Goal: Task Accomplishment & Management: Manage account settings

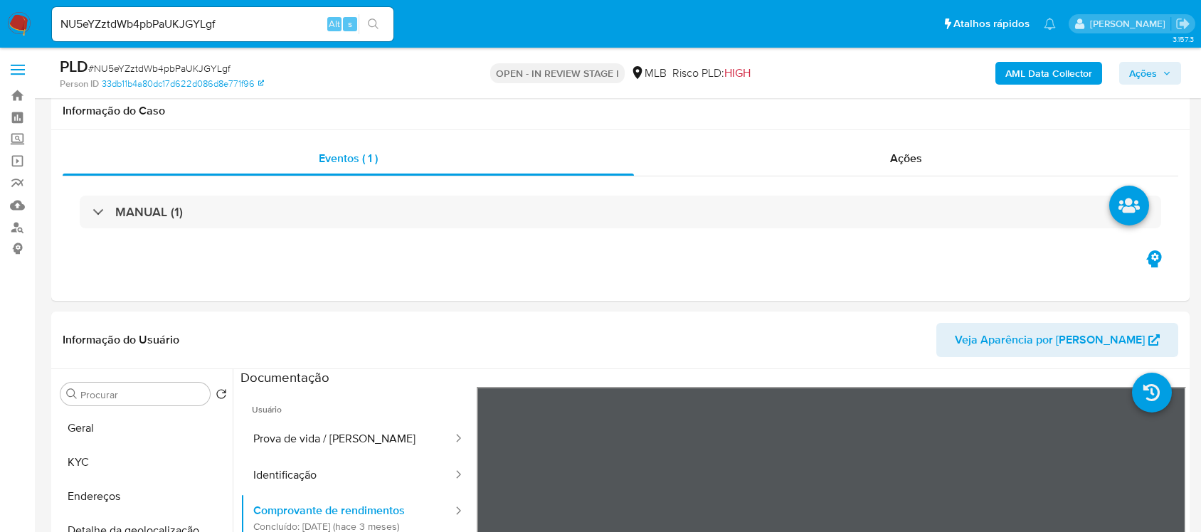
select select "10"
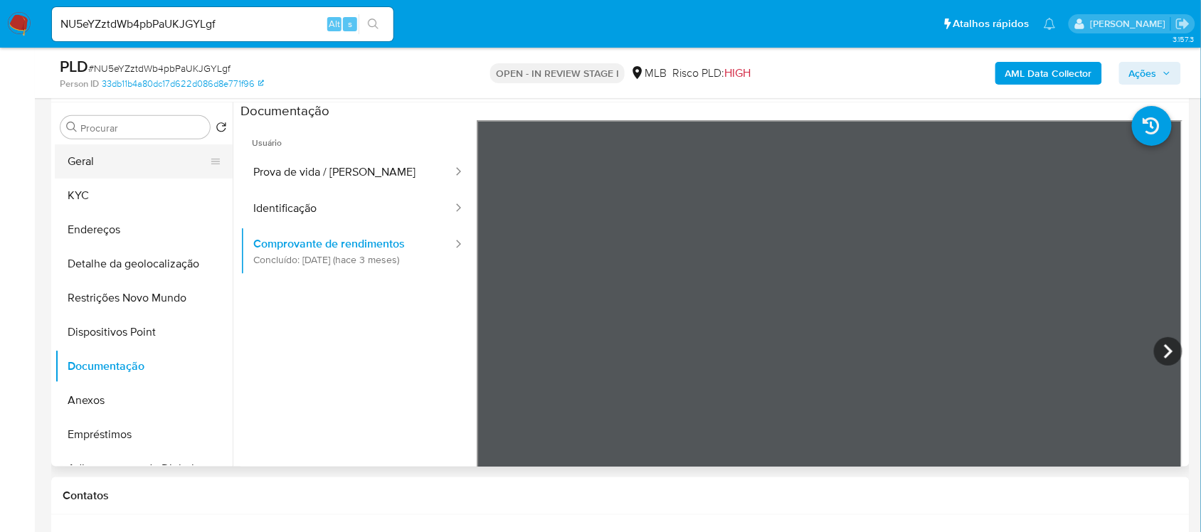
click at [137, 166] on button "Geral" at bounding box center [138, 161] width 166 height 34
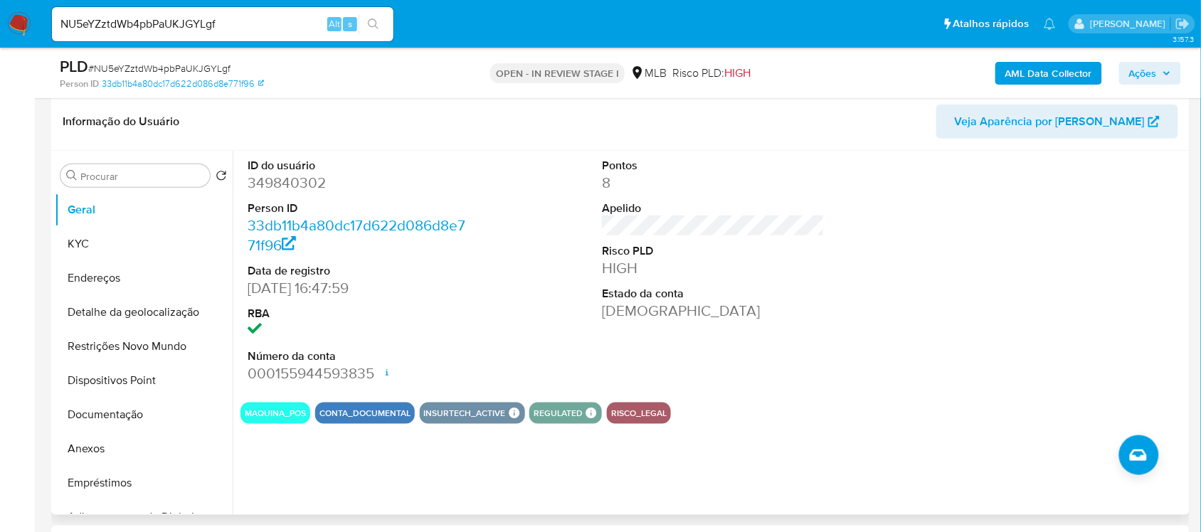
scroll to position [178, 0]
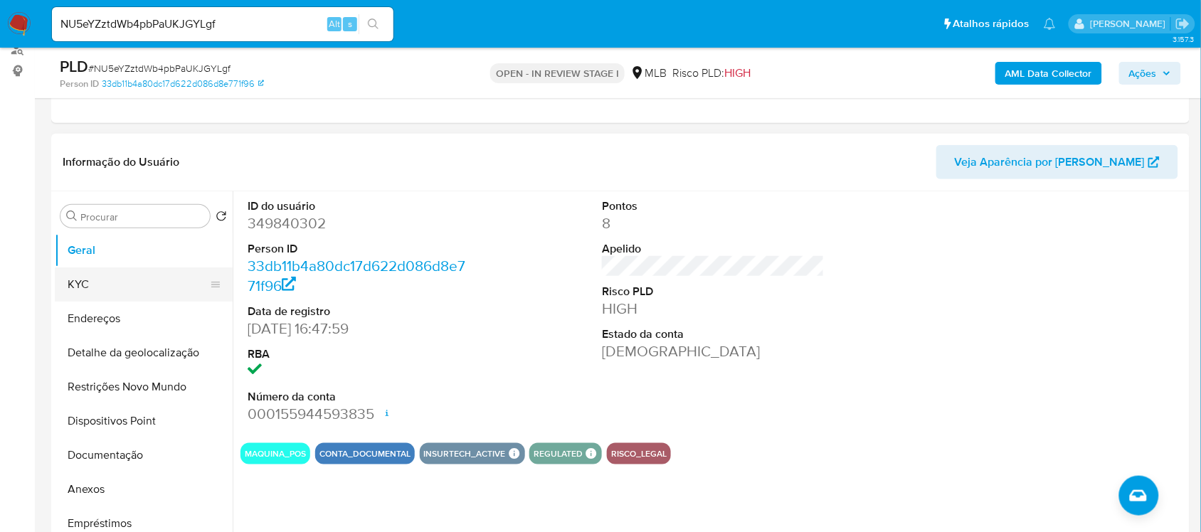
click at [103, 292] on button "KYC" at bounding box center [138, 284] width 166 height 34
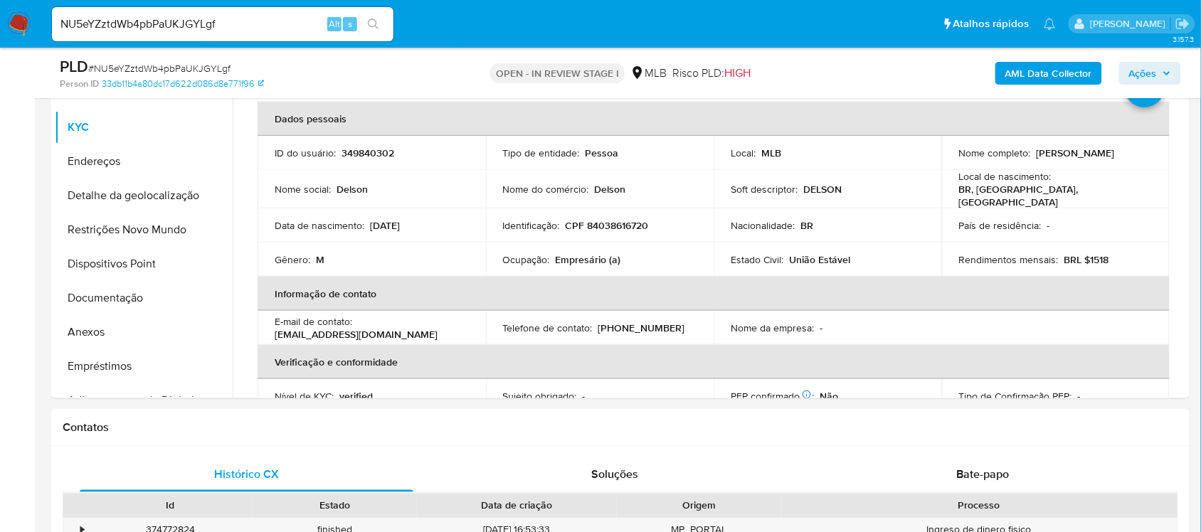
scroll to position [340, 0]
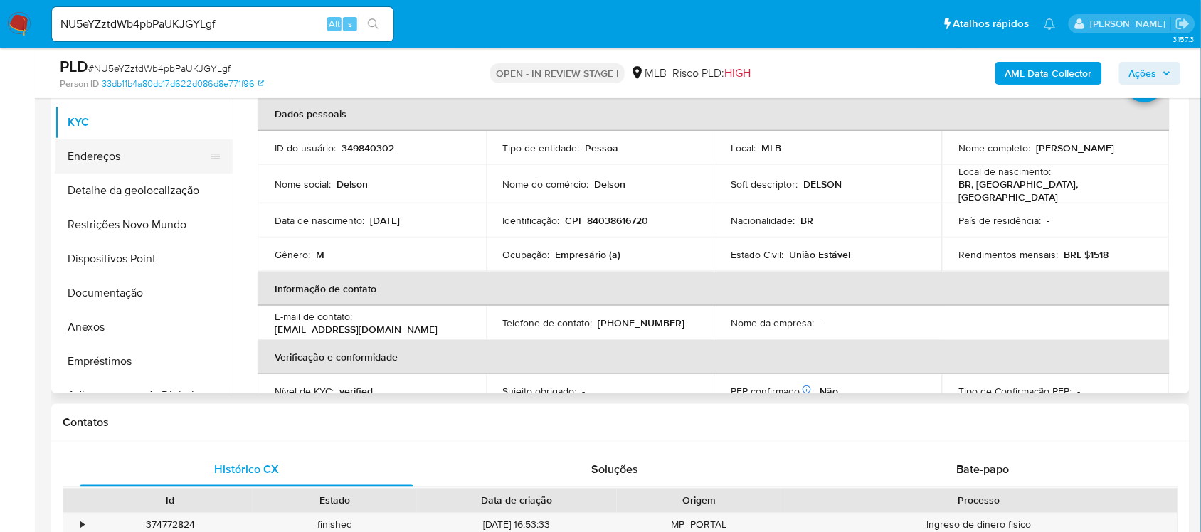
click at [125, 157] on button "Endereços" at bounding box center [138, 156] width 166 height 34
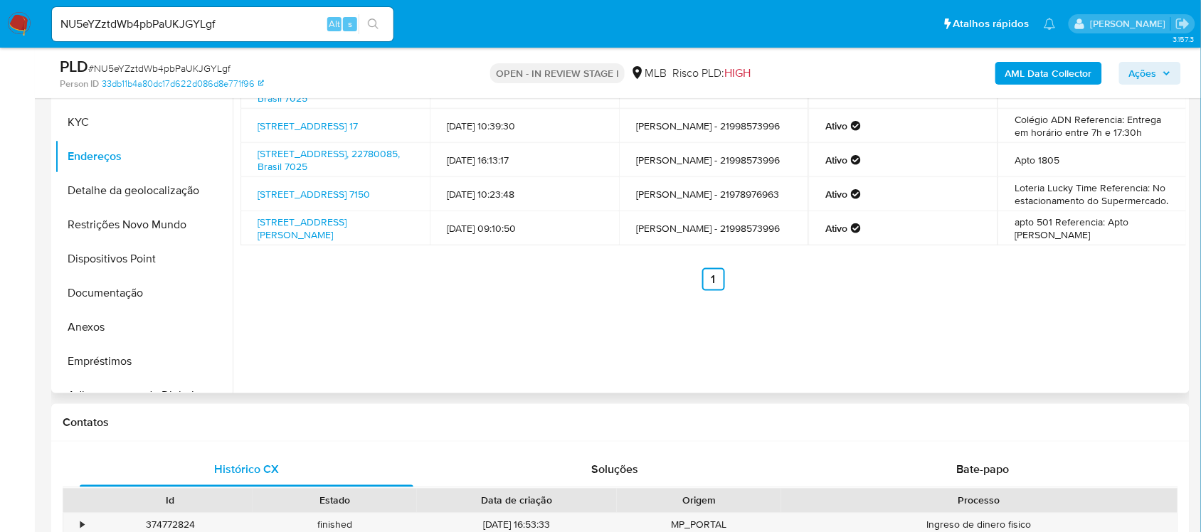
scroll to position [251, 0]
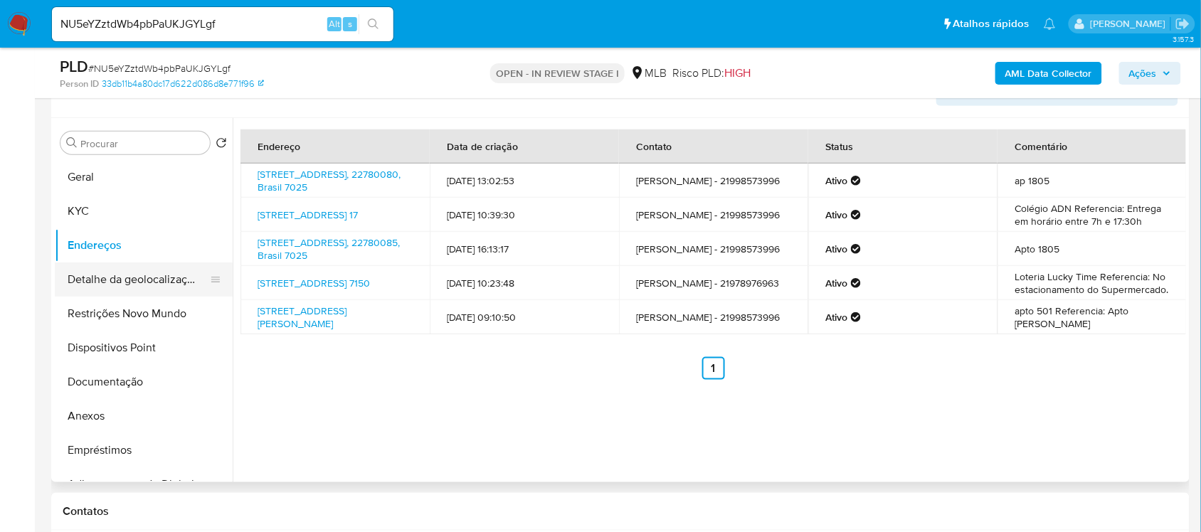
click at [174, 277] on button "Detalhe da geolocalização" at bounding box center [138, 279] width 166 height 34
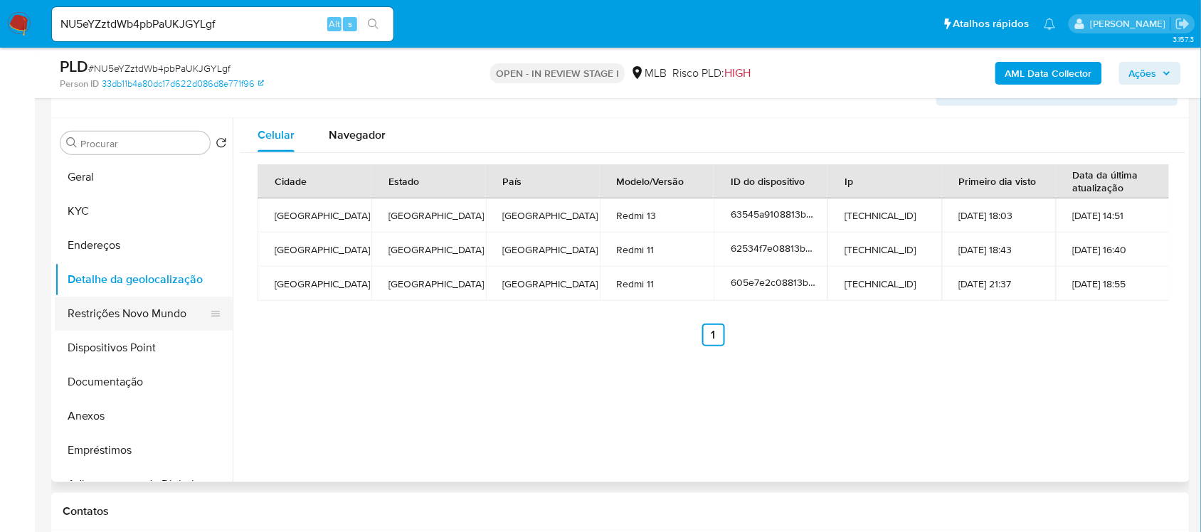
drag, startPoint x: 116, startPoint y: 307, endPoint x: 179, endPoint y: 314, distance: 63.0
click at [123, 307] on button "Restrições Novo Mundo" at bounding box center [138, 314] width 166 height 34
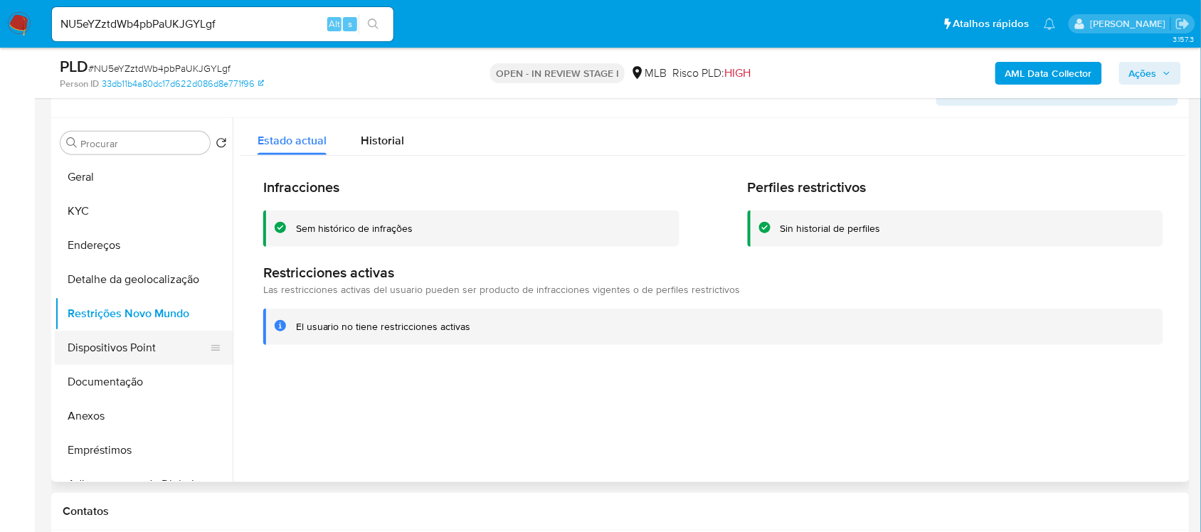
click at [105, 363] on button "Dispositivos Point" at bounding box center [138, 348] width 166 height 34
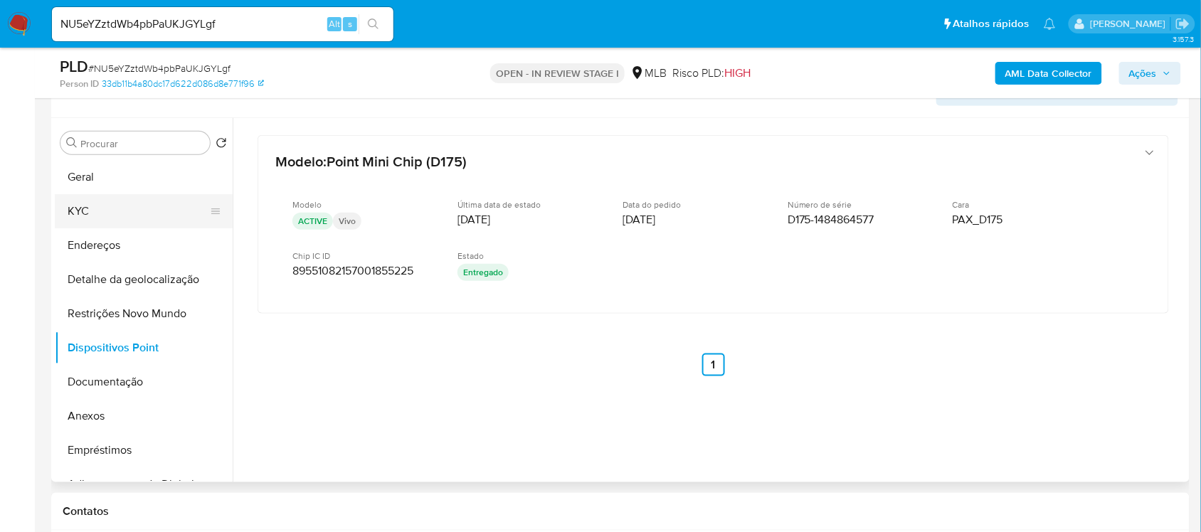
click at [105, 203] on button "KYC" at bounding box center [138, 211] width 166 height 34
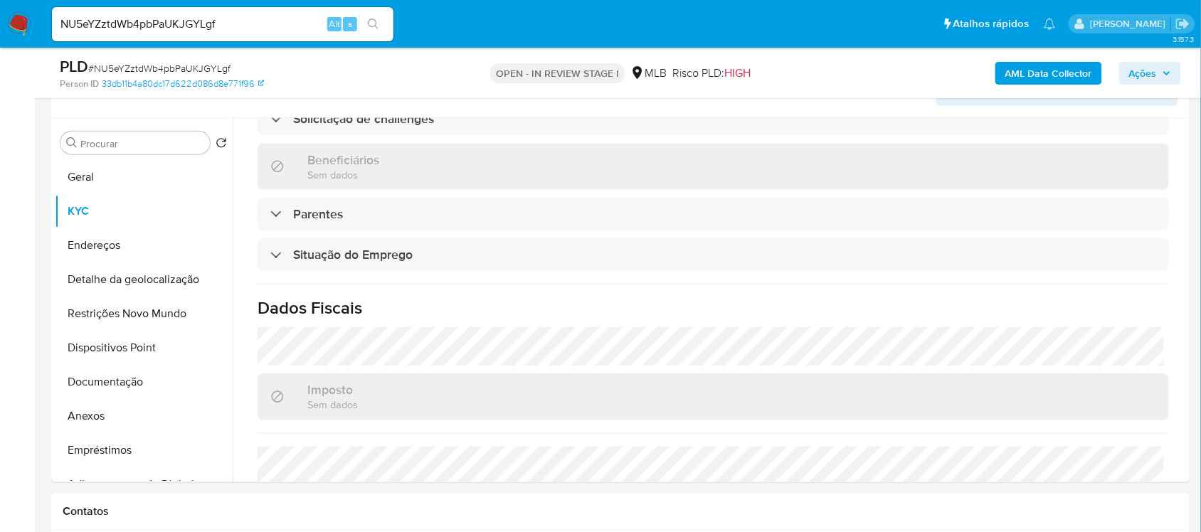
scroll to position [605, 0]
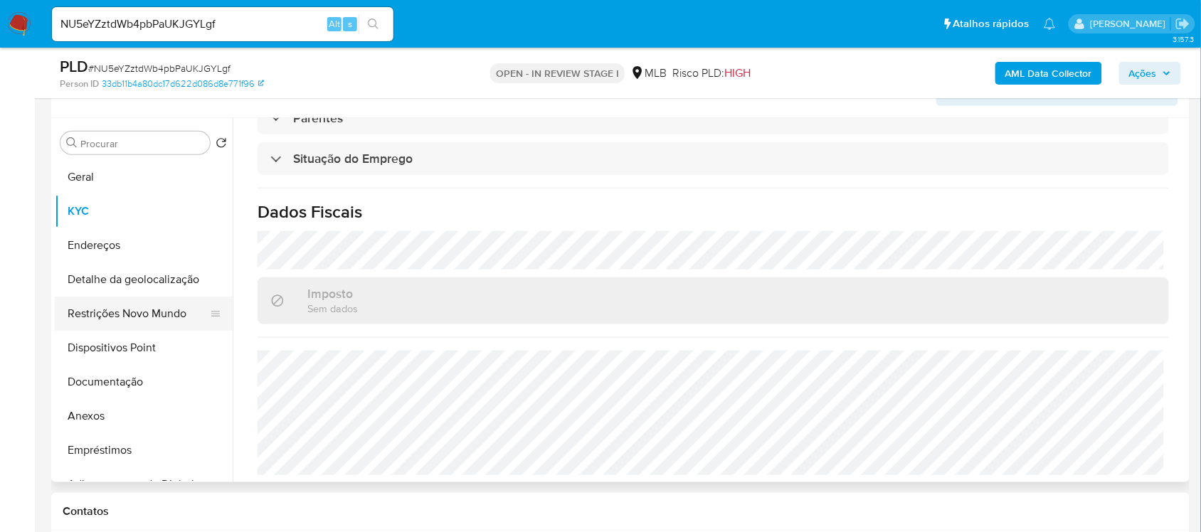
click at [141, 322] on button "Restrições Novo Mundo" at bounding box center [138, 314] width 166 height 34
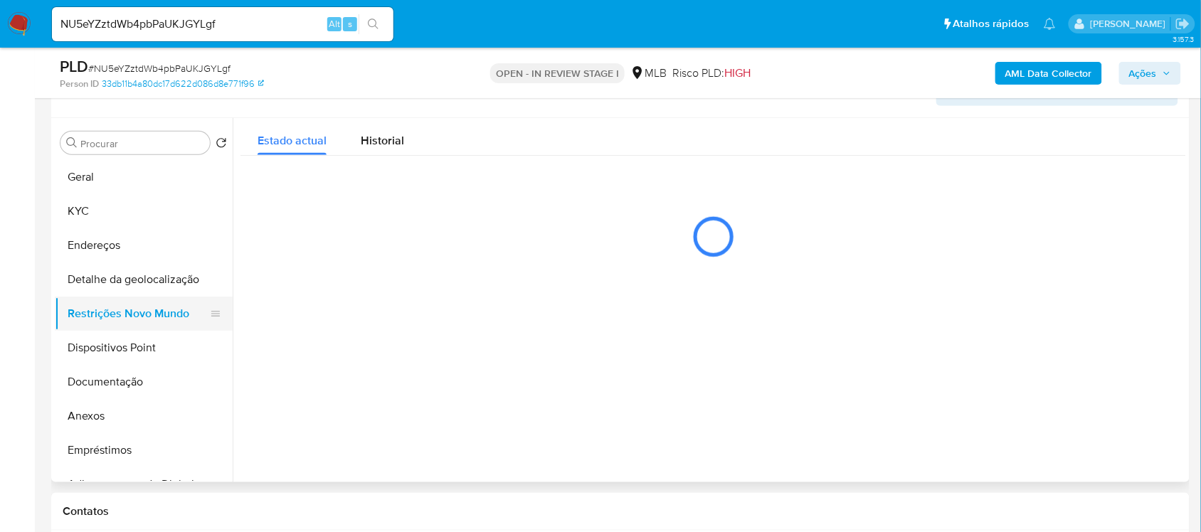
scroll to position [0, 0]
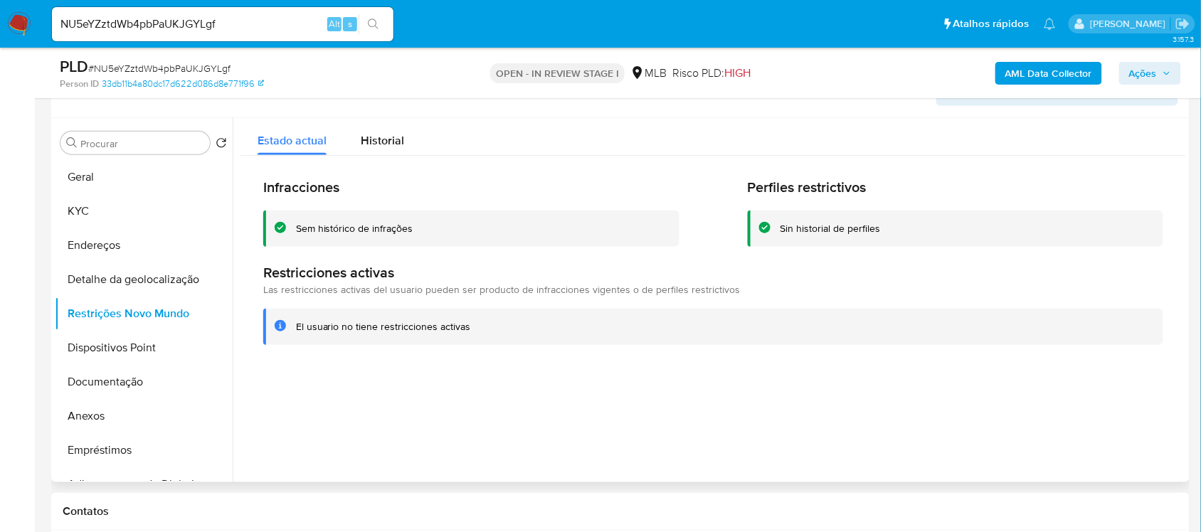
drag, startPoint x: 295, startPoint y: 329, endPoint x: 472, endPoint y: 334, distance: 176.5
click at [472, 334] on div "El usuario no tiene restricciones activas" at bounding box center [713, 327] width 900 height 36
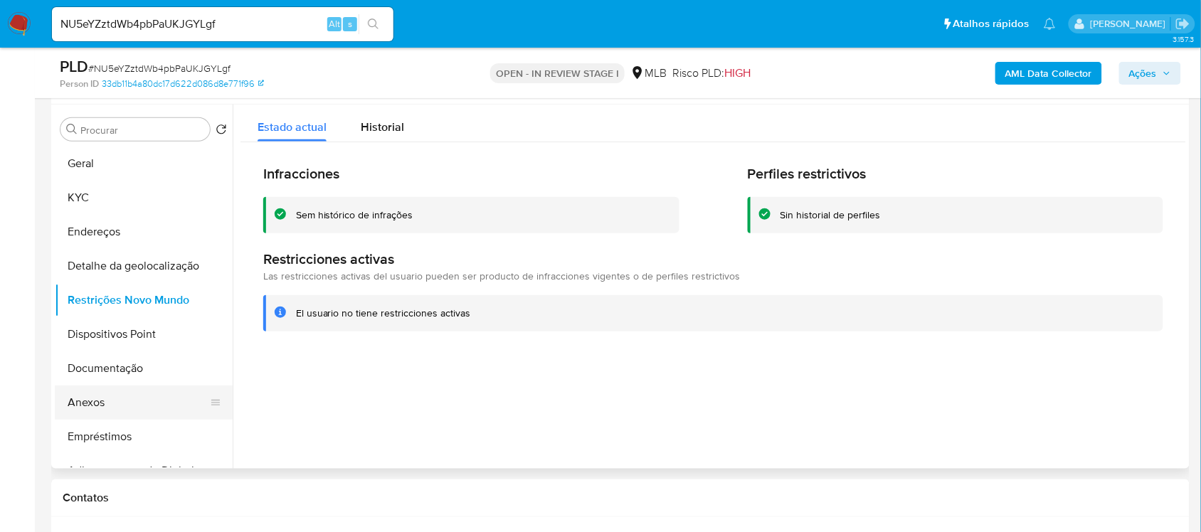
scroll to position [267, 0]
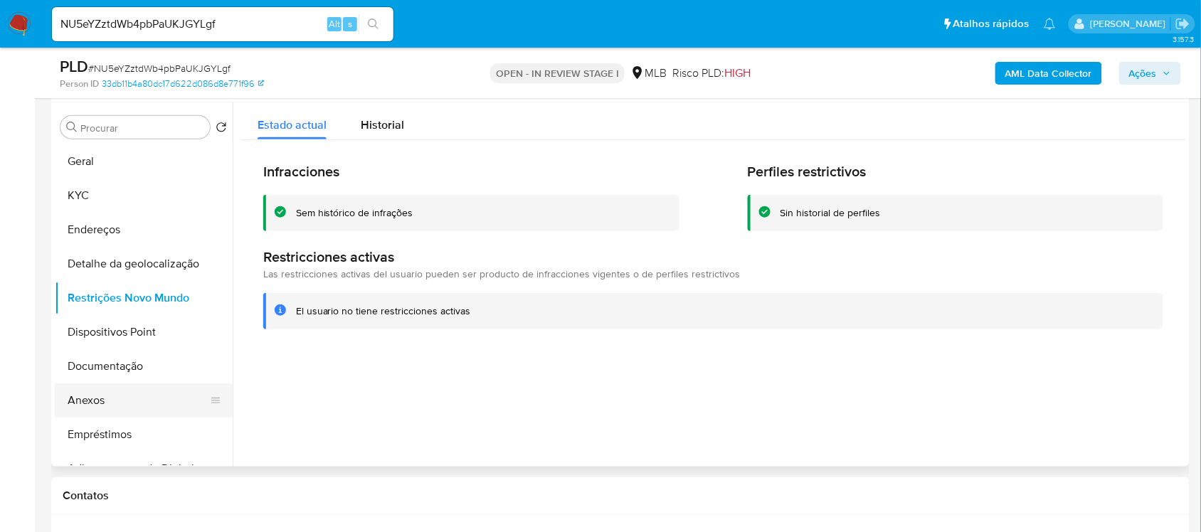
click at [111, 395] on button "Anexos" at bounding box center [138, 400] width 166 height 34
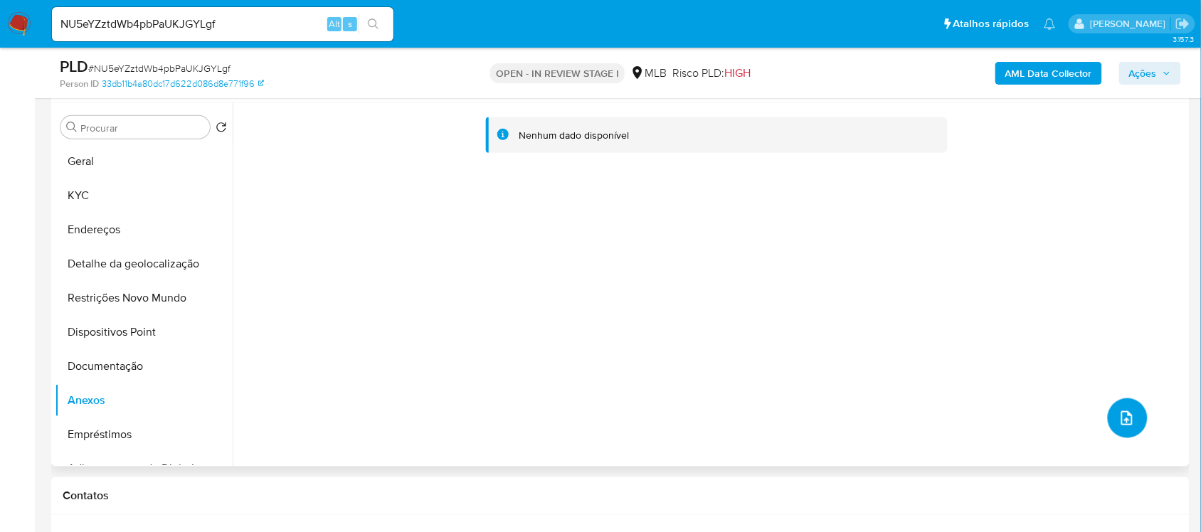
click at [1120, 420] on icon "upload-file" at bounding box center [1126, 418] width 17 height 17
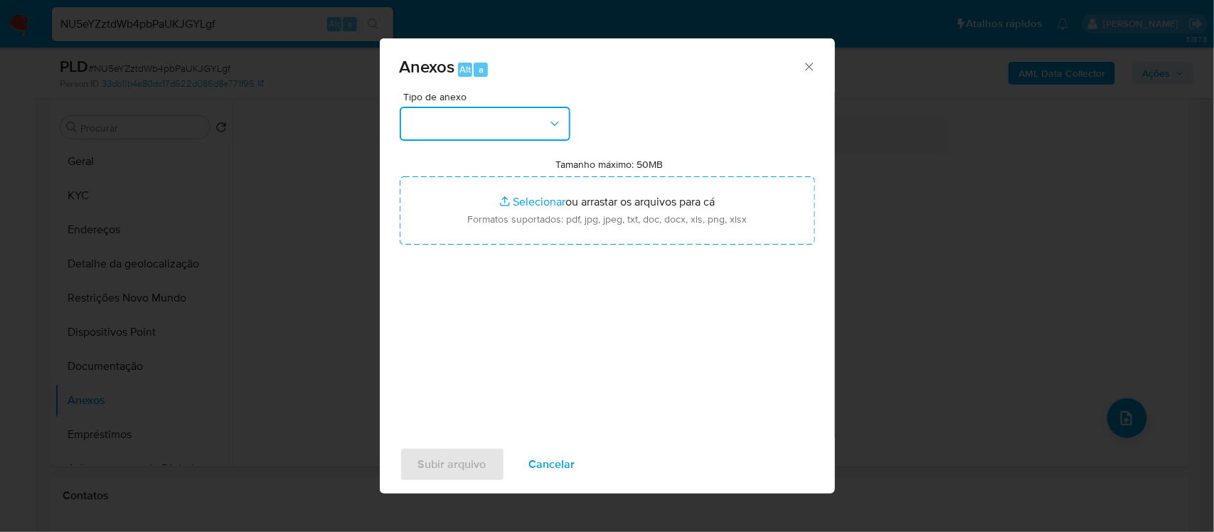
click at [514, 133] on button "button" at bounding box center [485, 124] width 171 height 34
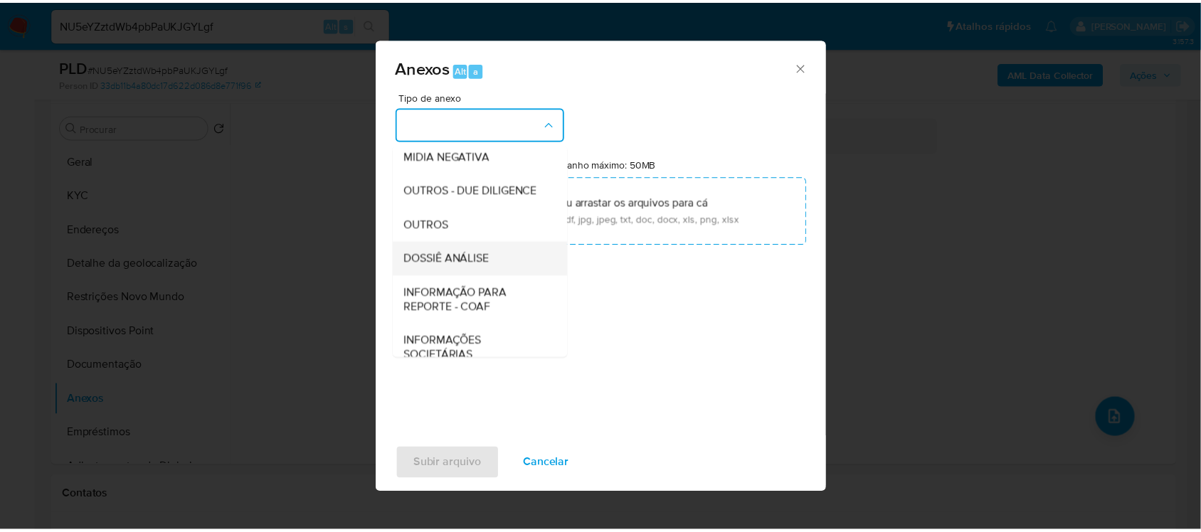
scroll to position [178, 0]
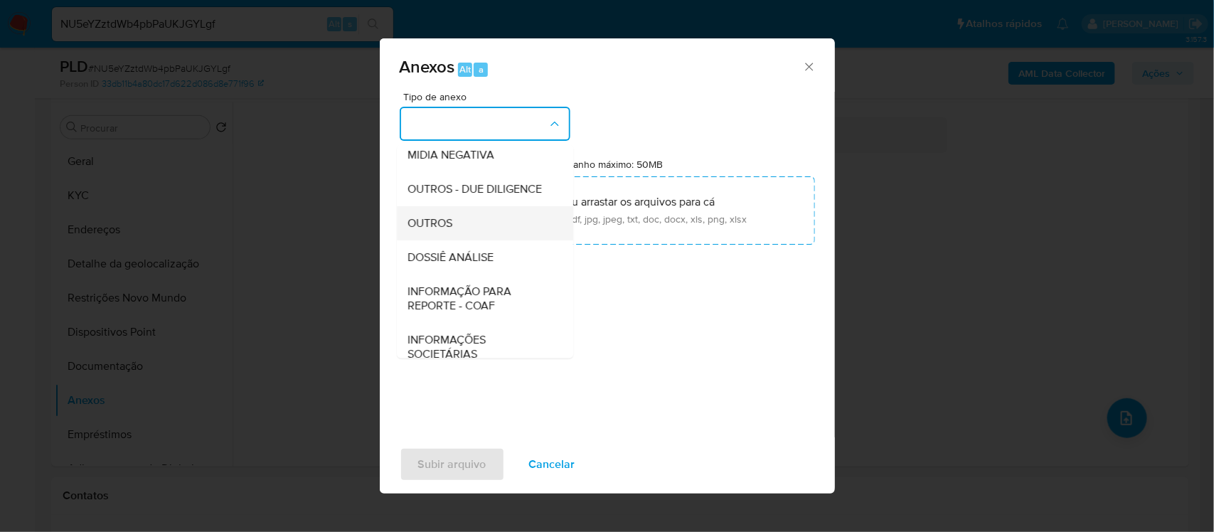
click at [449, 230] on span "OUTROS" at bounding box center [430, 223] width 45 height 14
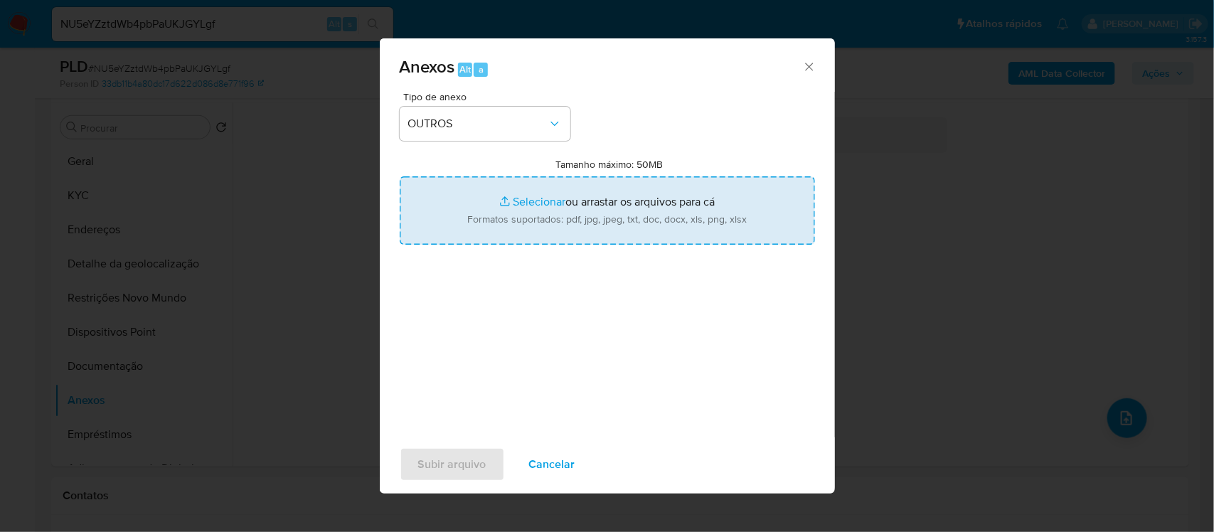
click at [514, 206] on input "Tamanho máximo: 50MB Selecionar arquivos" at bounding box center [607, 210] width 415 height 68
type input "C:\fakepath\SAR -xxxx - CPF 84038616720 - DELSON COSTA SILVEIRA.pdf"
click at [523, 203] on input "Tamanho máximo: 50MB Selecionar arquivos" at bounding box center [607, 210] width 415 height 68
type input "C:\fakepath\Mulan Delson Costa 349840302_2025_09_04_06_51_47 - Tabla dinámica 1…"
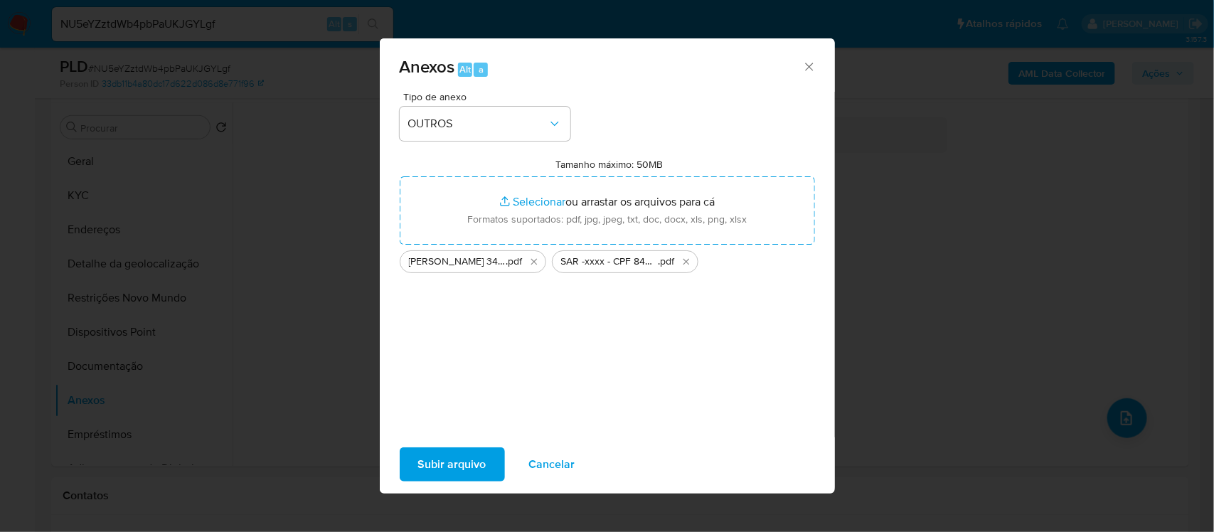
click at [467, 466] on span "Subir arquivo" at bounding box center [452, 464] width 68 height 31
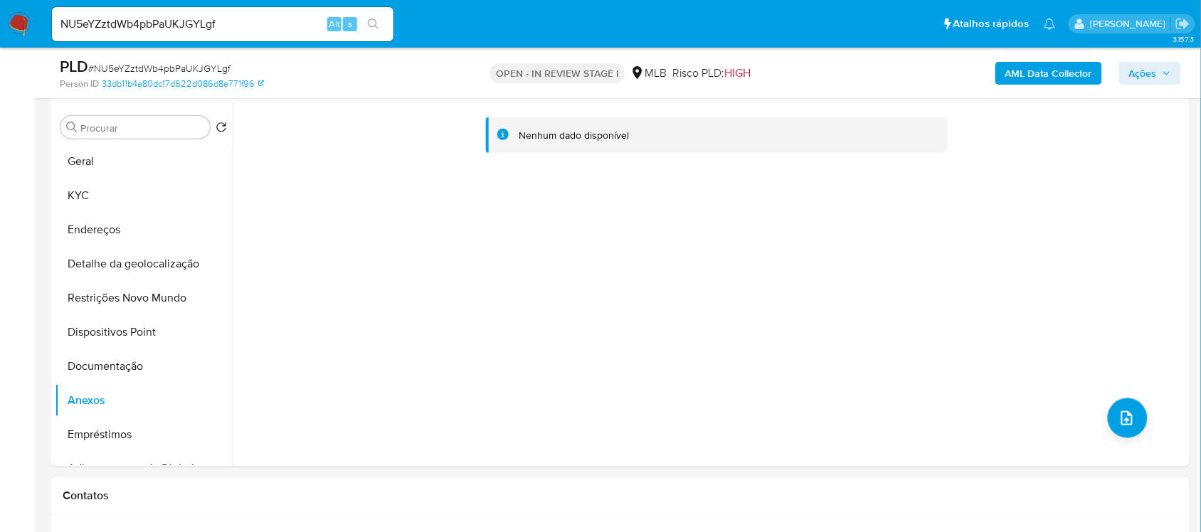
click at [1146, 73] on span "Ações" at bounding box center [1143, 73] width 28 height 23
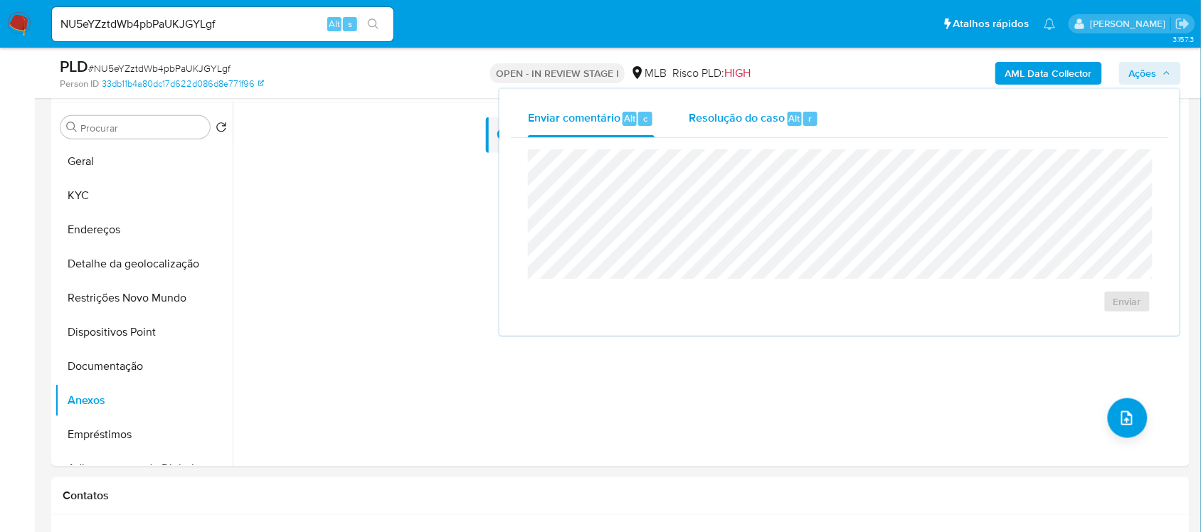
click at [706, 119] on span "Resolução do caso" at bounding box center [737, 118] width 96 height 16
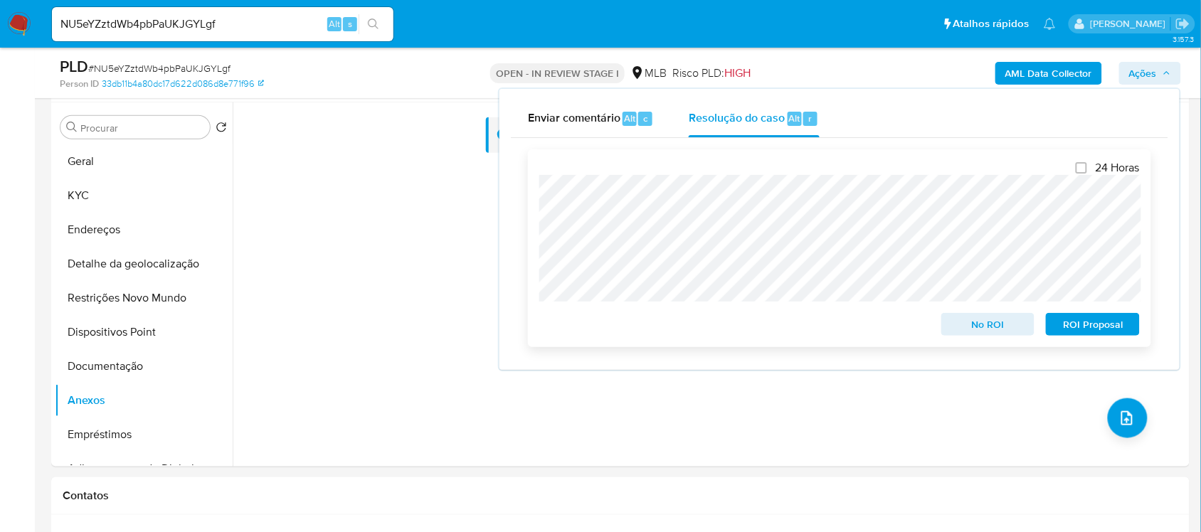
click at [1074, 327] on span "ROI Proposal" at bounding box center [1093, 324] width 74 height 20
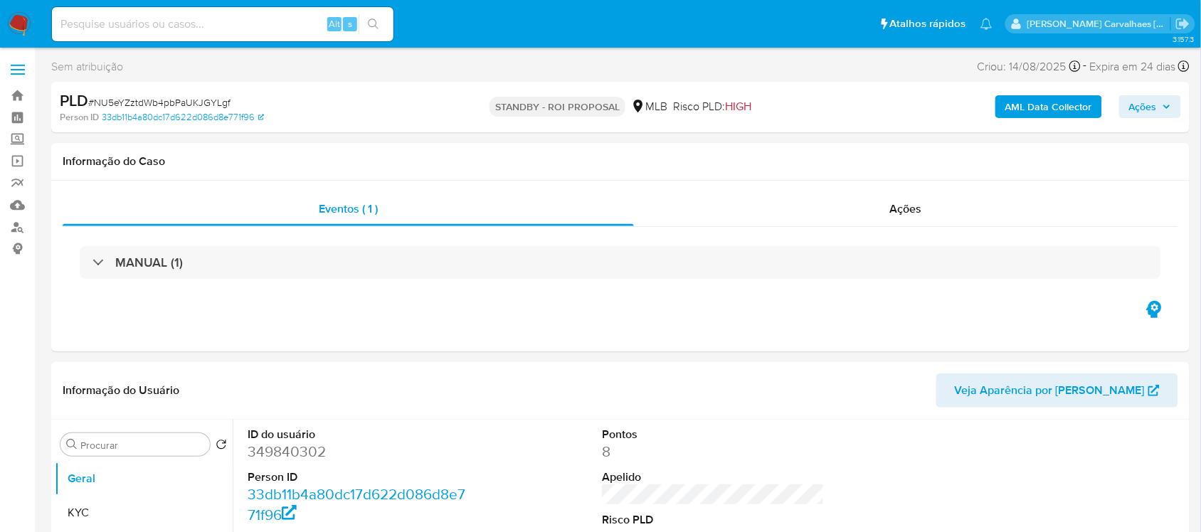
select select "10"
click at [176, 29] on input at bounding box center [222, 24] width 341 height 18
paste input "omAsLHn95oreYzDFsM5xLtoS"
type input "omAsLHn95oreYzDFsM5xLtoS"
click at [373, 18] on icon "search-icon" at bounding box center [373, 23] width 11 height 11
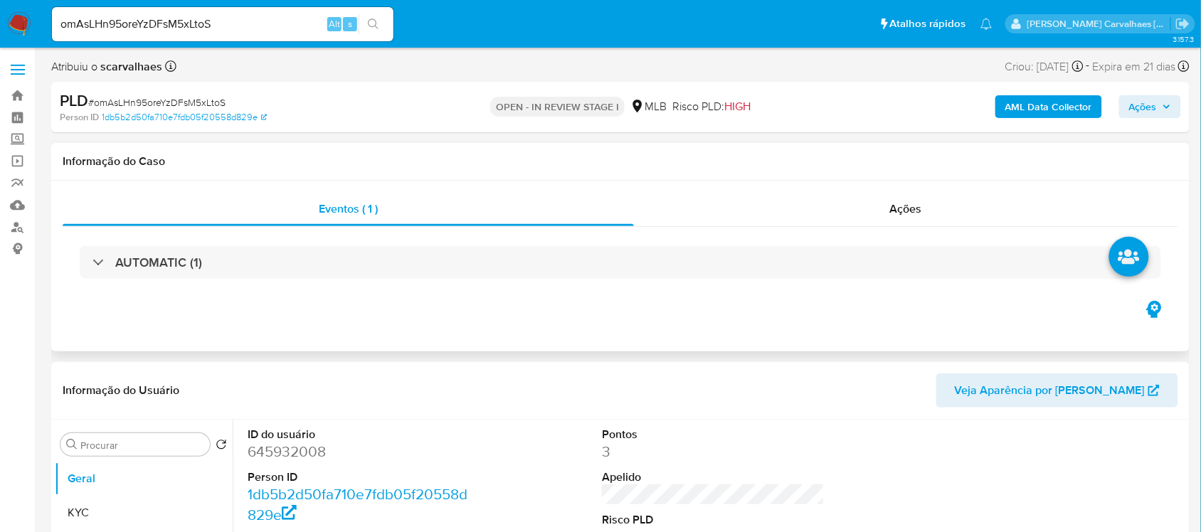
select select "10"
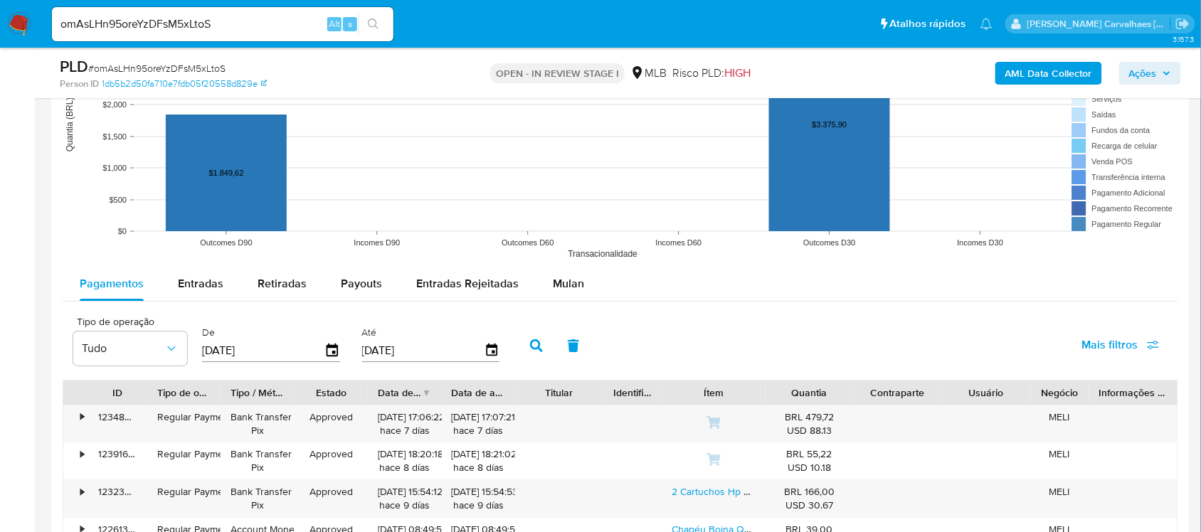
scroll to position [1423, 0]
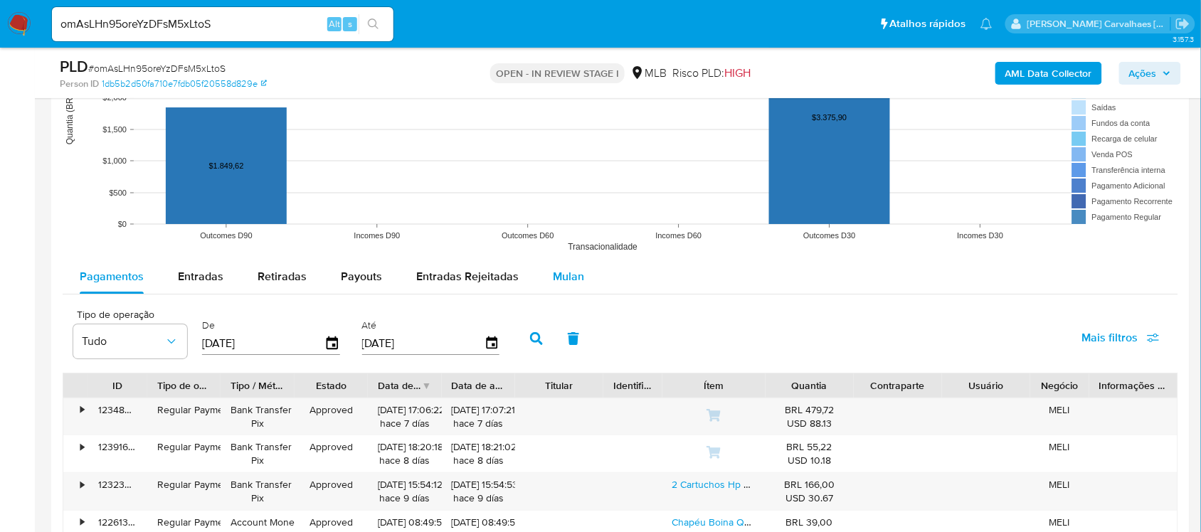
click at [566, 279] on span "Mulan" at bounding box center [568, 276] width 31 height 16
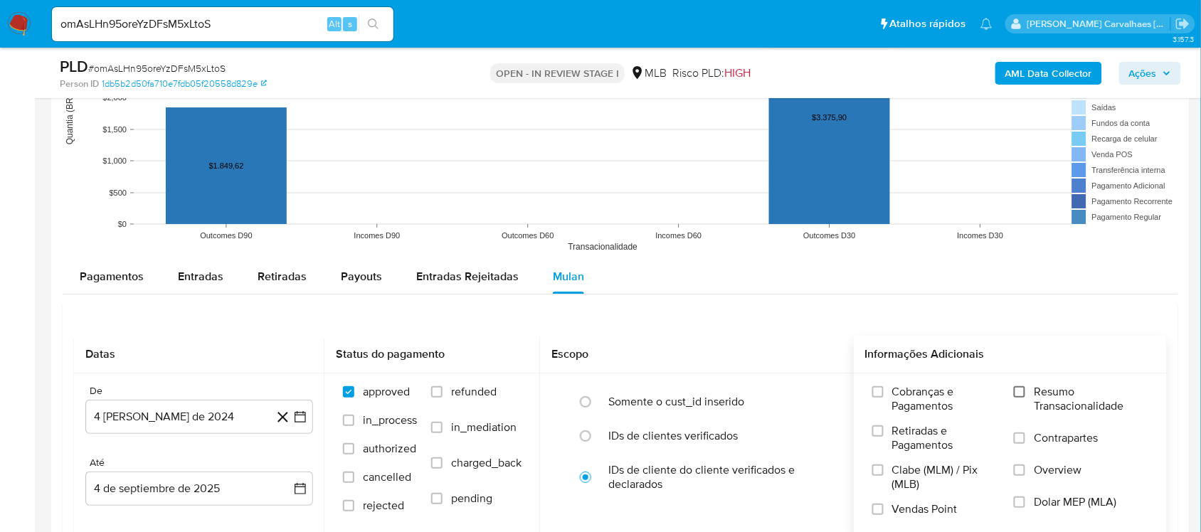
click at [1022, 395] on input "Resumo Transacionalidade" at bounding box center [1019, 391] width 11 height 11
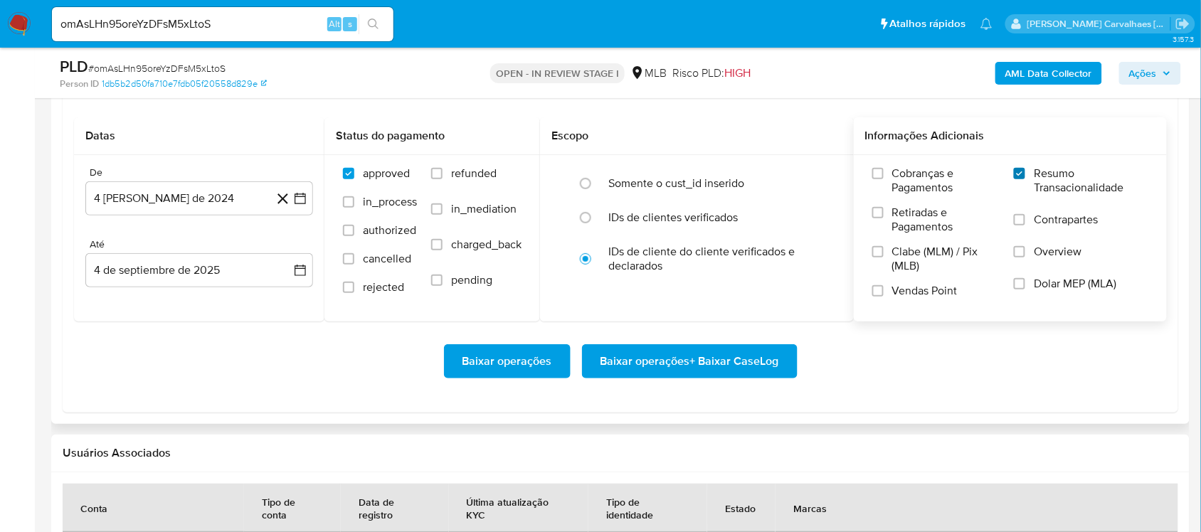
scroll to position [1690, 0]
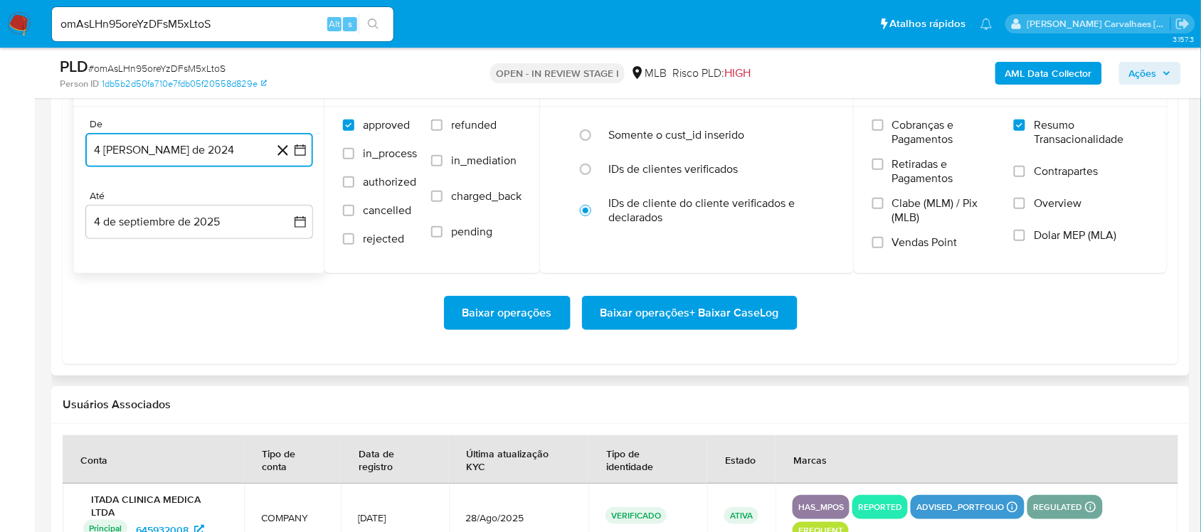
click at [301, 154] on icon "button" at bounding box center [300, 150] width 14 height 14
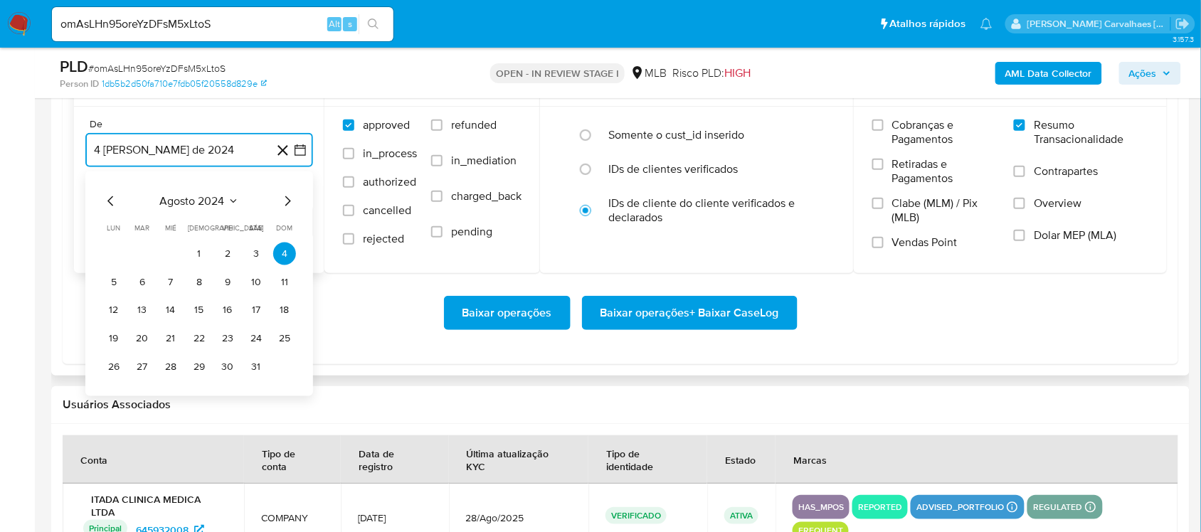
click at [285, 204] on icon "Mes siguiente" at bounding box center [287, 200] width 17 height 17
click at [105, 200] on icon "Mes anterior" at bounding box center [110, 200] width 17 height 17
click at [172, 282] on button "4" at bounding box center [170, 281] width 23 height 23
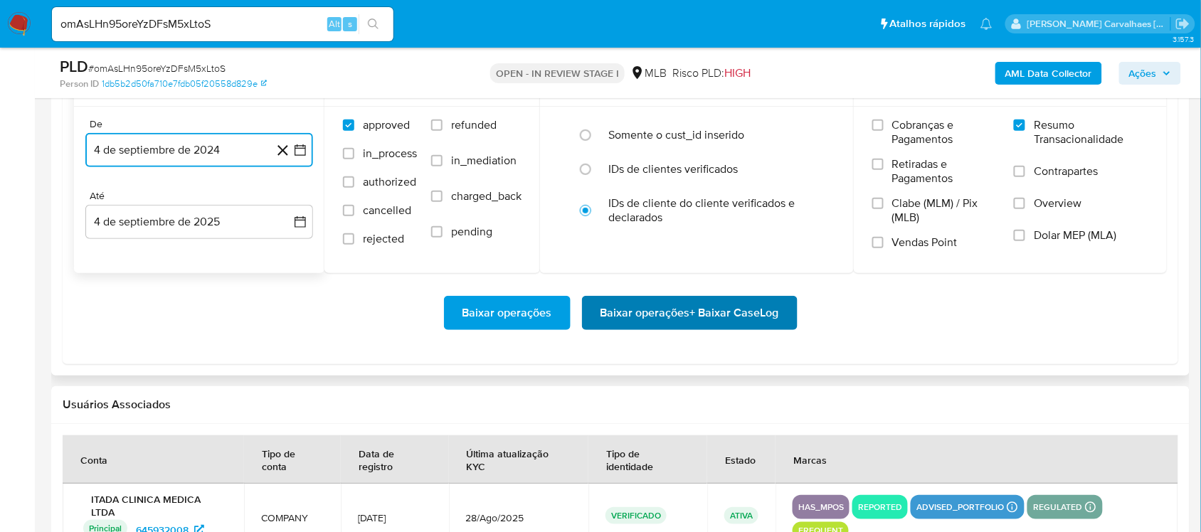
click at [663, 315] on span "Baixar operações + Baixar CaseLog" at bounding box center [689, 312] width 179 height 31
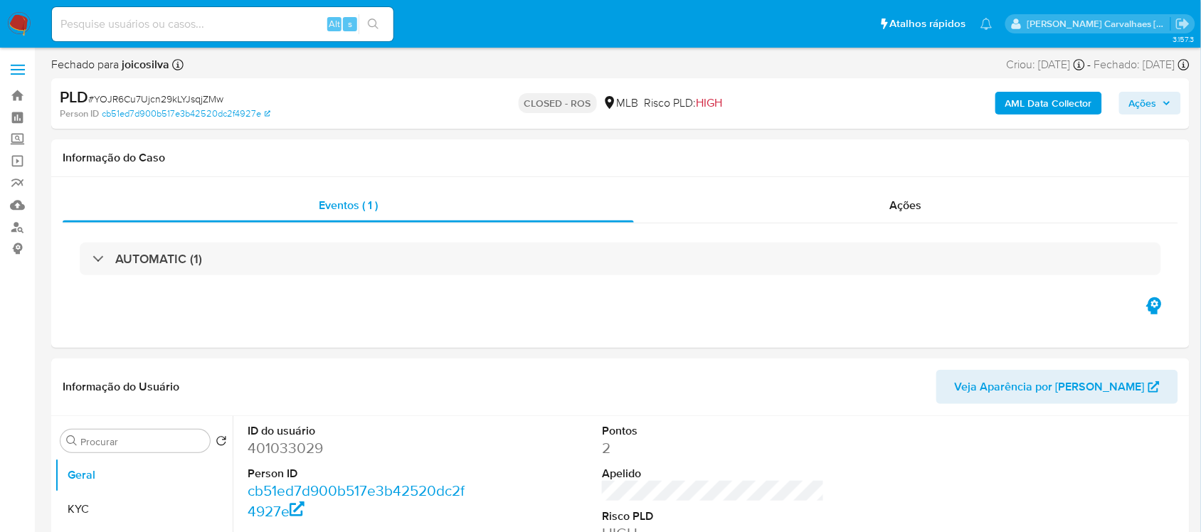
select select "10"
click at [22, 23] on img at bounding box center [19, 24] width 24 height 24
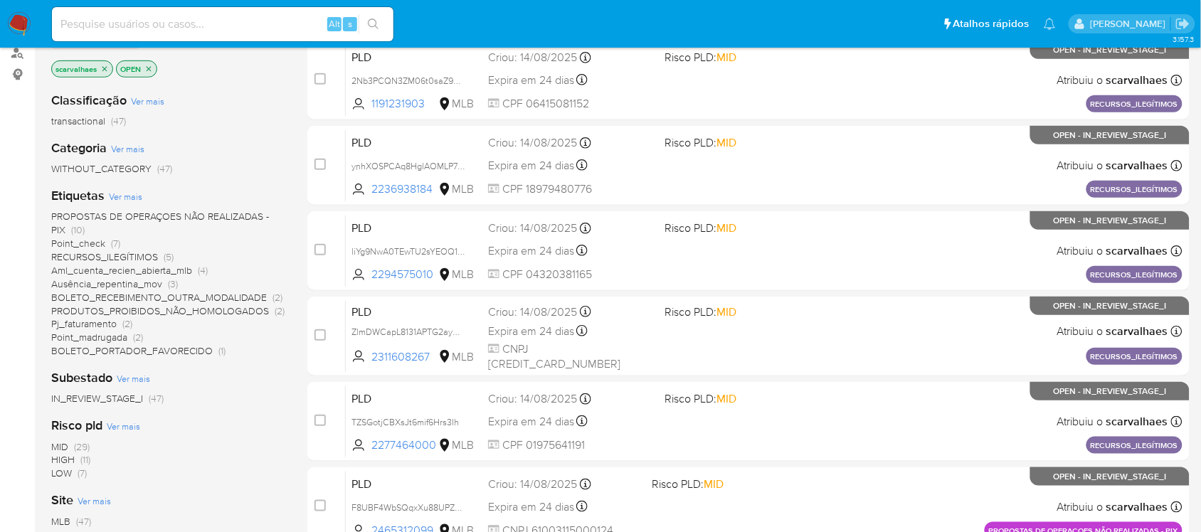
scroll to position [178, 0]
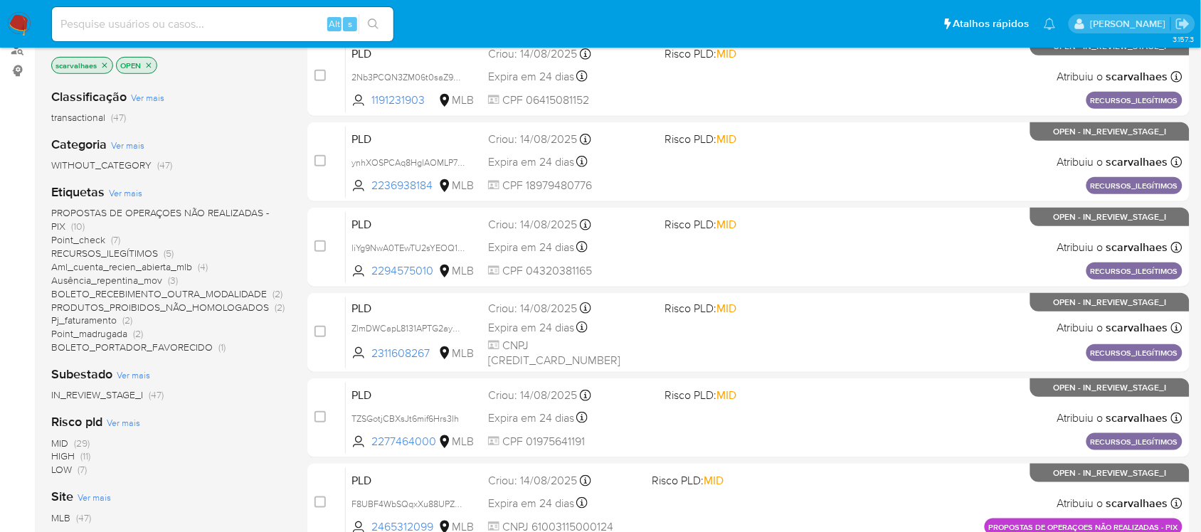
click at [115, 320] on span "Pj_faturamento" at bounding box center [83, 320] width 65 height 14
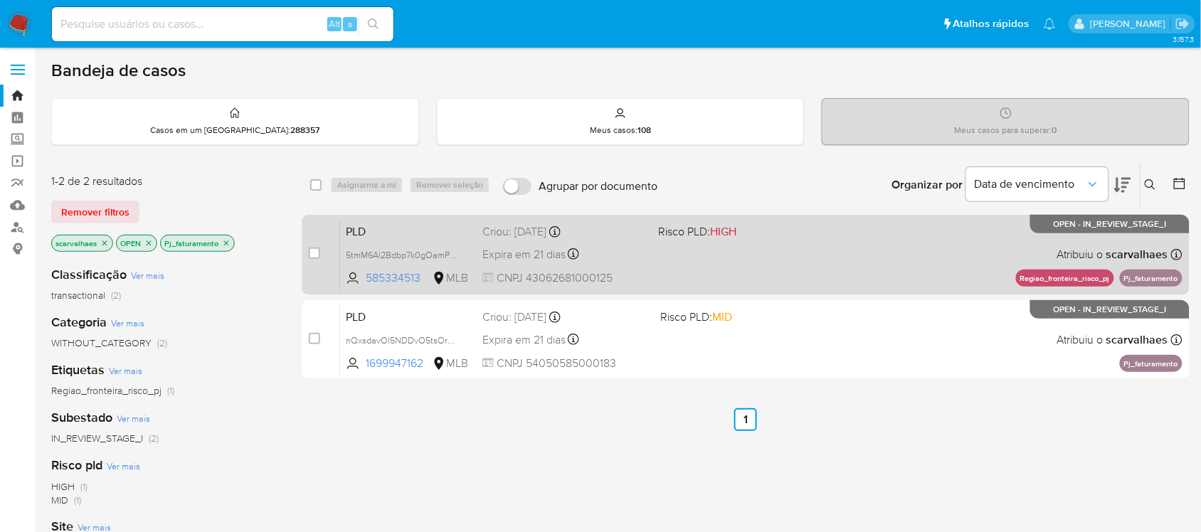
click at [654, 258] on div "PLD 5tmM6Al2Bdbp7k0gOamPhKYF 585334513 MLB Risco PLD: HIGH Criou: 12/08/2025 Cr…" at bounding box center [761, 254] width 842 height 72
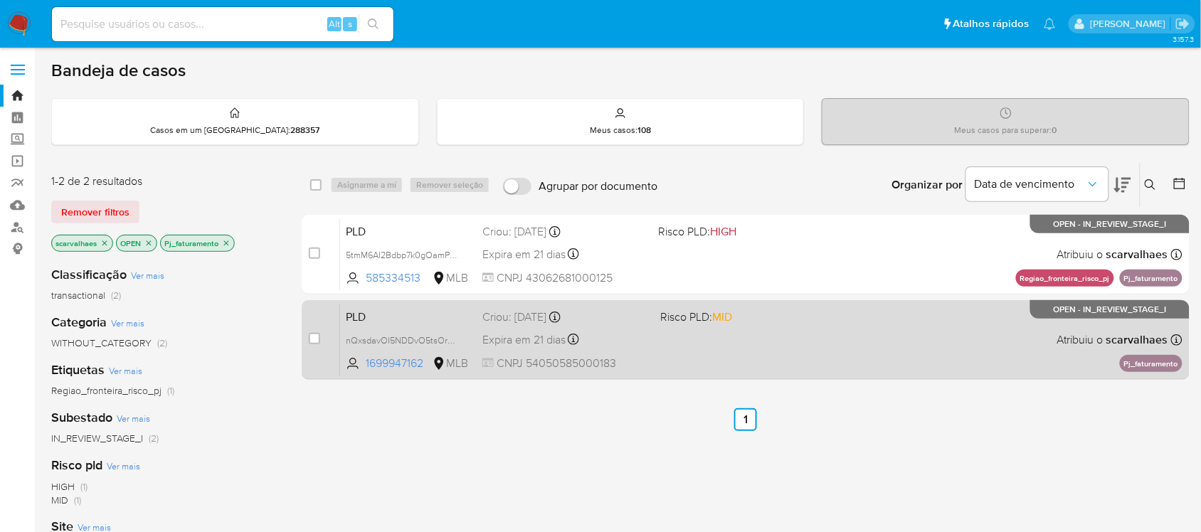
click at [723, 356] on div "PLD nQxsdavOI5NDDvO5tsOrR3uU 1699947162 MLB Risco PLD: MID Criou: 12/08/2025 Cr…" at bounding box center [761, 340] width 842 height 72
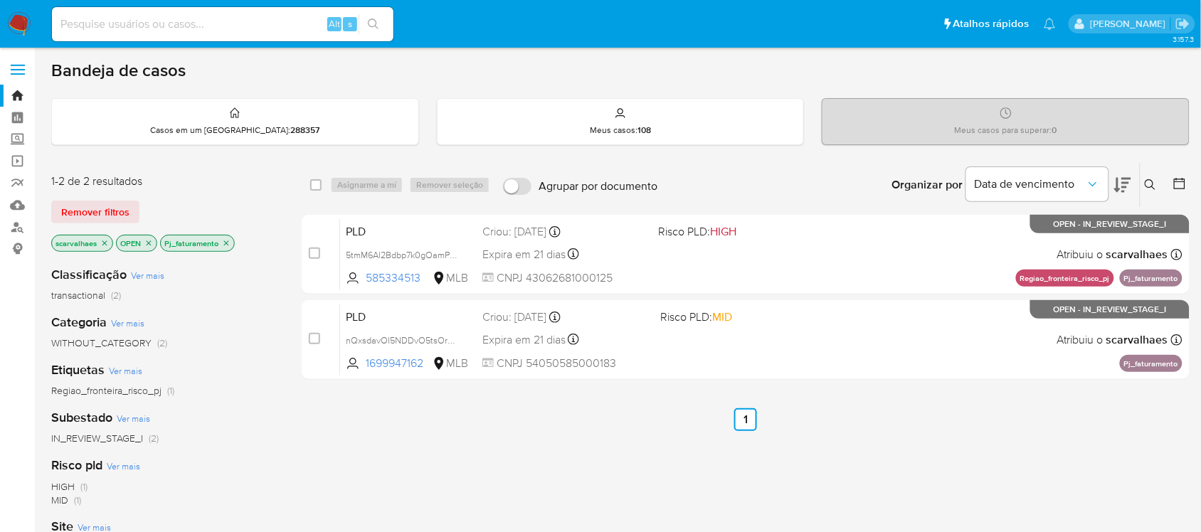
click at [224, 240] on icon "close-filter" at bounding box center [226, 243] width 9 height 9
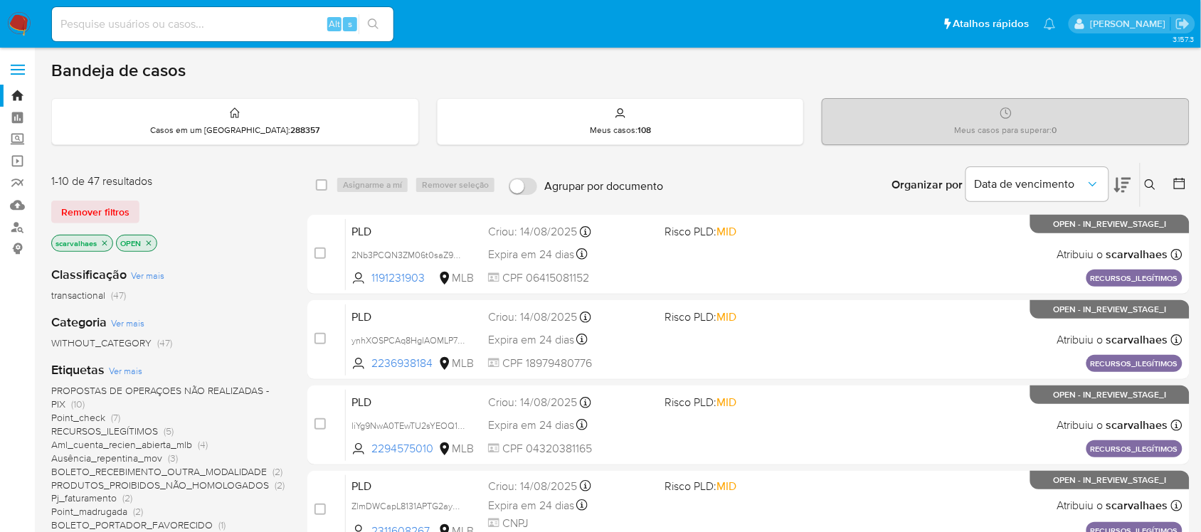
scroll to position [89, 0]
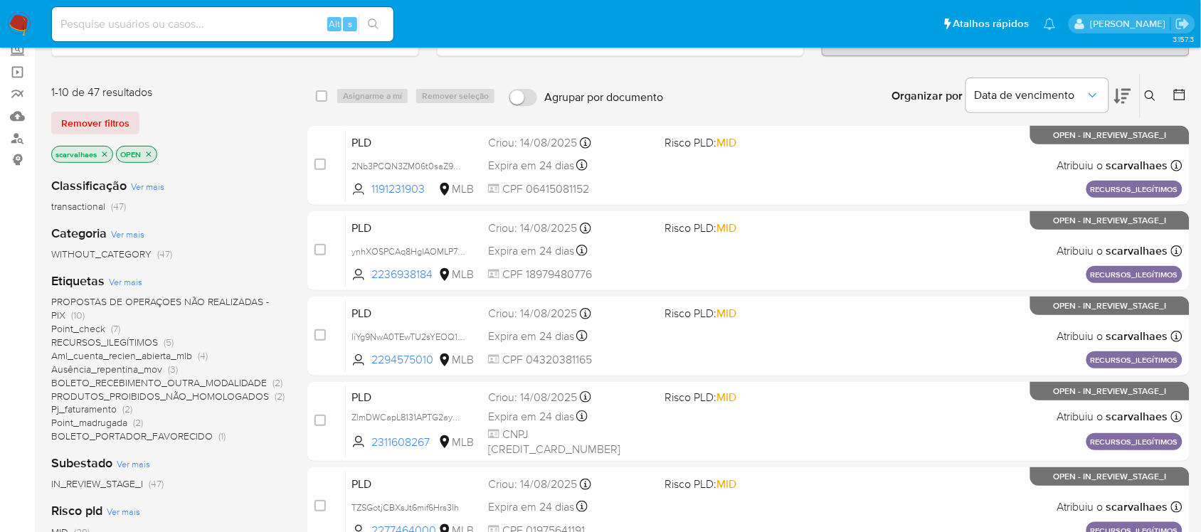
click at [144, 339] on span "RECURSOS_ILEGÍTIMOS" at bounding box center [104, 342] width 107 height 14
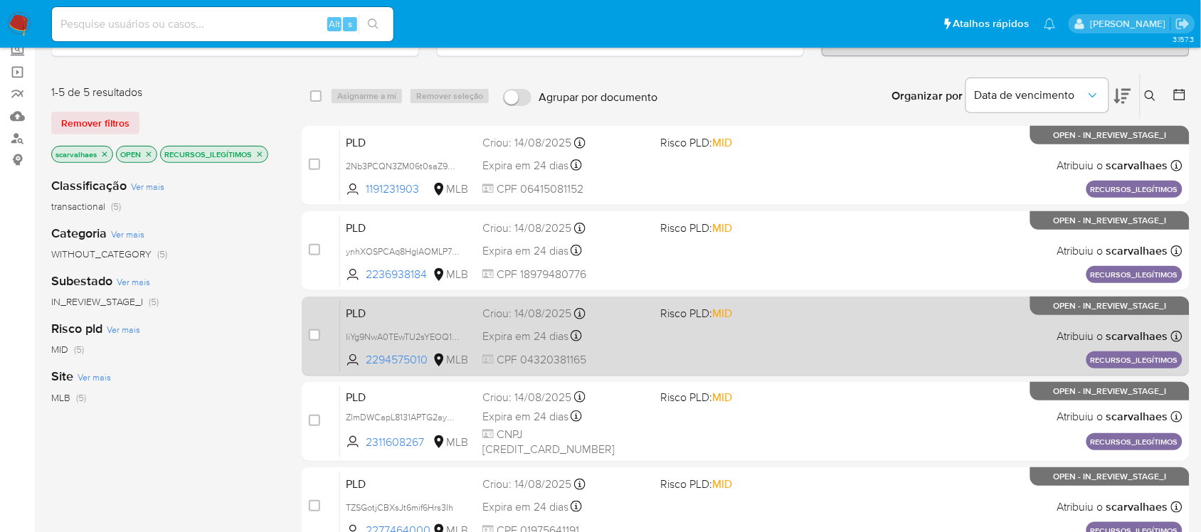
scroll to position [282, 0]
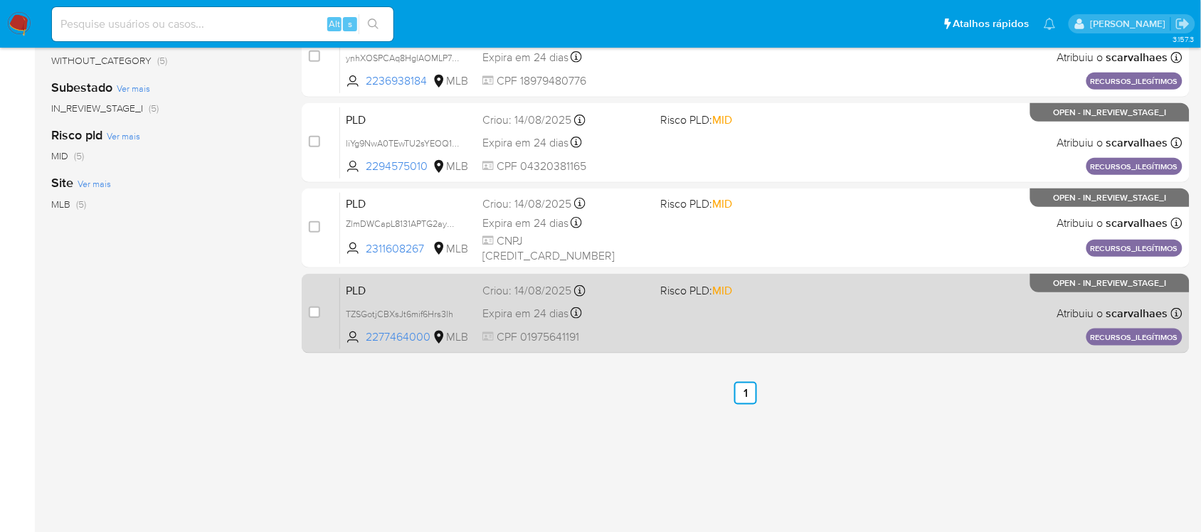
click at [681, 320] on div "PLD TZSGotjCBXsJt6mif6Hrs3Ih 2277464000 MLB Risco PLD: MID Criou: 14/08/2025 Cr…" at bounding box center [761, 313] width 842 height 72
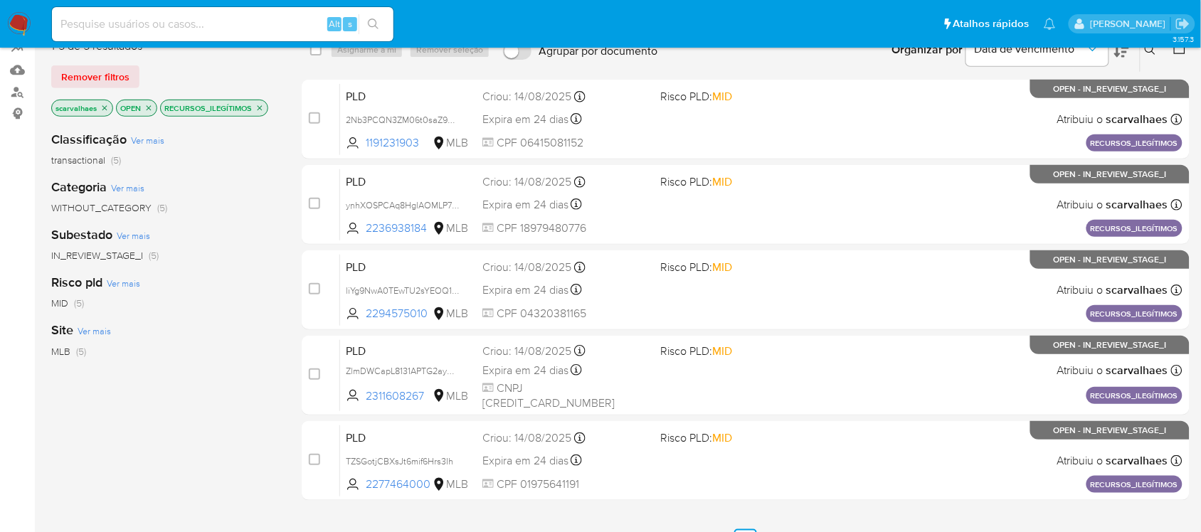
scroll to position [105, 0]
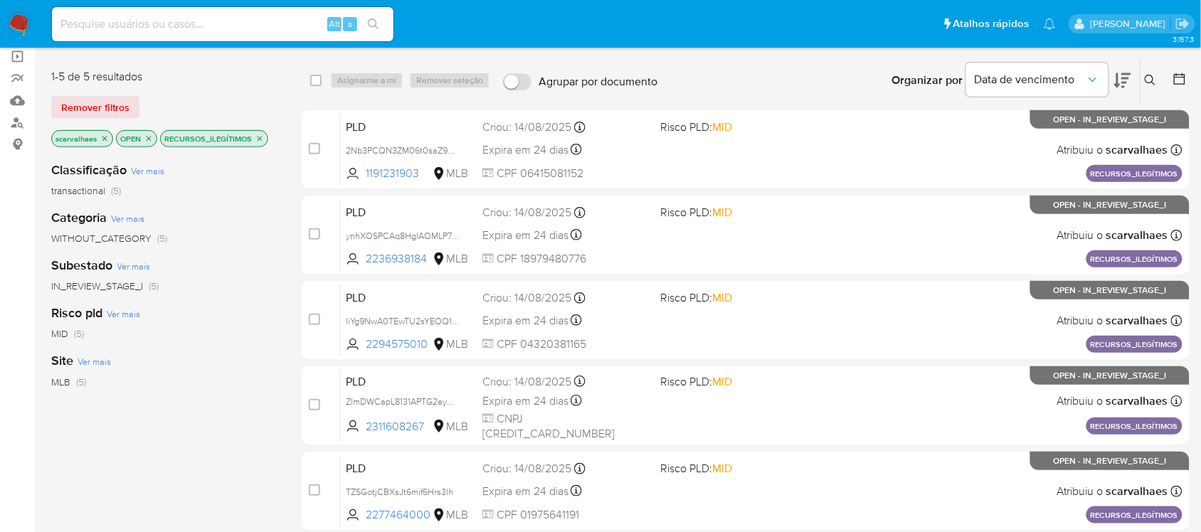
click at [258, 140] on icon "close-filter" at bounding box center [259, 138] width 9 height 9
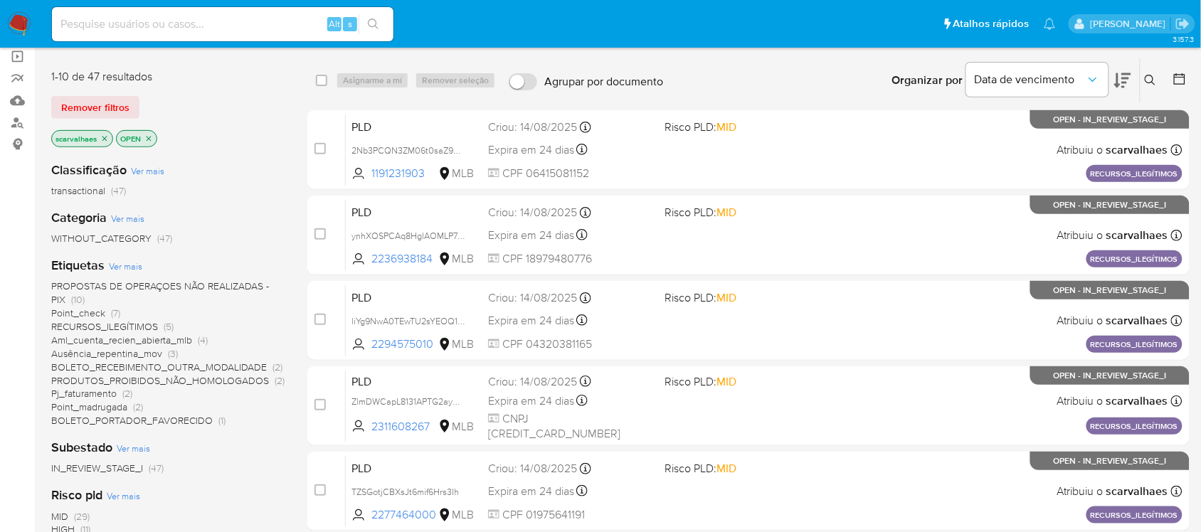
click at [198, 285] on span "PROPOSTAS DE OPERAÇOES NÃO REALIZADAS - PIX" at bounding box center [160, 293] width 218 height 28
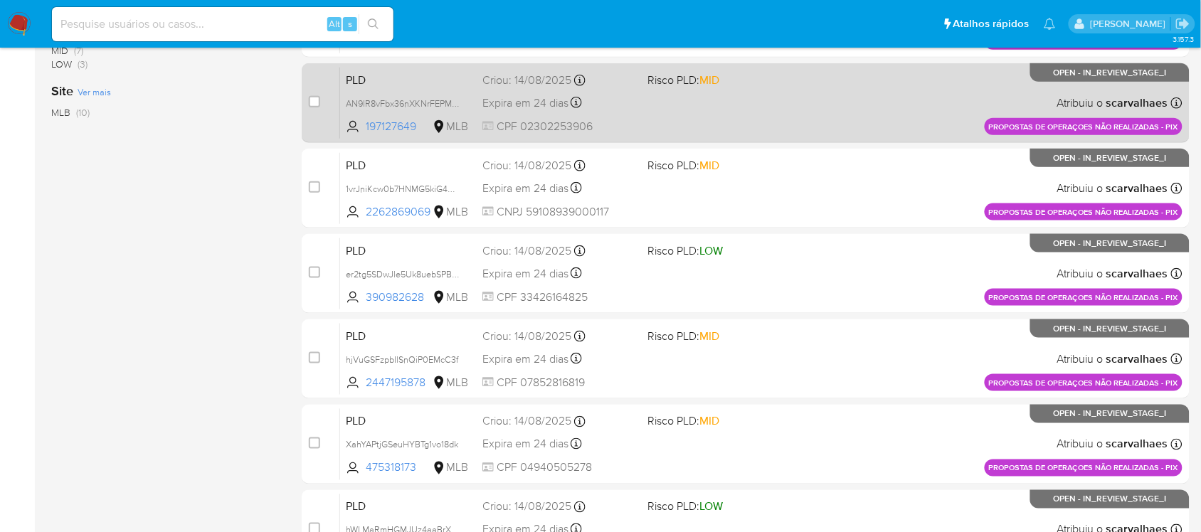
scroll to position [411, 0]
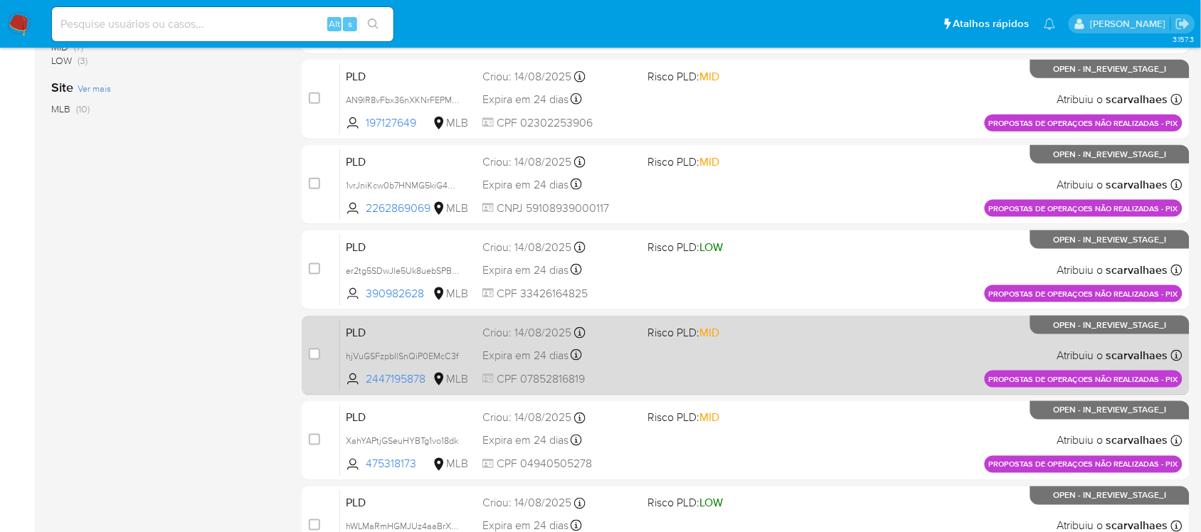
click at [706, 363] on div "PLD hjVuGSFzpbIlSnQiP0EMcC3f 2447195878 MLB Risco PLD: MID Criou: 14/08/2025 Cr…" at bounding box center [761, 355] width 842 height 72
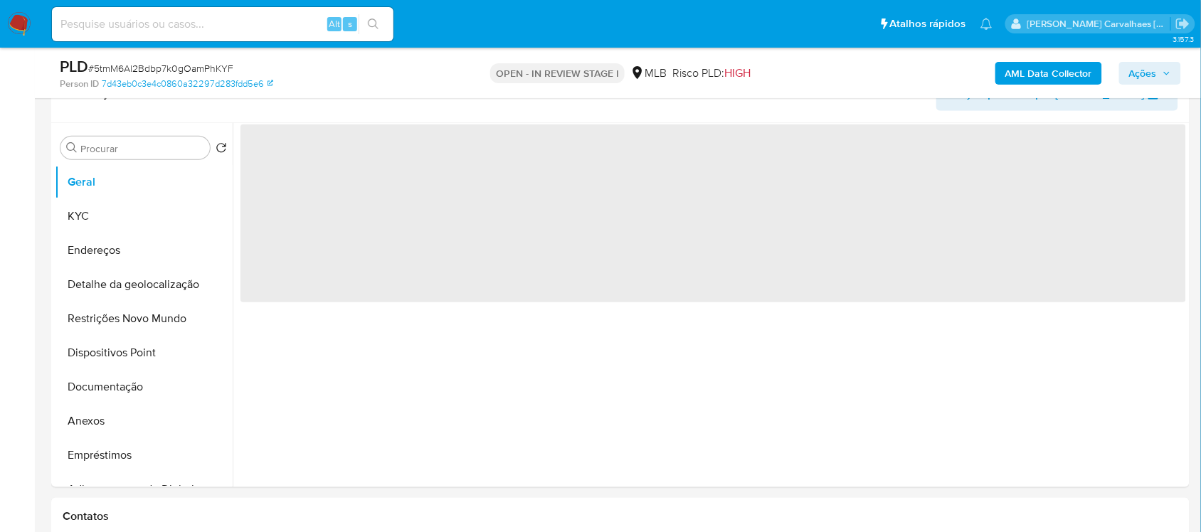
scroll to position [267, 0]
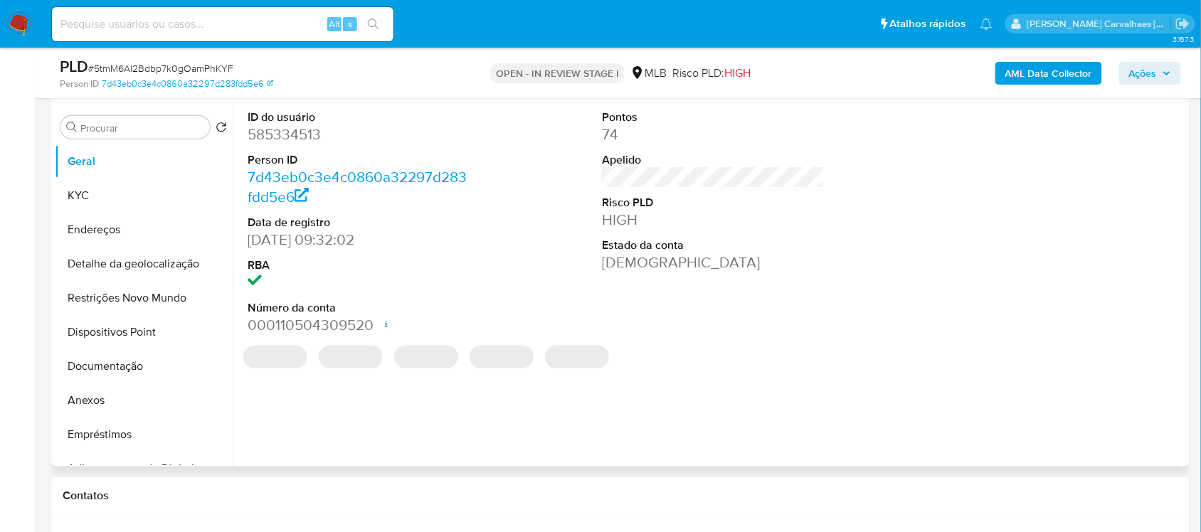
select select "10"
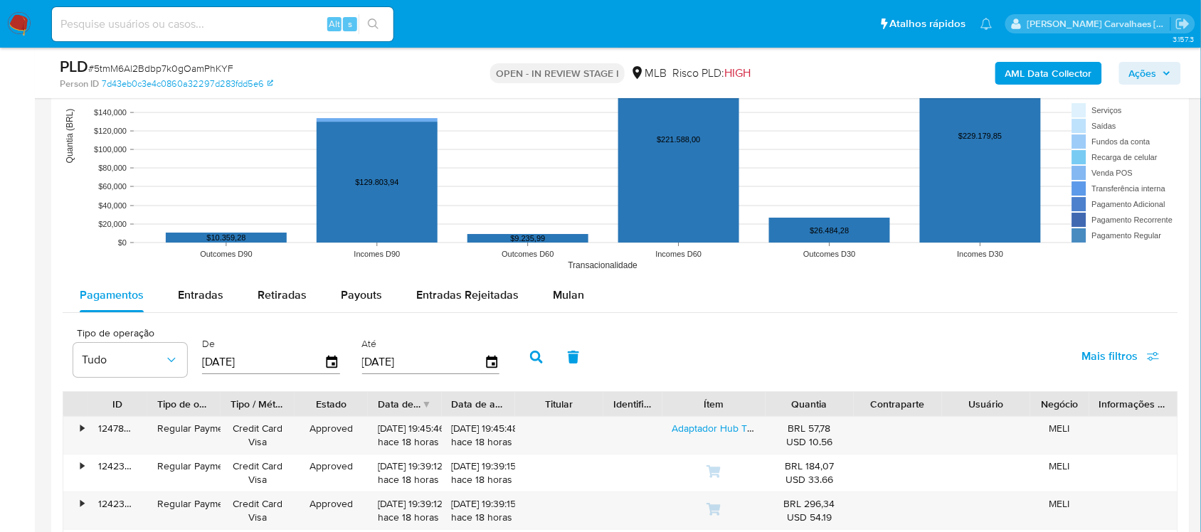
scroll to position [1334, 0]
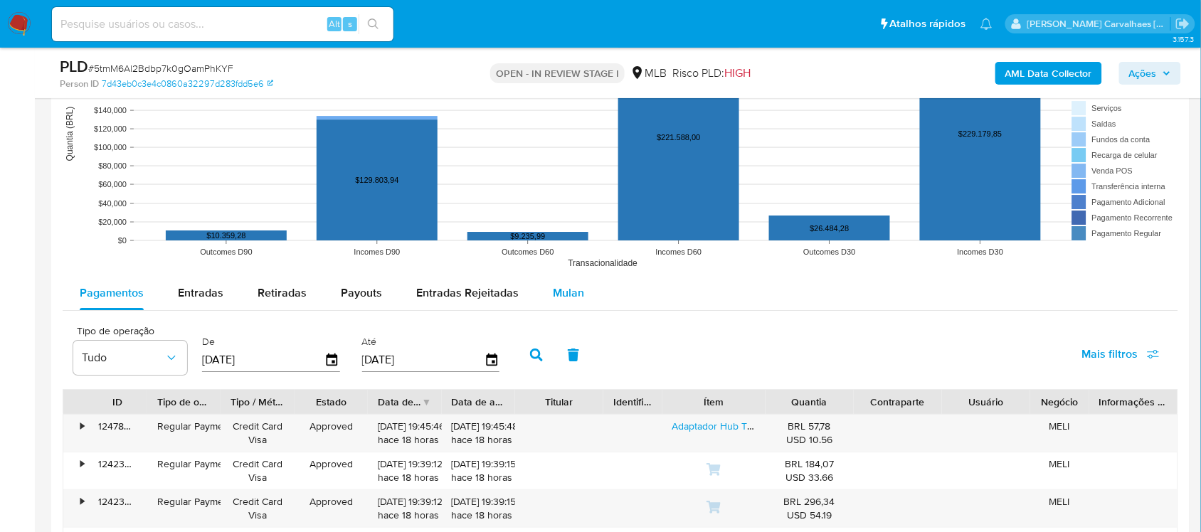
click at [570, 293] on span "Mulan" at bounding box center [568, 293] width 31 height 16
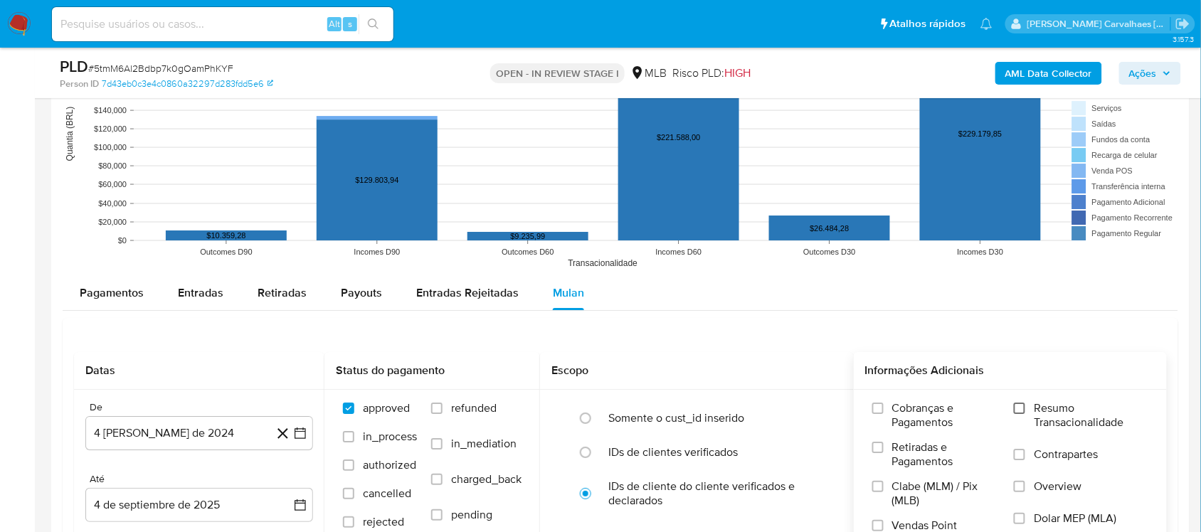
click at [1022, 413] on input "Resumo Transacionalidade" at bounding box center [1019, 408] width 11 height 11
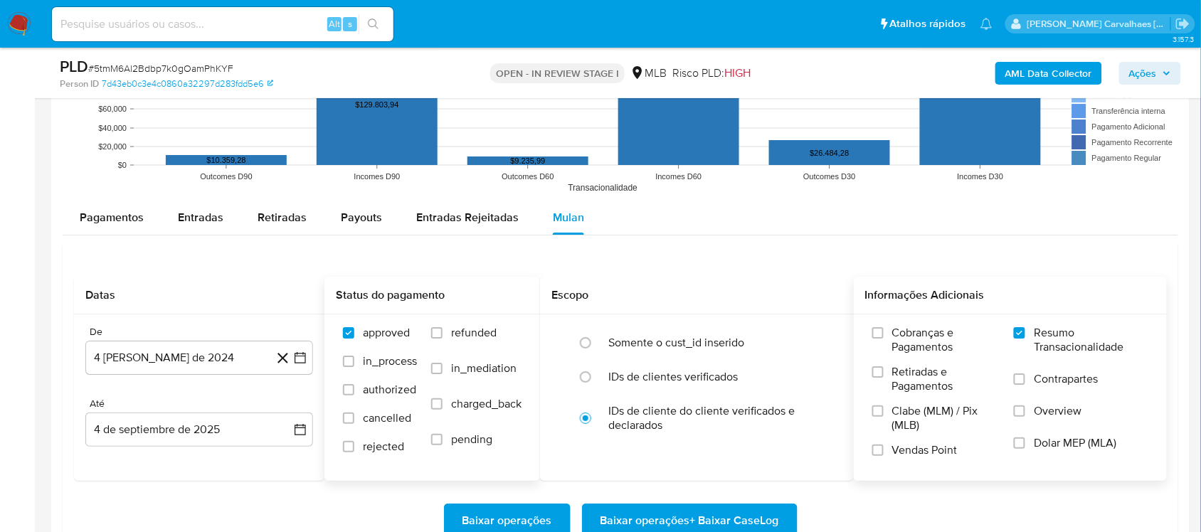
scroll to position [1512, 0]
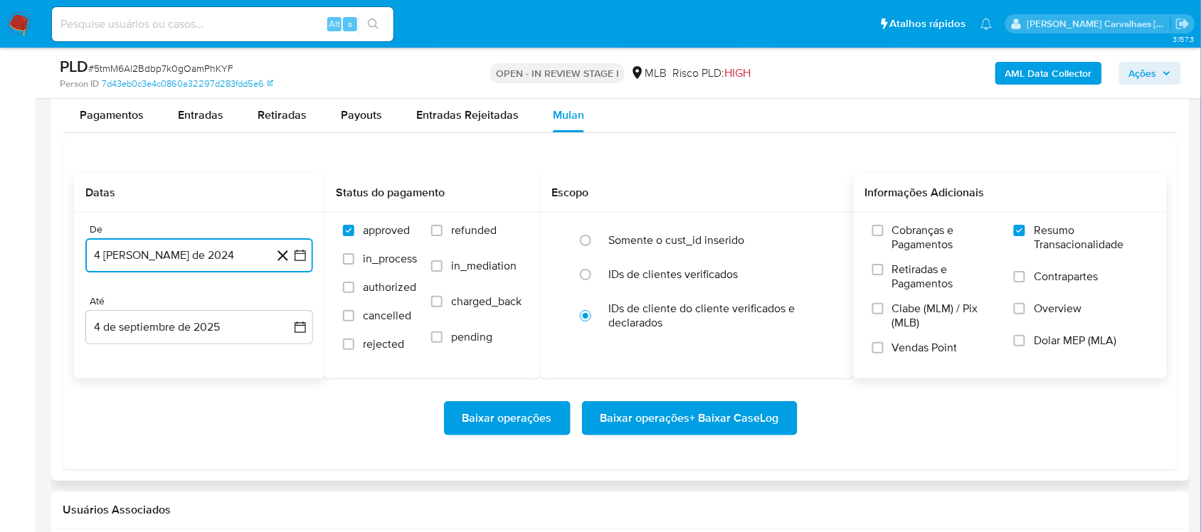
click at [297, 260] on icon "button" at bounding box center [300, 255] width 14 height 14
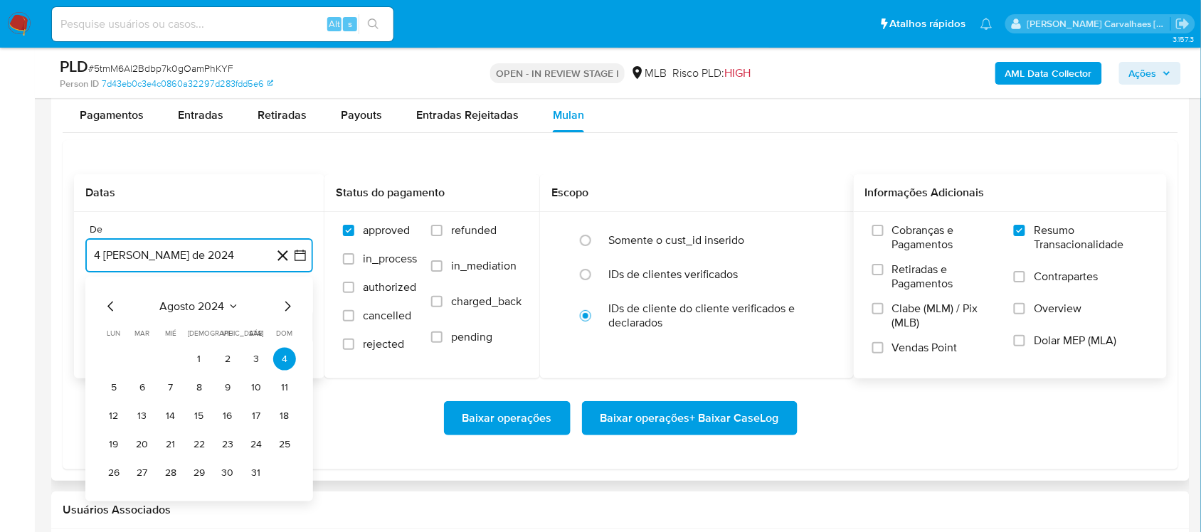
click at [283, 306] on icon "Mes siguiente" at bounding box center [287, 306] width 17 height 17
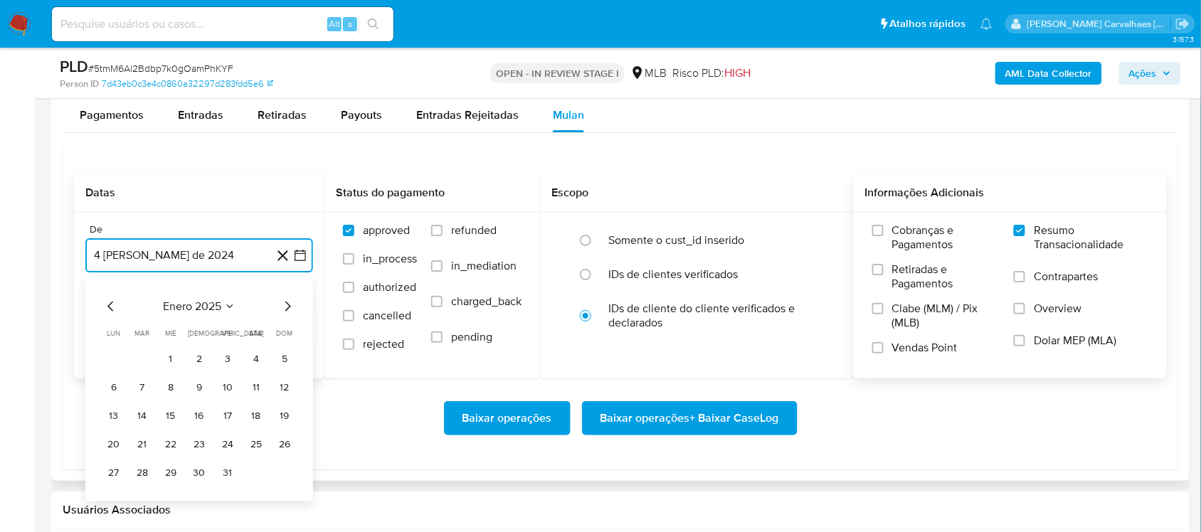
click at [283, 306] on icon "Mes siguiente" at bounding box center [287, 306] width 17 height 17
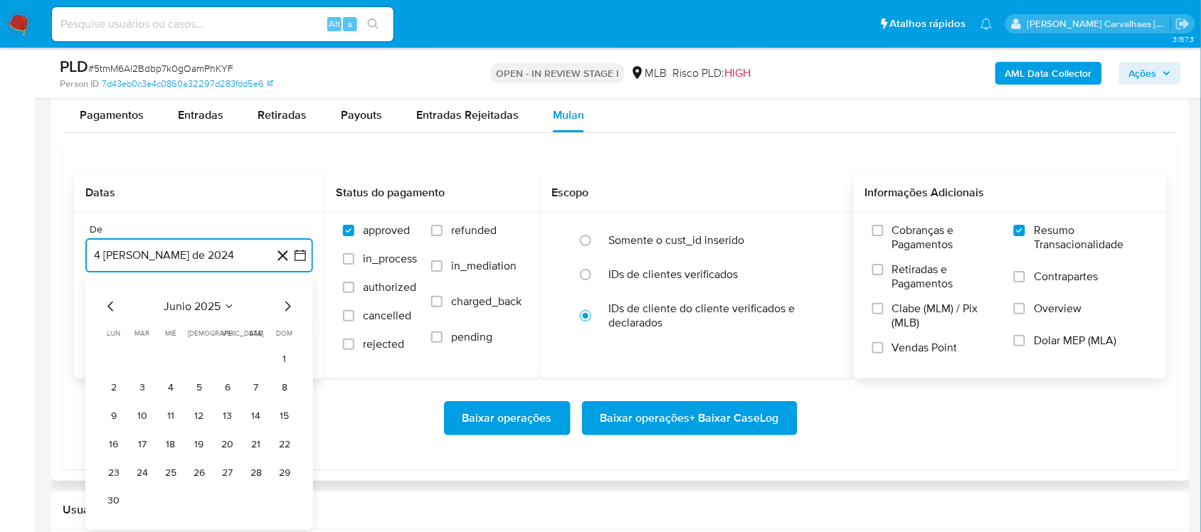
click at [283, 306] on icon "Mes siguiente" at bounding box center [287, 306] width 17 height 17
click at [221, 361] on button "4" at bounding box center [227, 359] width 23 height 23
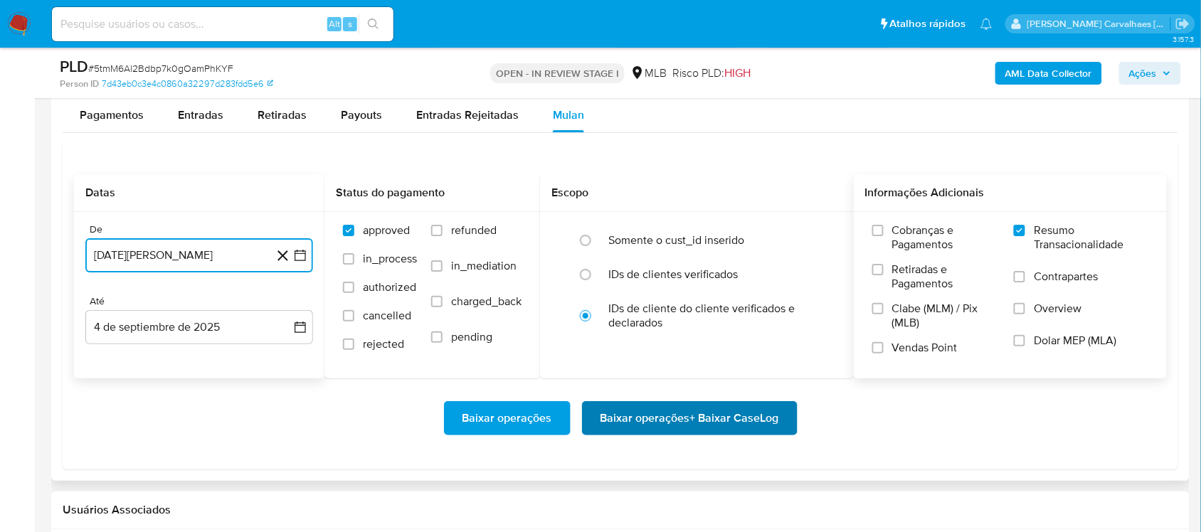
click at [630, 413] on span "Baixar operações + Baixar CaseLog" at bounding box center [689, 418] width 179 height 31
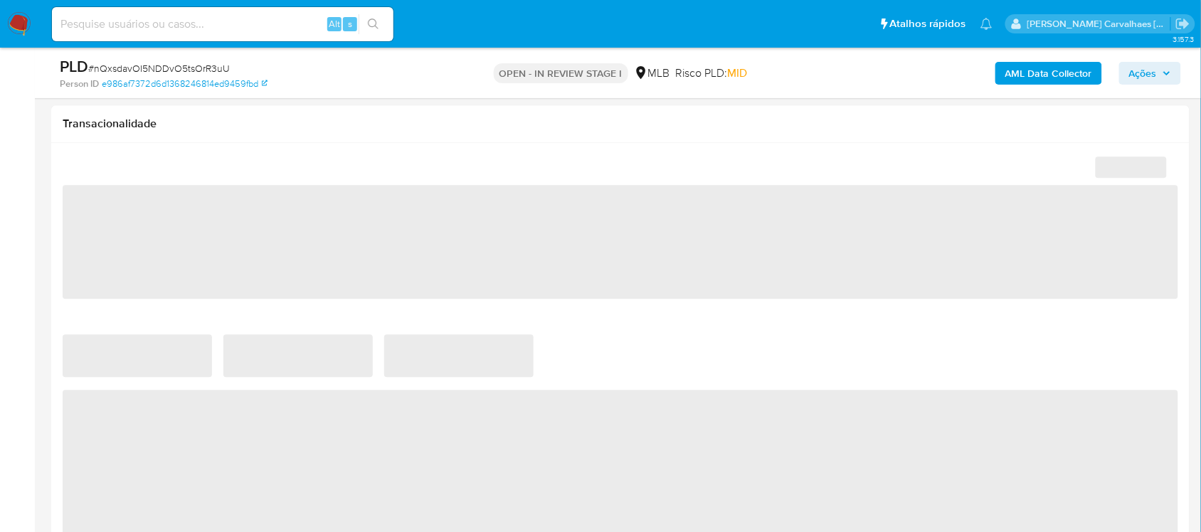
select select "10"
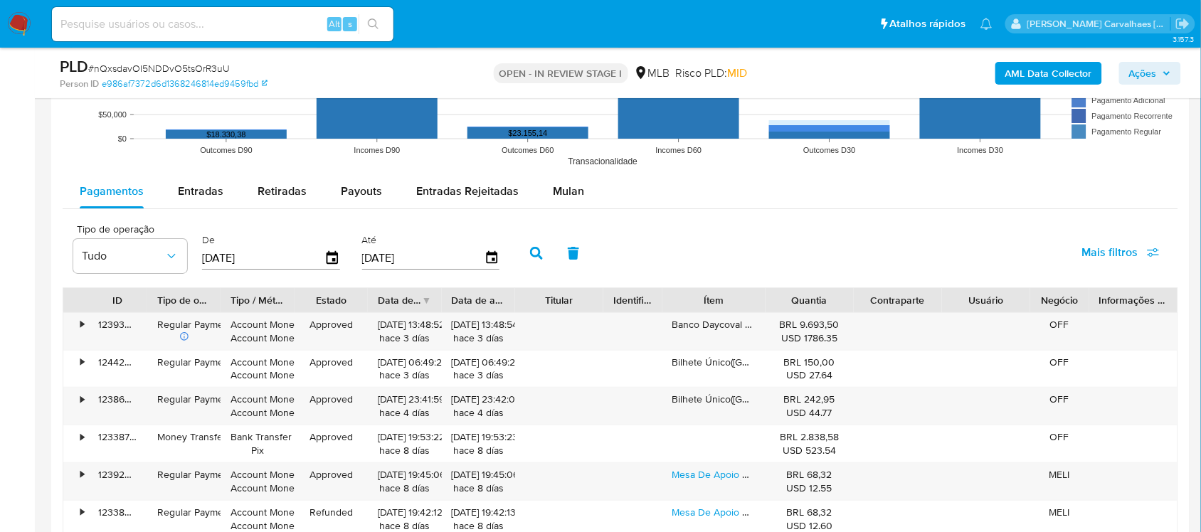
scroll to position [1601, 0]
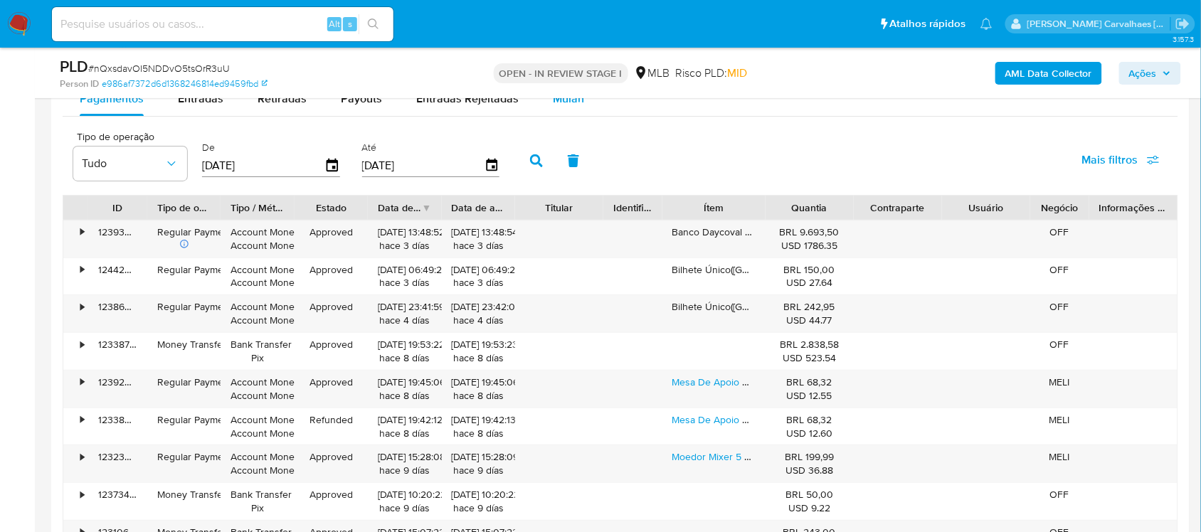
click at [560, 107] on span "Mulan" at bounding box center [568, 98] width 31 height 16
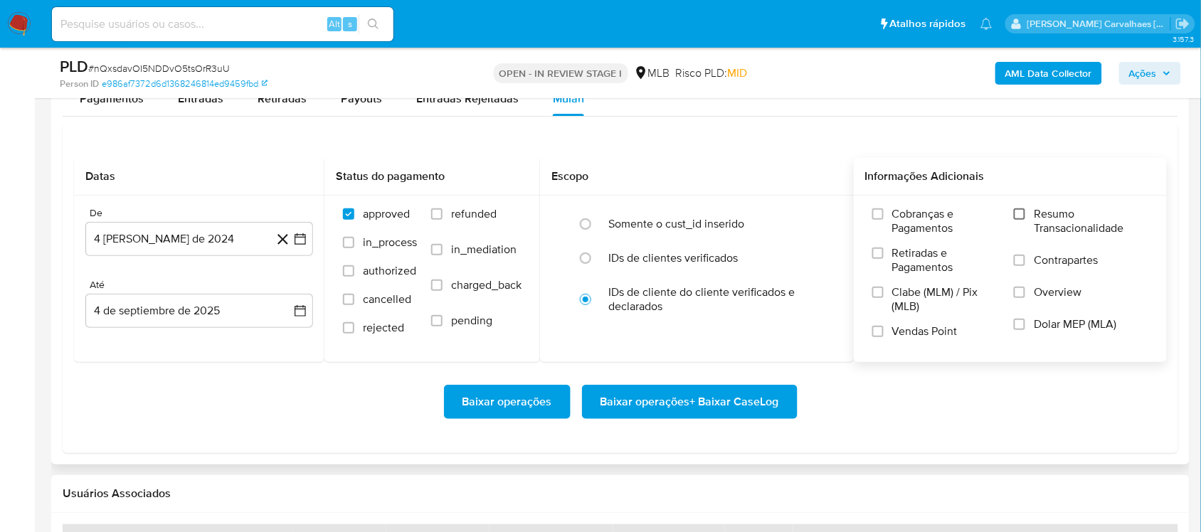
click at [1019, 220] on input "Resumo Transacionalidade" at bounding box center [1019, 213] width 11 height 11
click at [302, 239] on icon "button" at bounding box center [300, 238] width 11 height 11
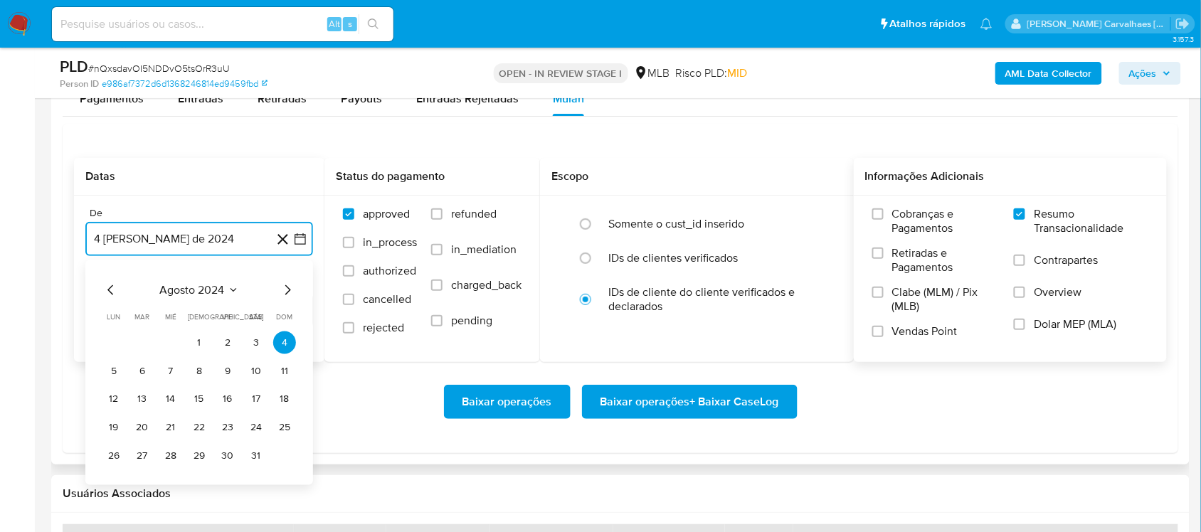
click at [288, 292] on icon "Mes siguiente" at bounding box center [287, 289] width 17 height 17
click at [286, 286] on icon "Mes siguiente" at bounding box center [287, 289] width 17 height 17
click at [286, 297] on icon "Mes siguiente" at bounding box center [287, 289] width 17 height 17
click at [286, 293] on icon "Mes siguiente" at bounding box center [287, 289] width 17 height 17
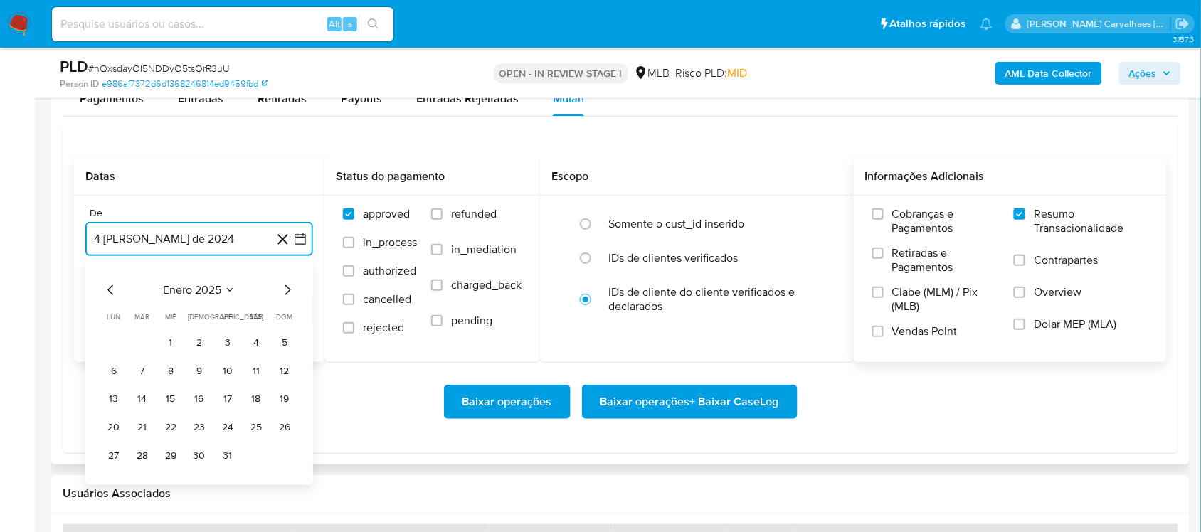
click at [286, 293] on icon "Mes siguiente" at bounding box center [287, 289] width 17 height 17
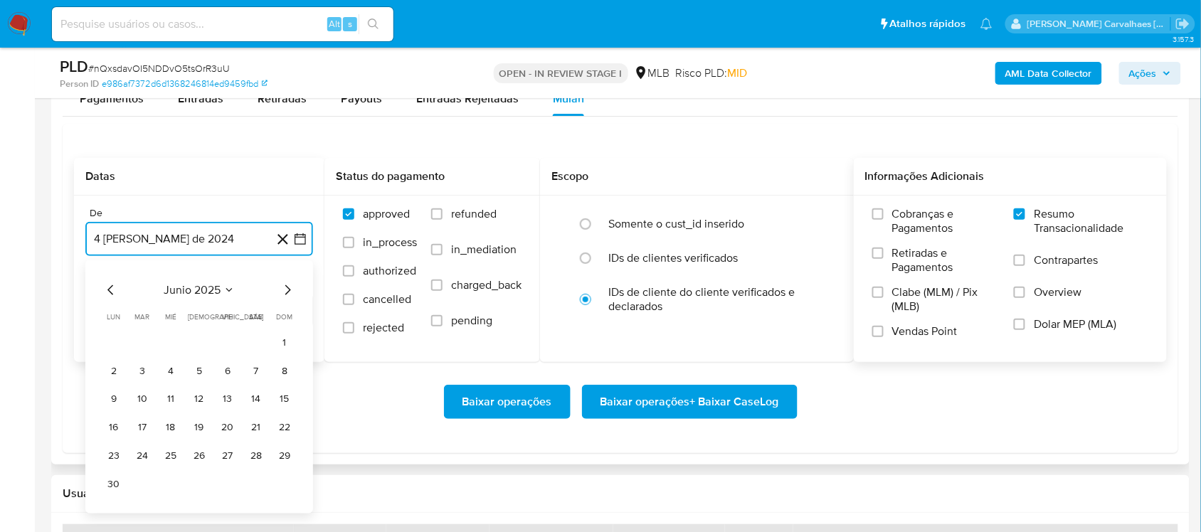
click at [286, 293] on icon "Mes siguiente" at bounding box center [287, 289] width 17 height 17
click at [233, 338] on button "4" at bounding box center [227, 342] width 23 height 23
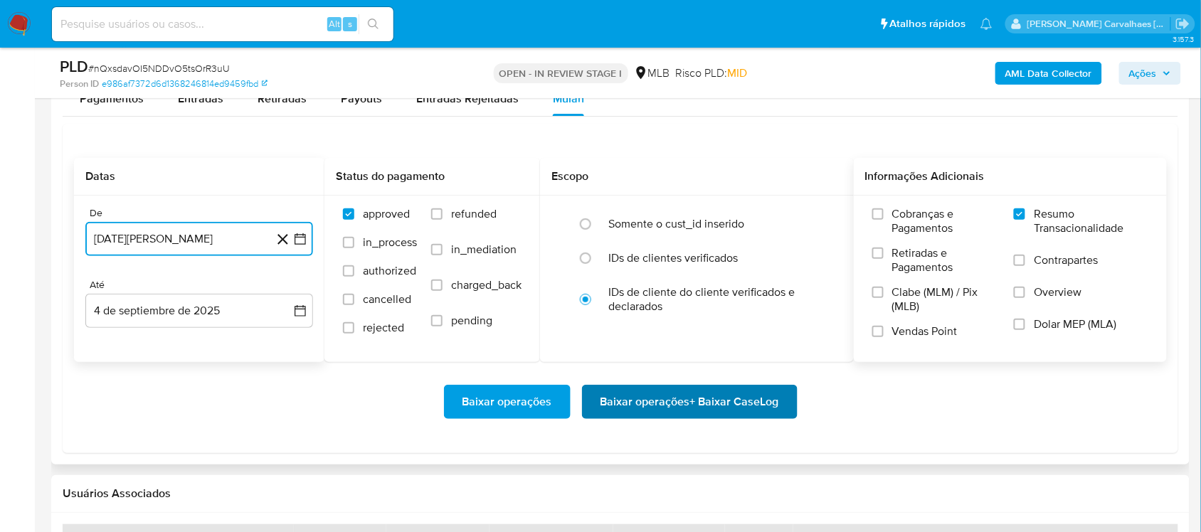
click at [702, 404] on span "Baixar operações + Baixar CaseLog" at bounding box center [689, 401] width 179 height 31
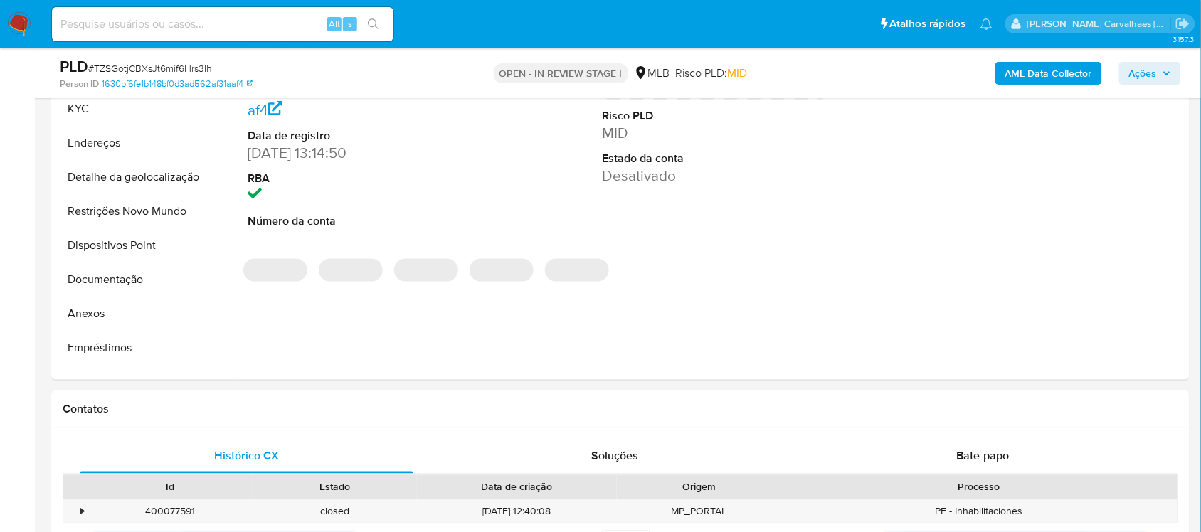
scroll to position [356, 0]
select select "10"
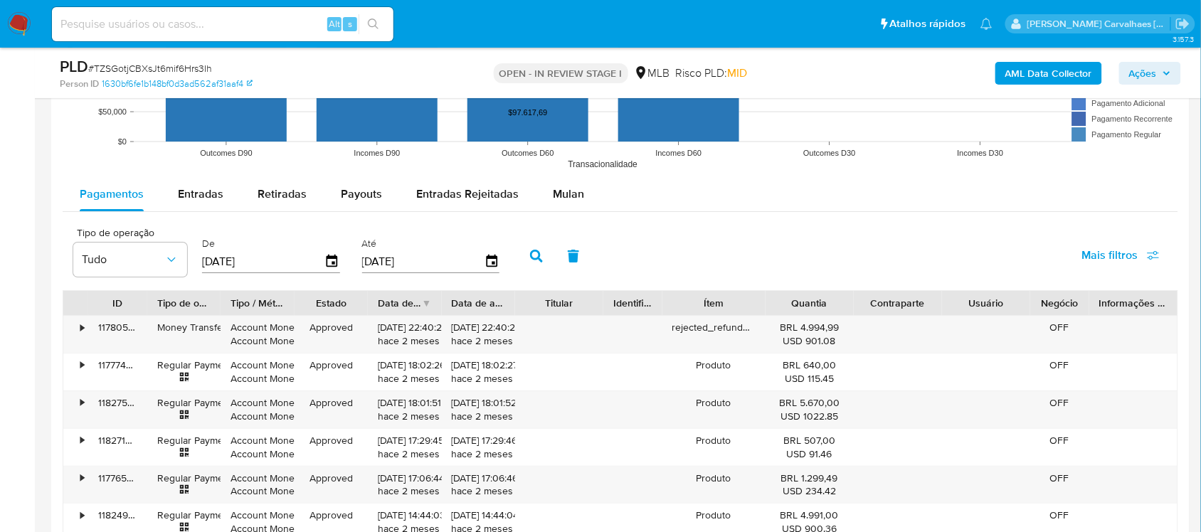
scroll to position [1423, 0]
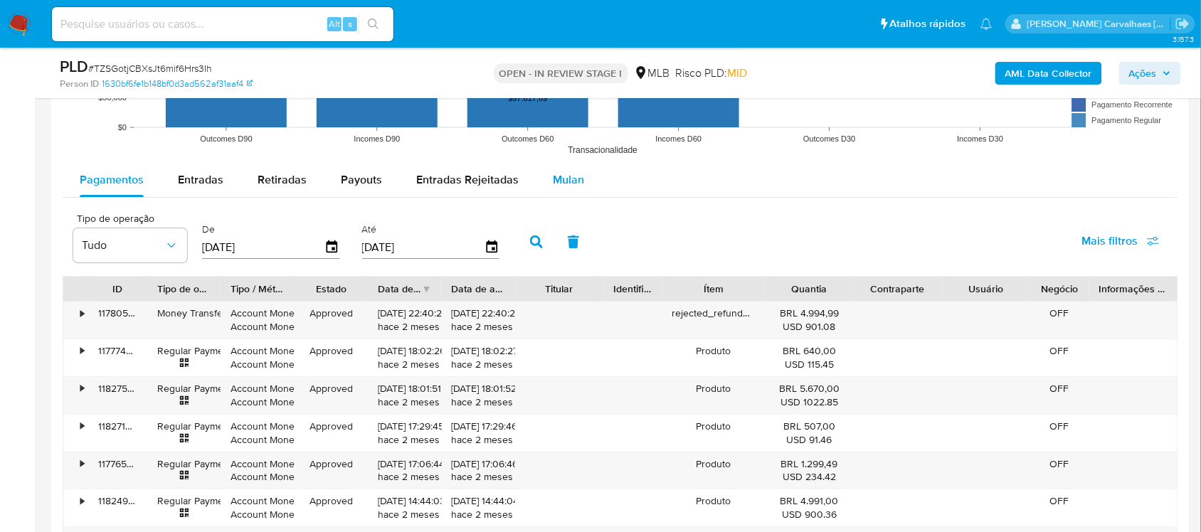
click at [570, 185] on span "Mulan" at bounding box center [568, 179] width 31 height 16
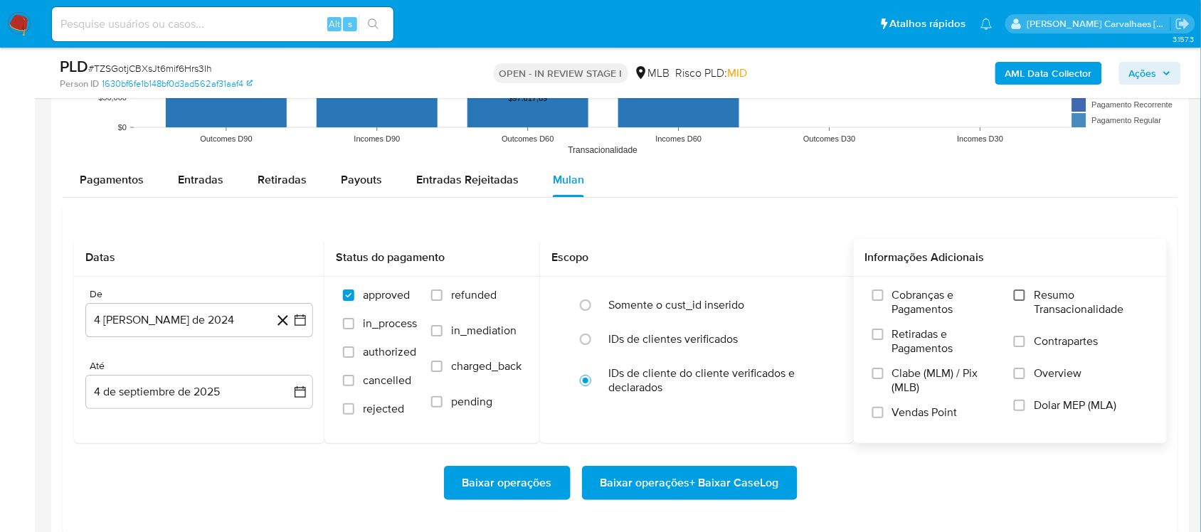
click at [1022, 292] on input "Resumo Transacionalidade" at bounding box center [1019, 295] width 11 height 11
click at [300, 318] on icon "button" at bounding box center [300, 320] width 14 height 14
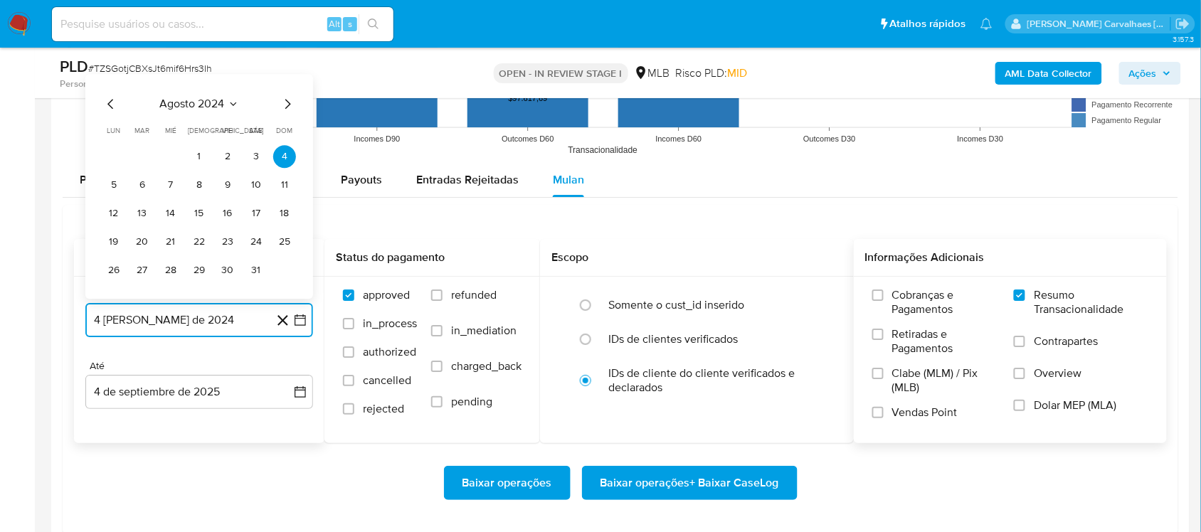
click at [290, 104] on icon "Mes siguiente" at bounding box center [287, 103] width 17 height 17
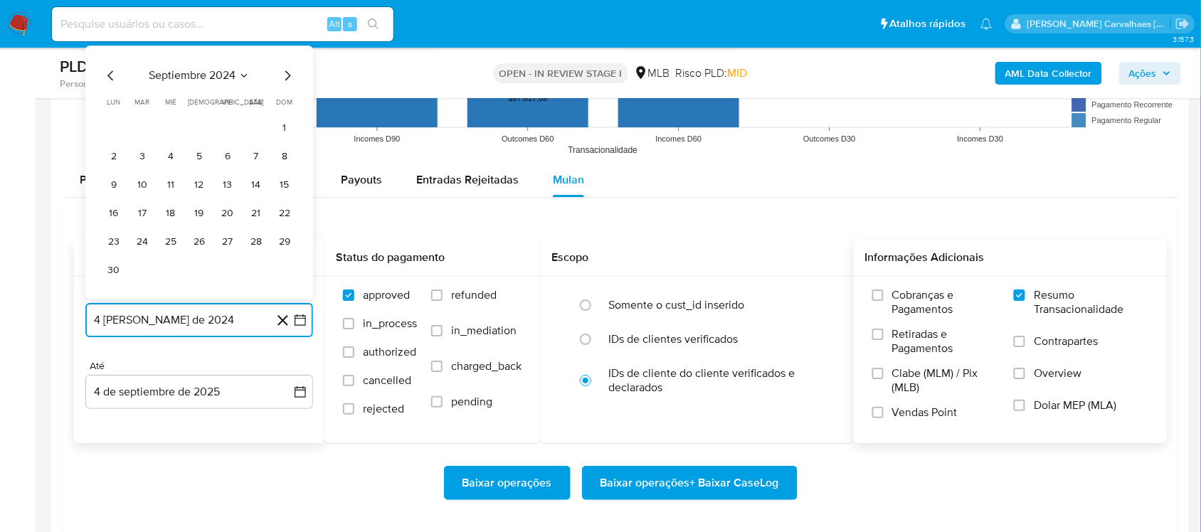
click at [286, 79] on icon "Mes siguiente" at bounding box center [287, 75] width 17 height 17
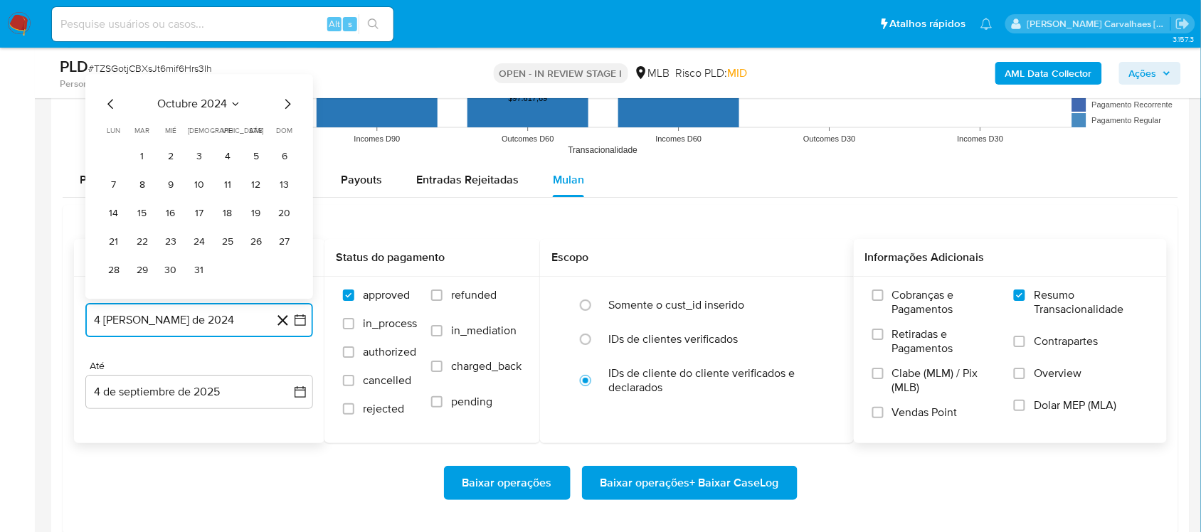
click at [286, 105] on icon "Mes siguiente" at bounding box center [287, 103] width 17 height 17
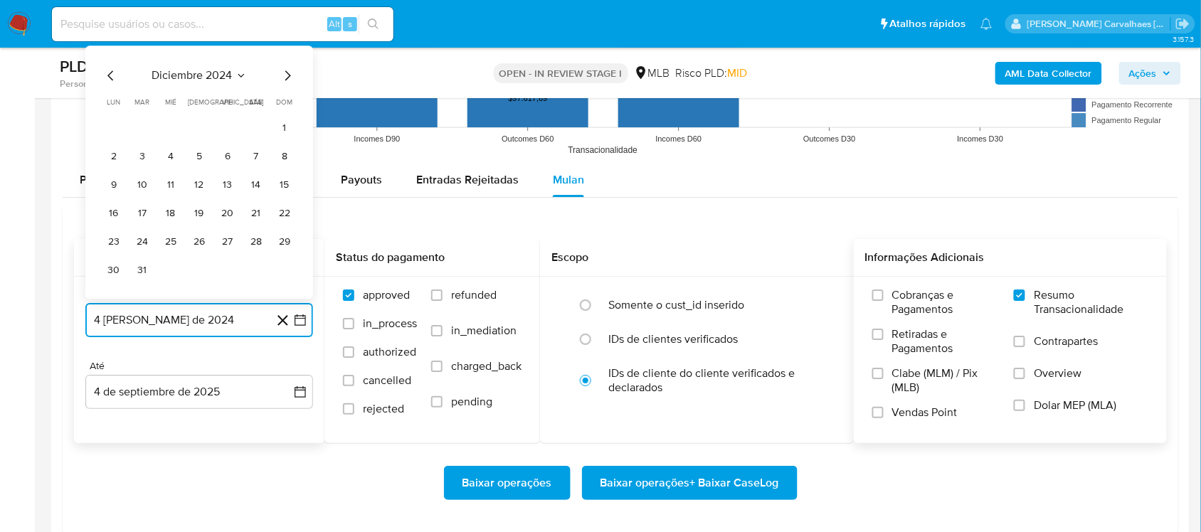
click at [285, 80] on icon "Mes siguiente" at bounding box center [288, 75] width 6 height 10
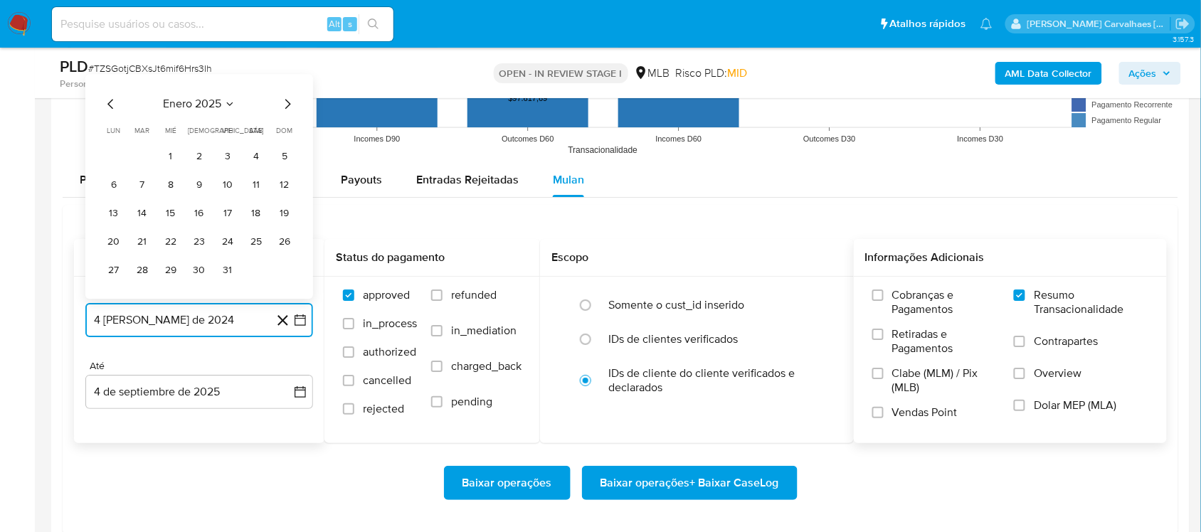
click at [285, 107] on icon "Mes siguiente" at bounding box center [287, 103] width 17 height 17
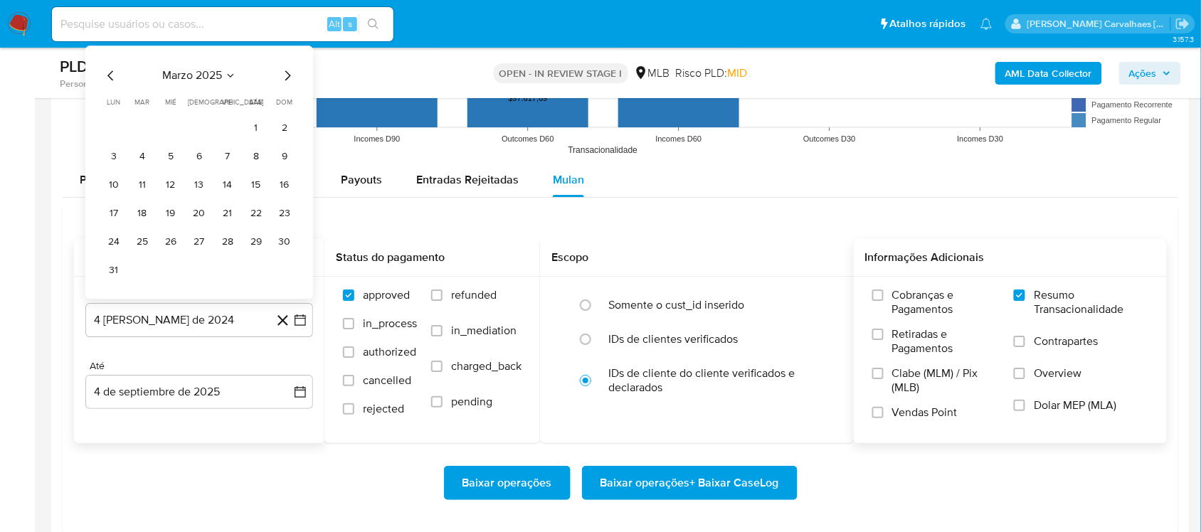
click at [285, 107] on span "dom" at bounding box center [285, 102] width 16 height 11
click at [287, 80] on icon "Mes siguiente" at bounding box center [288, 75] width 6 height 10
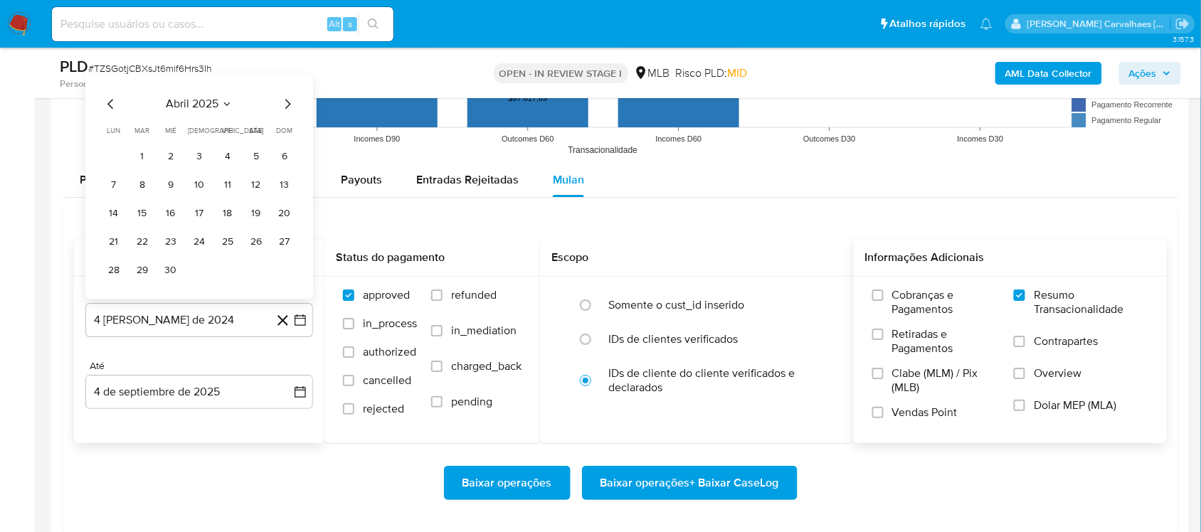
click at [285, 105] on icon "Mes siguiente" at bounding box center [287, 103] width 17 height 17
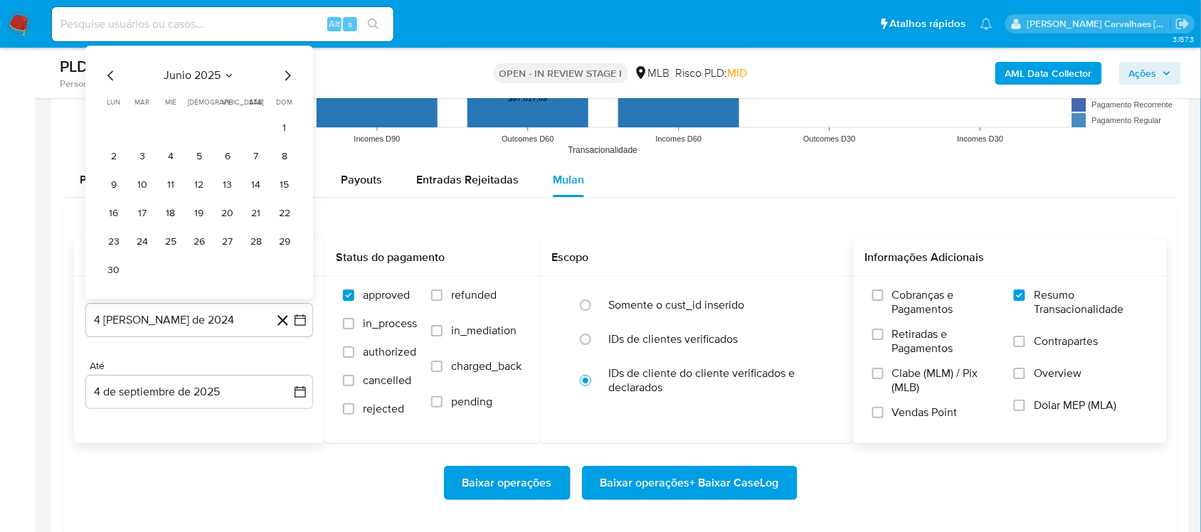
click at [285, 76] on icon "Mes siguiente" at bounding box center [287, 75] width 17 height 17
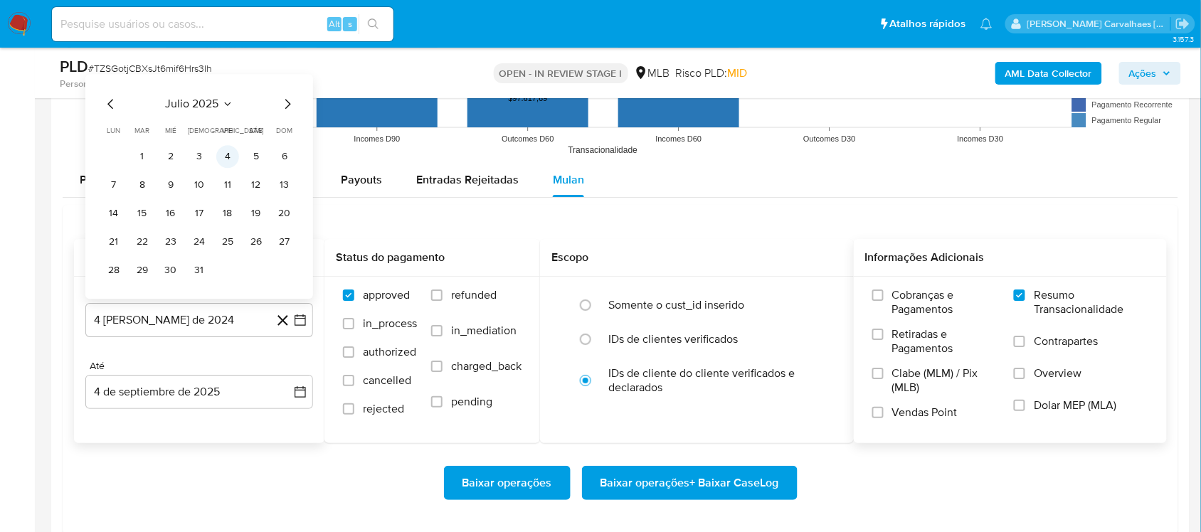
click at [232, 155] on button "4" at bounding box center [227, 156] width 23 height 23
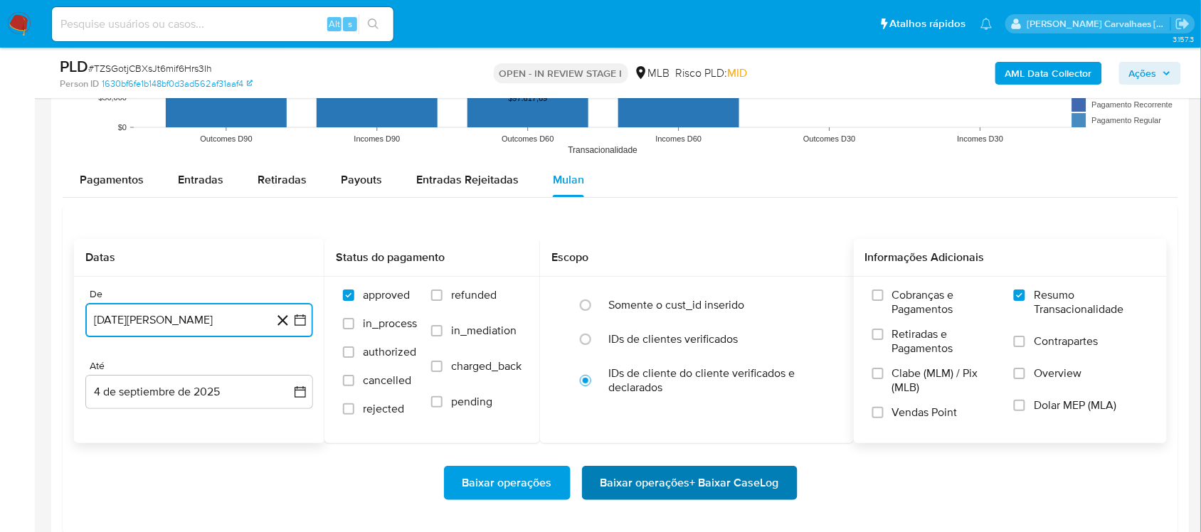
click at [658, 484] on span "Baixar operações + Baixar CaseLog" at bounding box center [689, 482] width 179 height 31
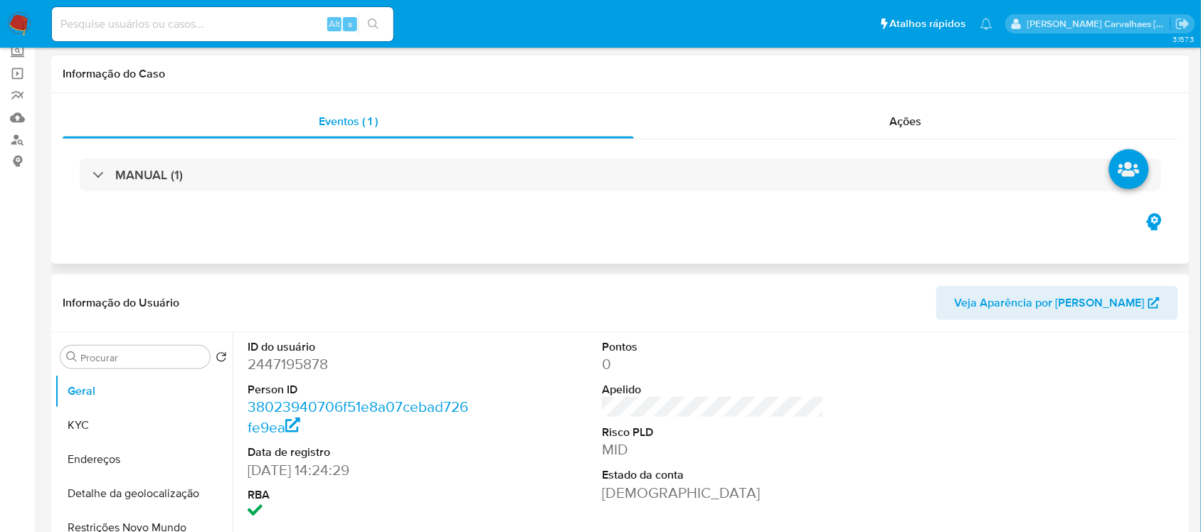
select select "10"
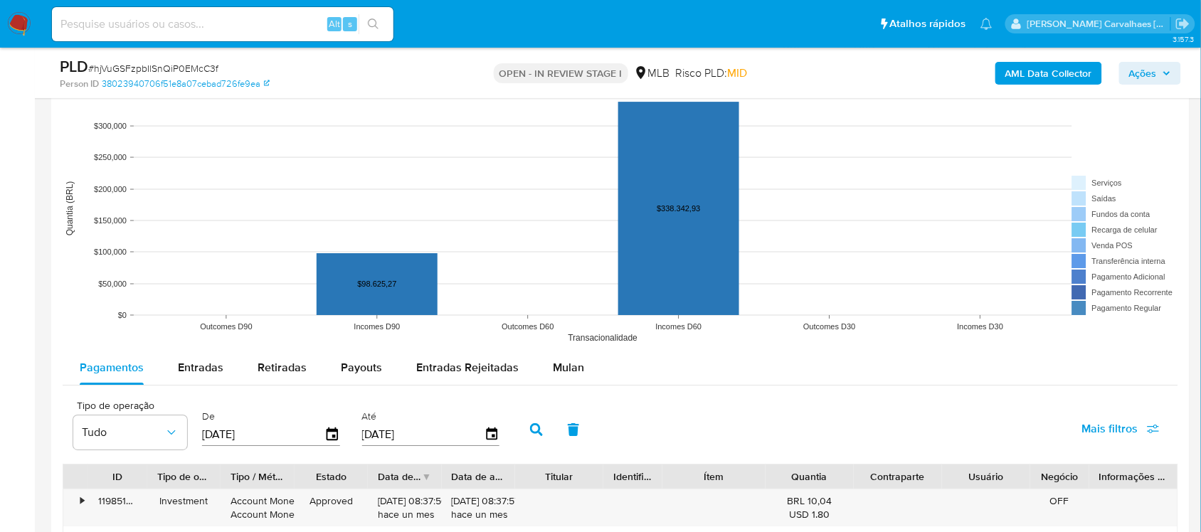
scroll to position [1334, 0]
click at [566, 368] on span "Mulan" at bounding box center [568, 365] width 31 height 16
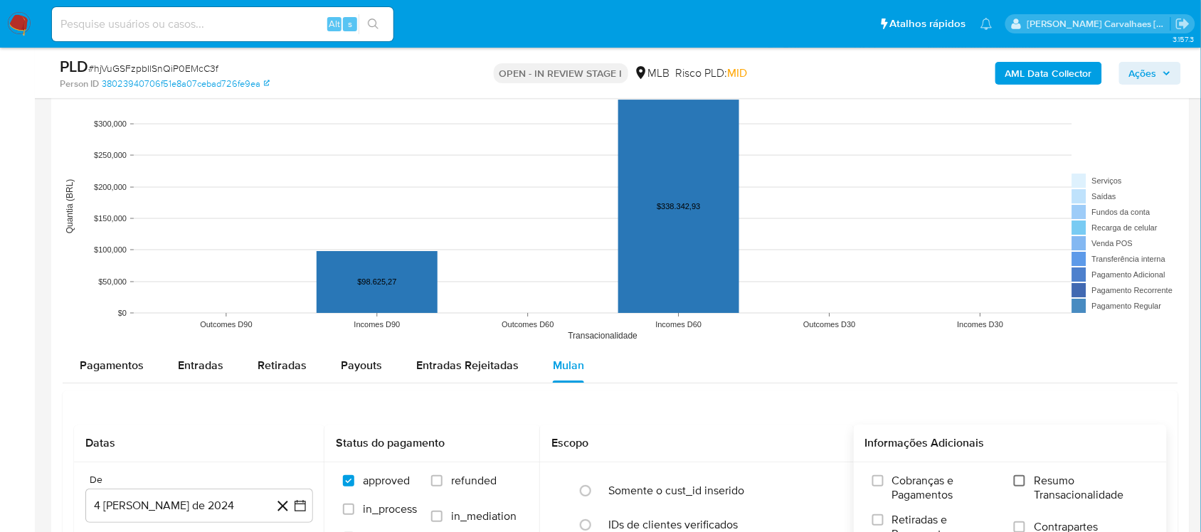
click at [1016, 482] on input "Resumo Transacionalidade" at bounding box center [1019, 480] width 11 height 11
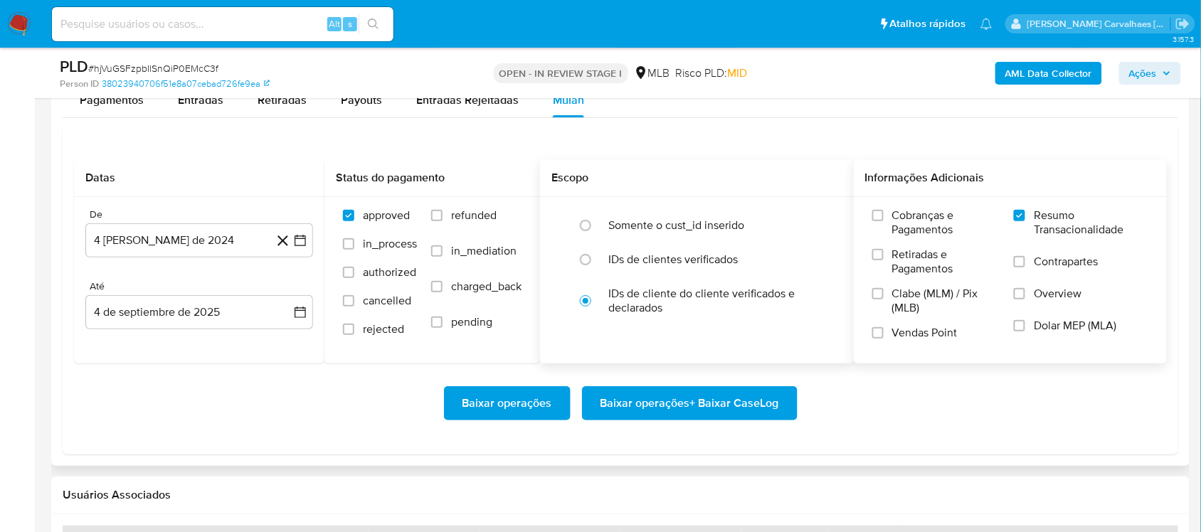
scroll to position [1601, 0]
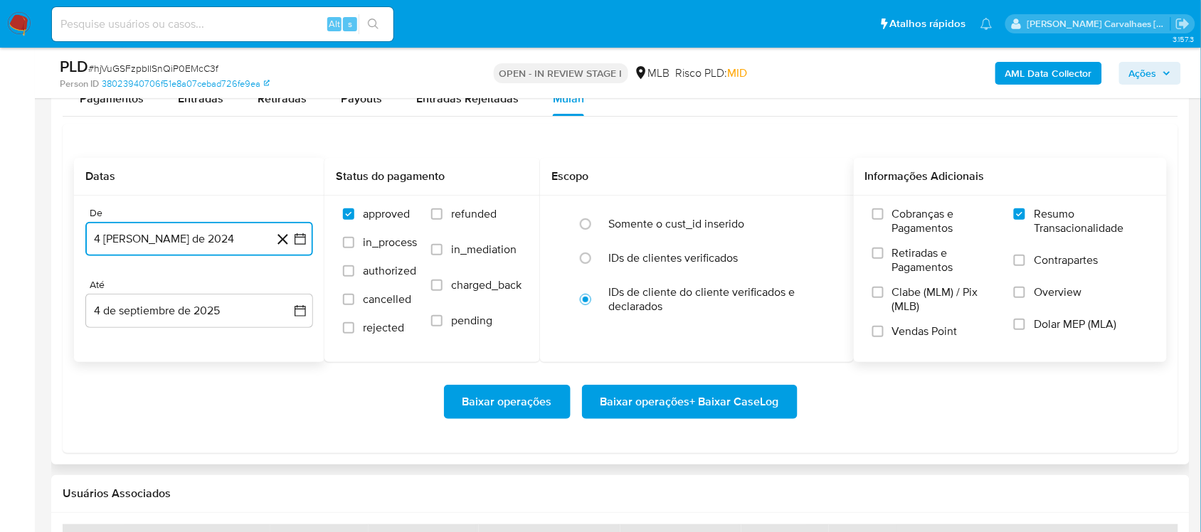
click at [296, 243] on icon "button" at bounding box center [300, 239] width 14 height 14
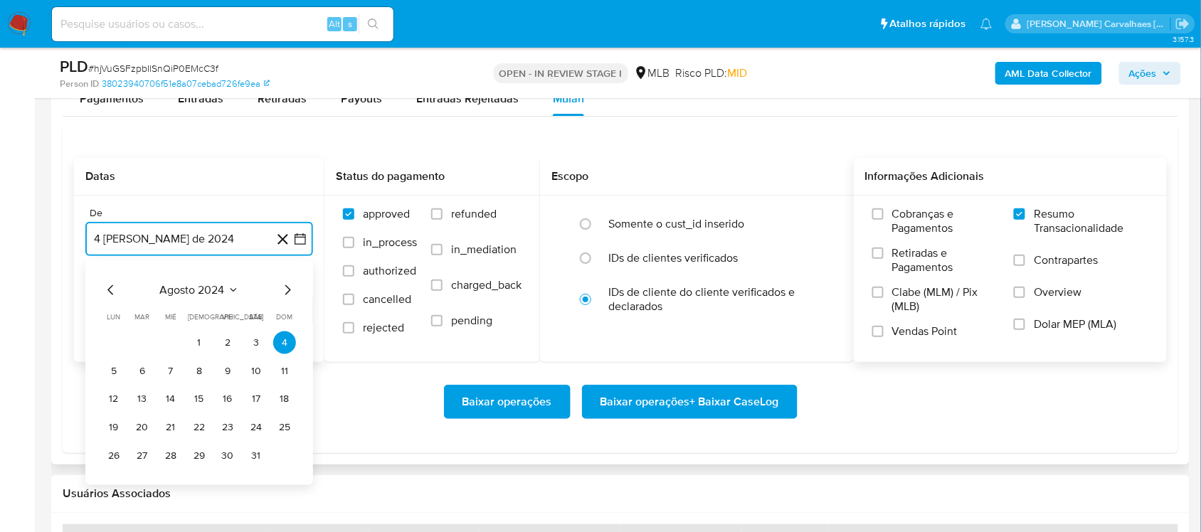
click at [285, 286] on icon "Mes siguiente" at bounding box center [287, 289] width 17 height 17
click at [286, 292] on icon "Mes siguiente" at bounding box center [287, 289] width 17 height 17
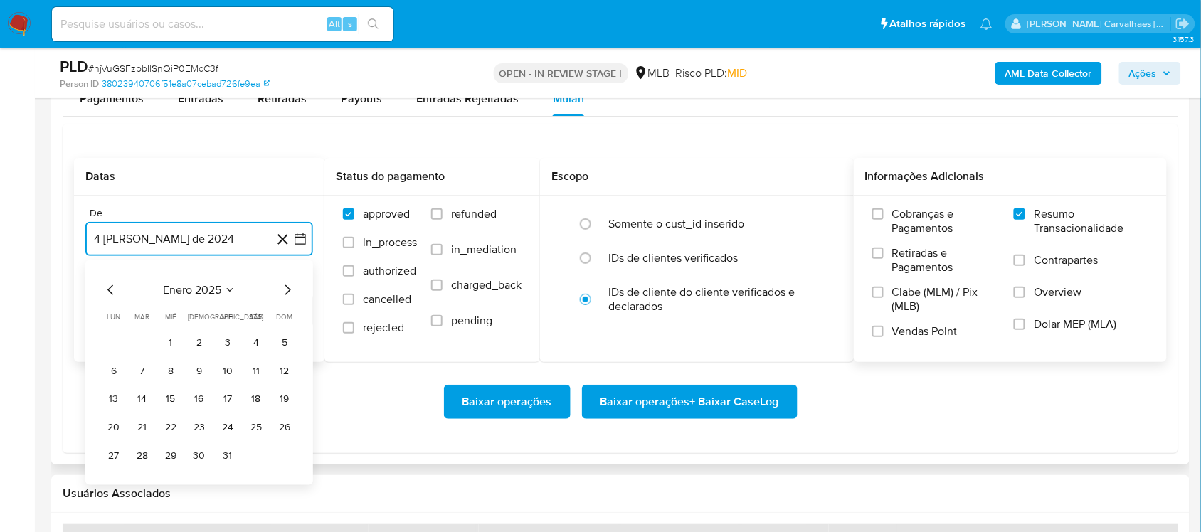
click at [286, 292] on icon "Mes siguiente" at bounding box center [287, 289] width 17 height 17
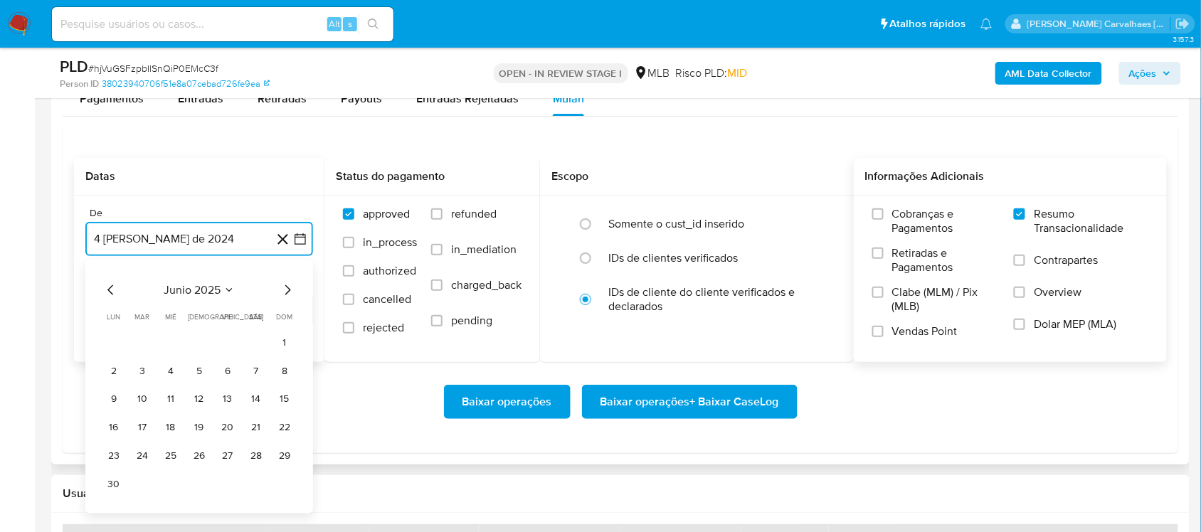
click at [286, 292] on icon "Mes siguiente" at bounding box center [287, 289] width 17 height 17
click at [228, 343] on button "4" at bounding box center [227, 342] width 23 height 23
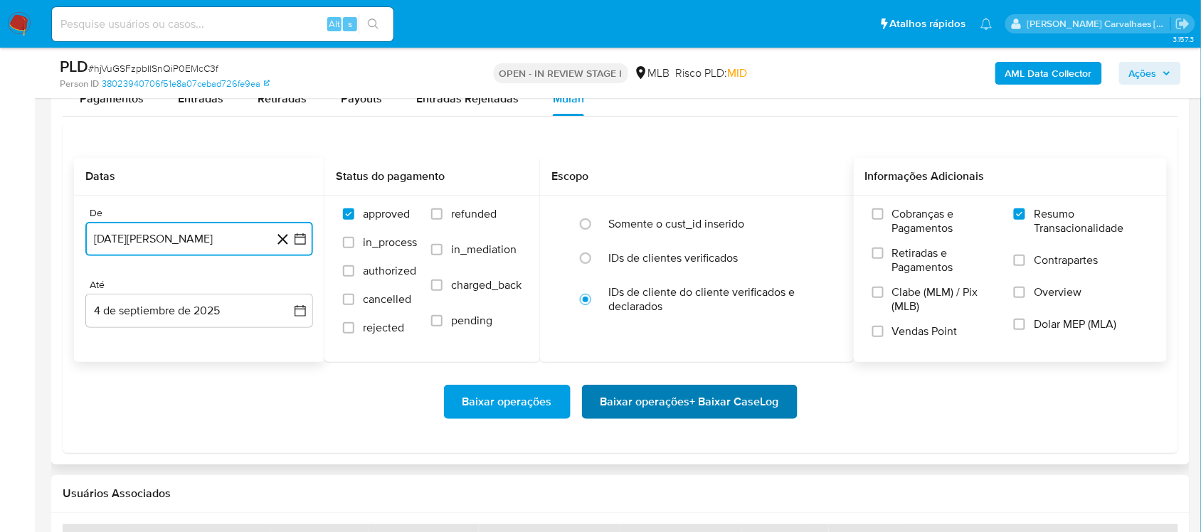
click at [653, 410] on span "Baixar operações + Baixar CaseLog" at bounding box center [689, 401] width 179 height 31
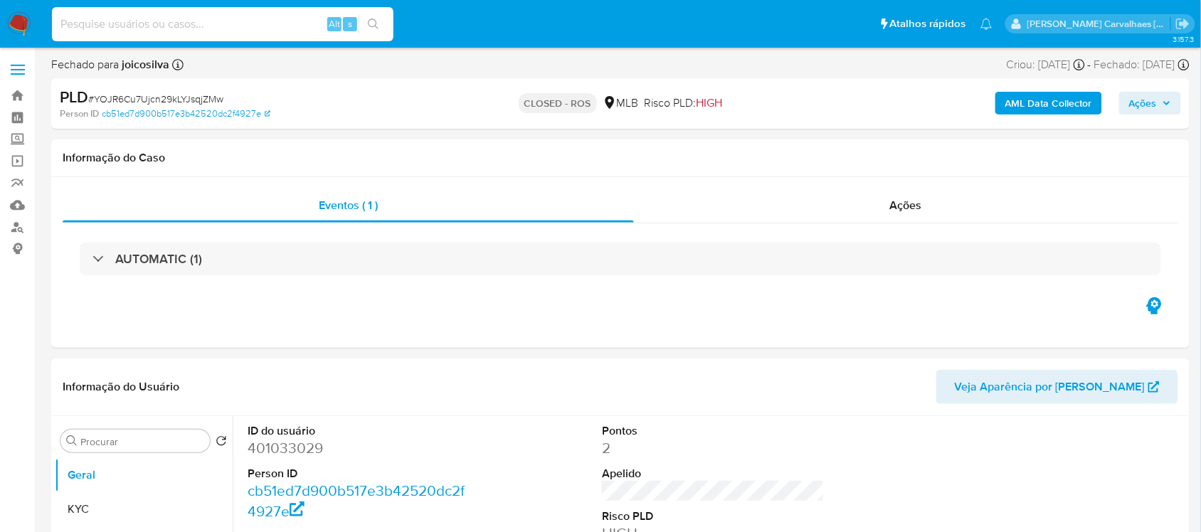
paste input "Ze24xmoxvzfboA4ZhHfR9Q3j"
type input "Ze24xmoxvzfboA4ZhHfR9Q3j"
select select "10"
type input "Ze24xmoxvzfboA4ZhHfR9Q3j"
click at [382, 16] on button "search-icon" at bounding box center [373, 24] width 29 height 20
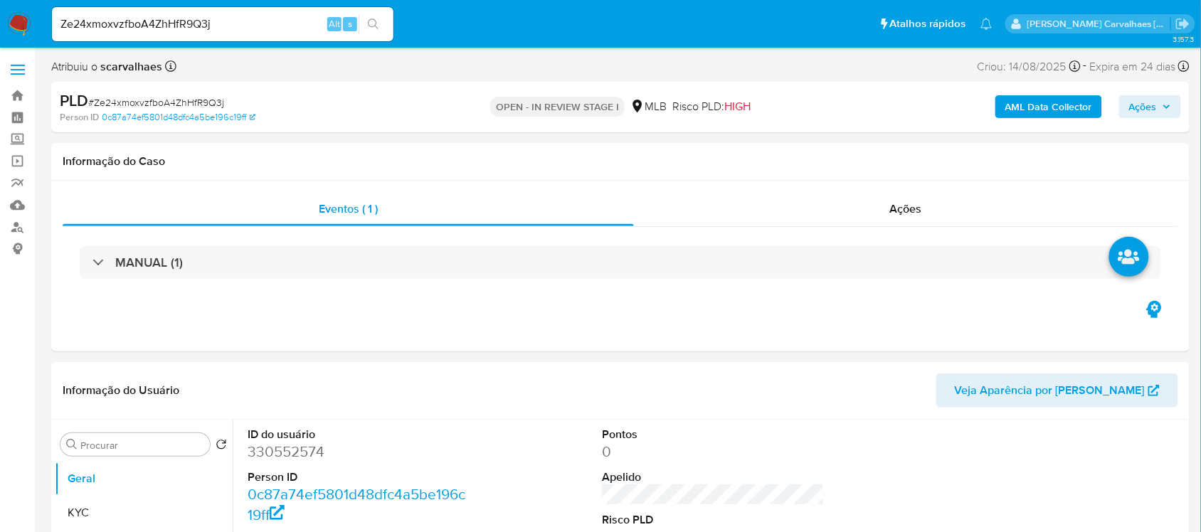
select select "10"
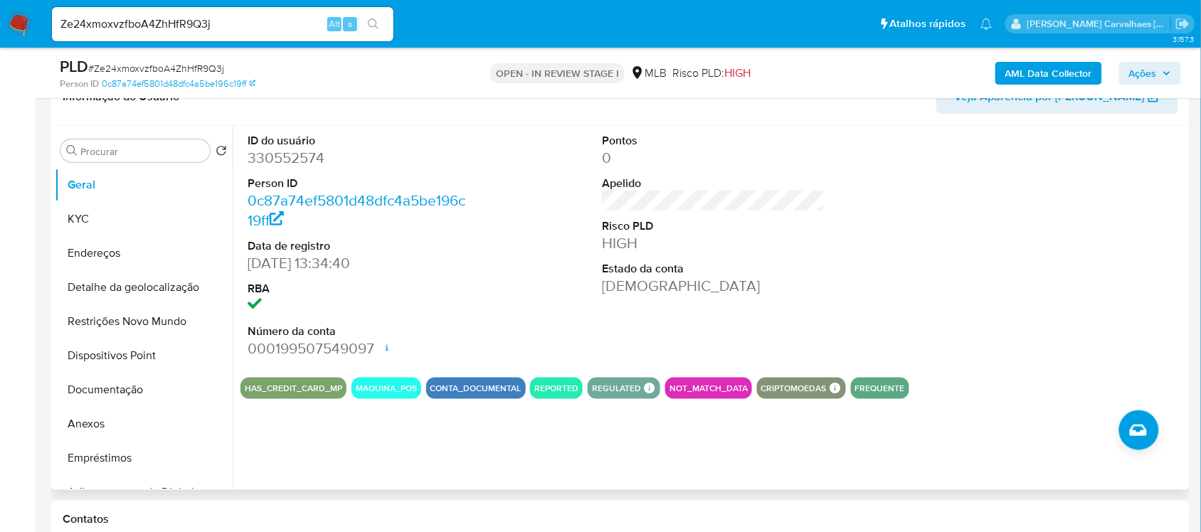
scroll to position [267, 0]
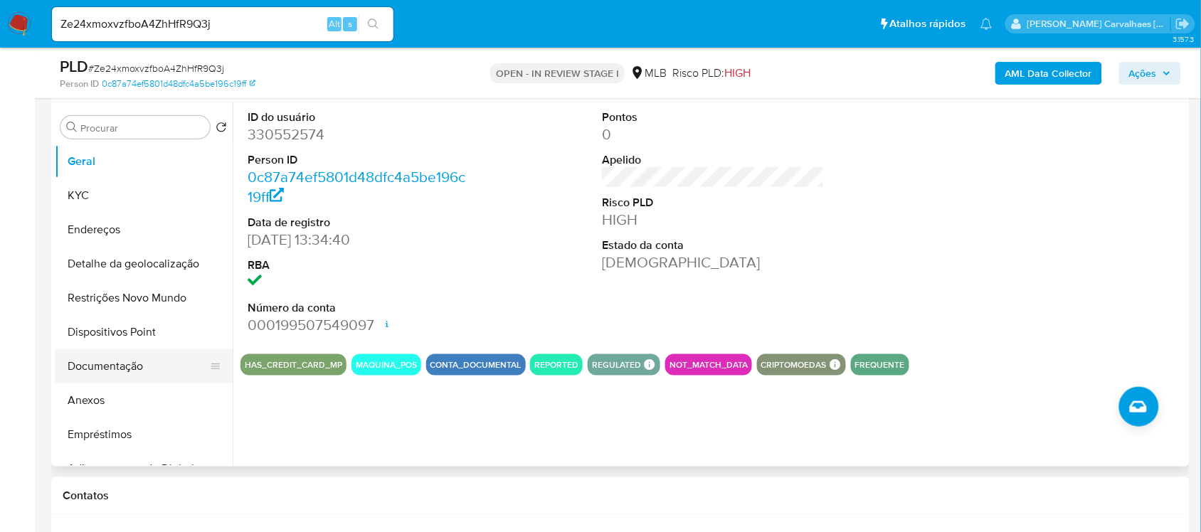
click at [121, 367] on button "Documentação" at bounding box center [138, 366] width 166 height 34
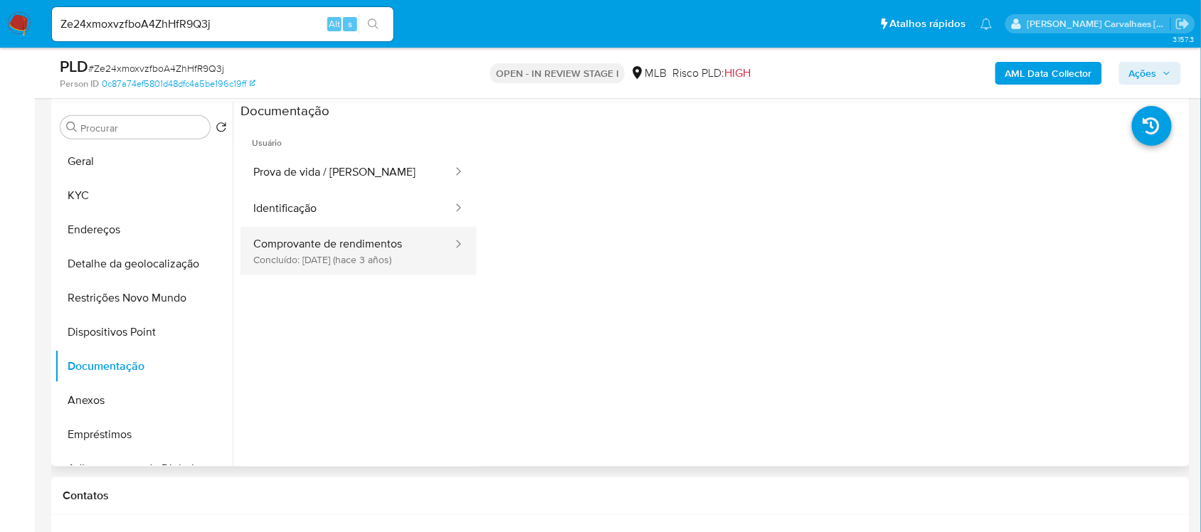
click at [322, 248] on button "Comprovante de rendimentos Concluído: 14/11/2022 (hace 3 años)" at bounding box center [346, 251] width 213 height 48
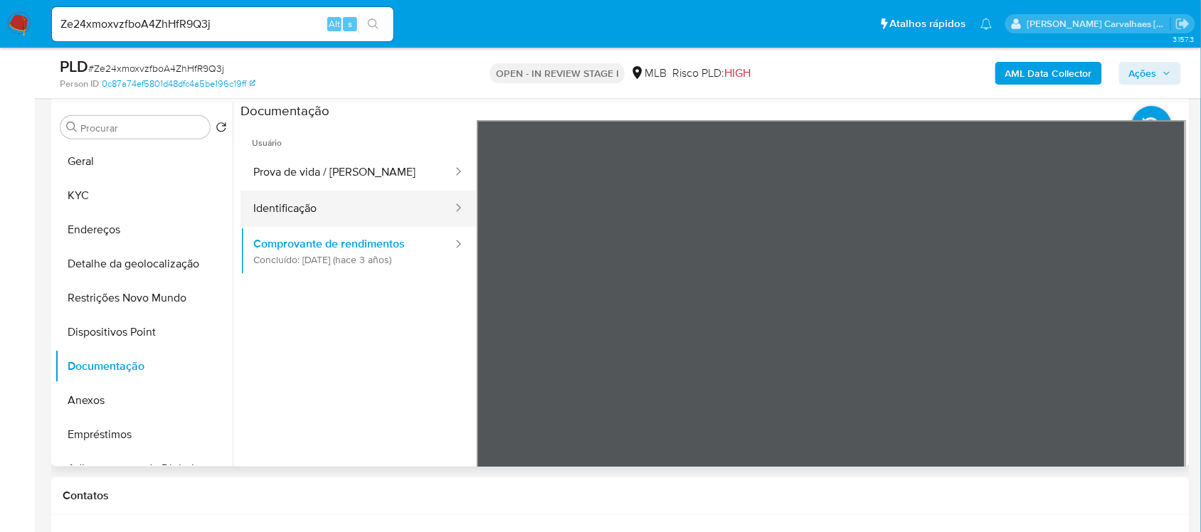
click at [315, 191] on button "Identificação" at bounding box center [346, 209] width 213 height 36
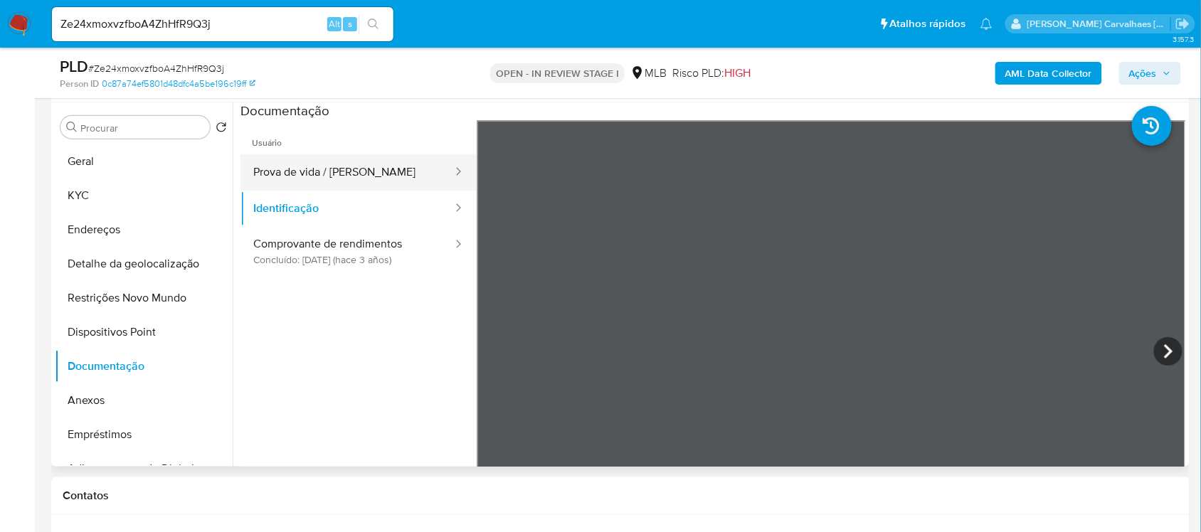
click at [360, 161] on button "Prova de vida / Selfie" at bounding box center [346, 172] width 213 height 36
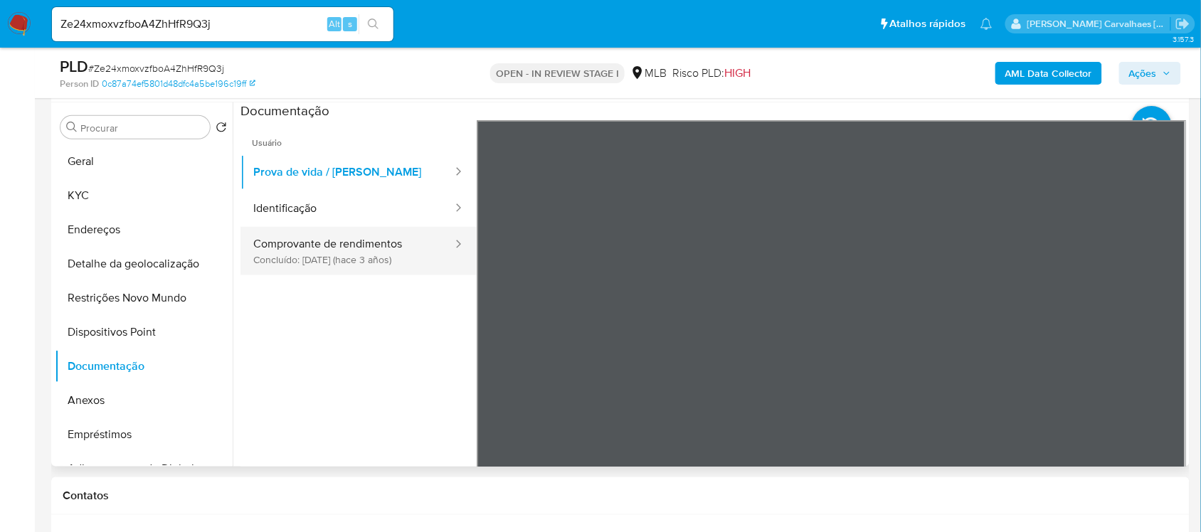
drag, startPoint x: 304, startPoint y: 218, endPoint x: 285, endPoint y: 232, distance: 23.3
click at [307, 218] on button "Identificação" at bounding box center [346, 209] width 213 height 36
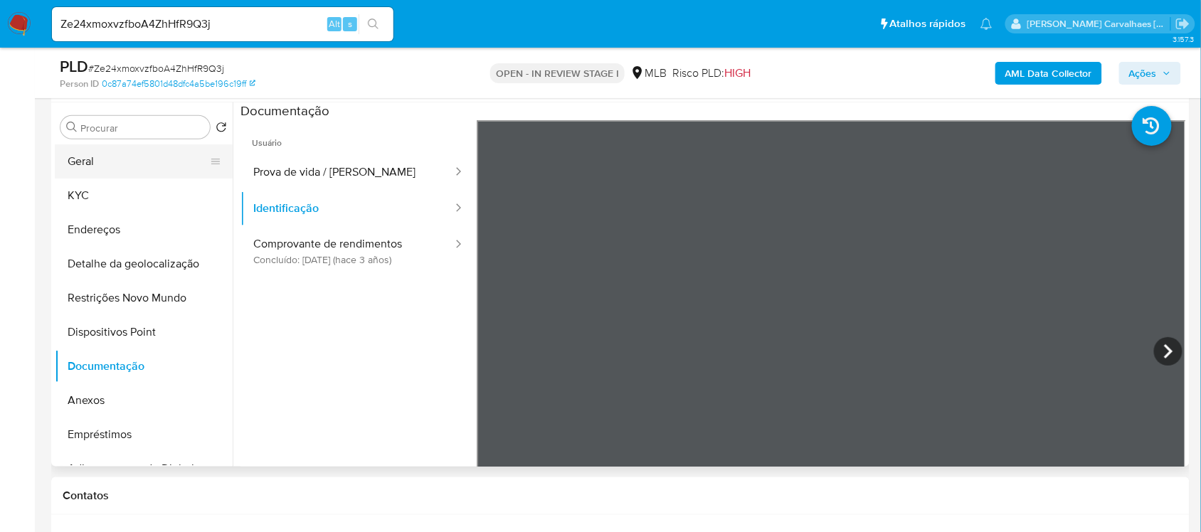
click at [107, 147] on button "Geral" at bounding box center [138, 161] width 166 height 34
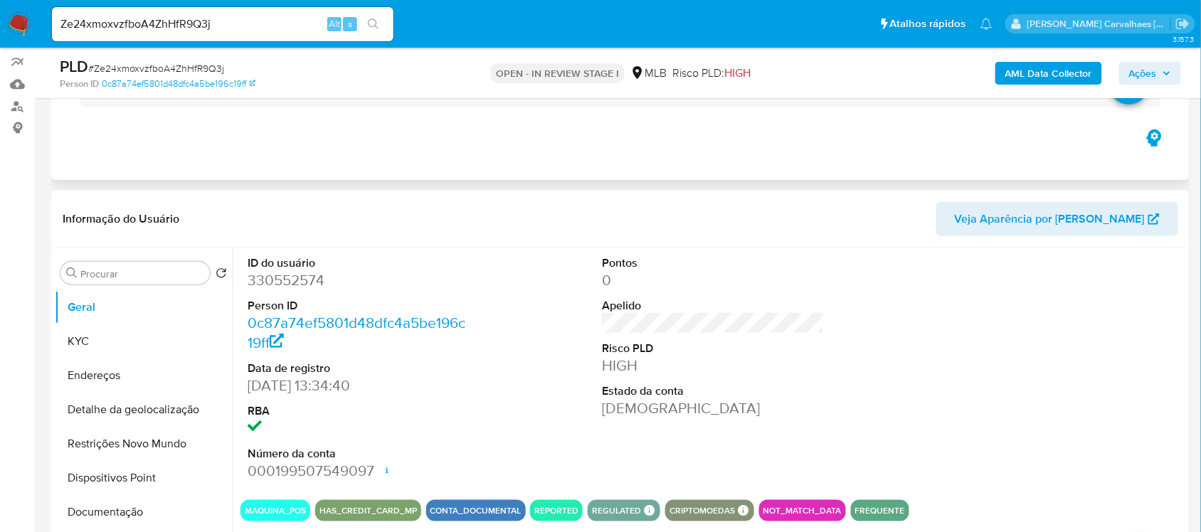
scroll to position [89, 0]
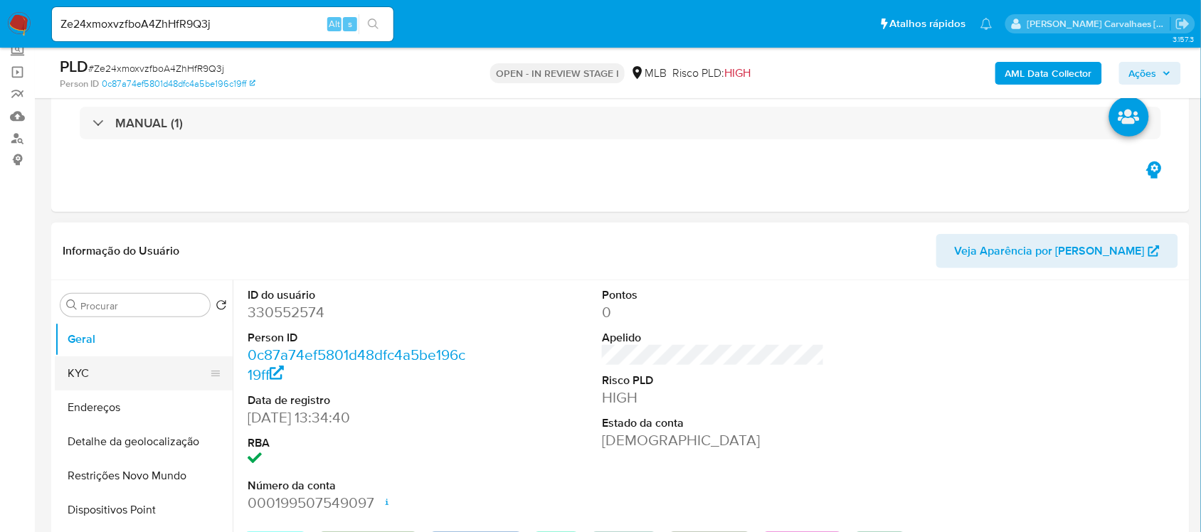
click at [103, 366] on button "KYC" at bounding box center [138, 373] width 166 height 34
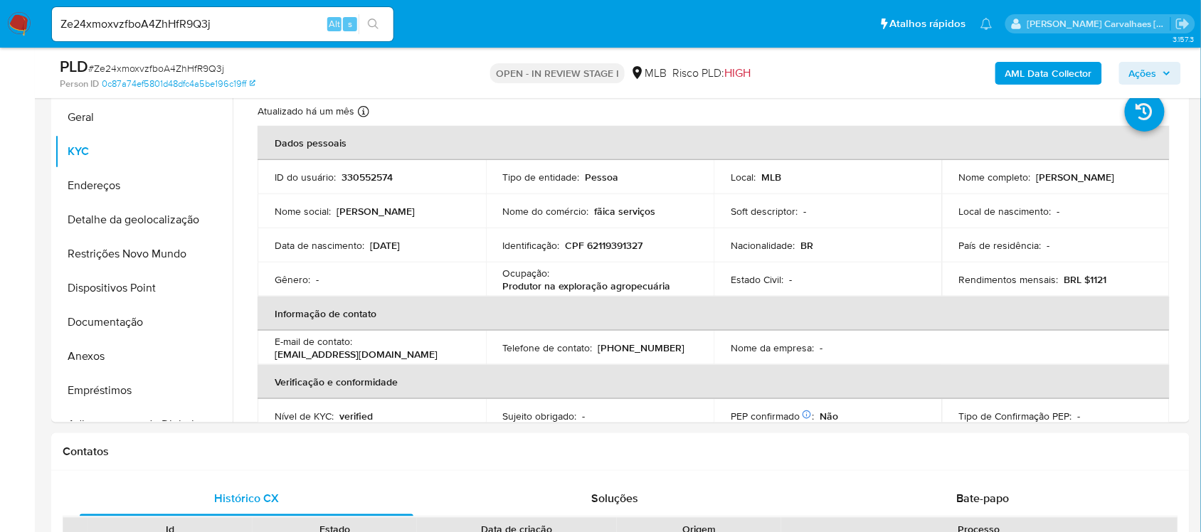
scroll to position [326, 0]
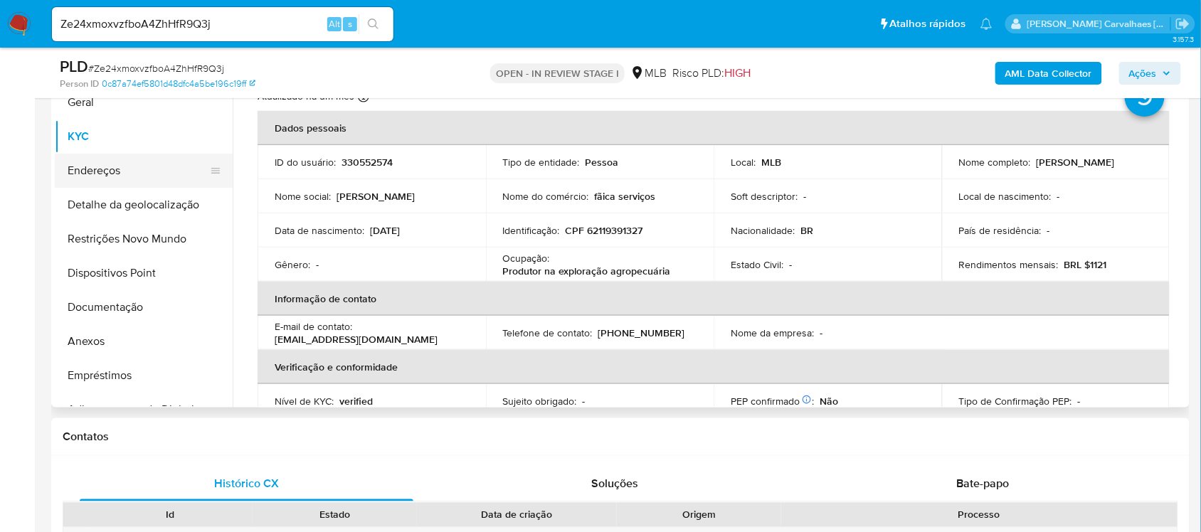
click at [122, 176] on button "Endereços" at bounding box center [138, 171] width 166 height 34
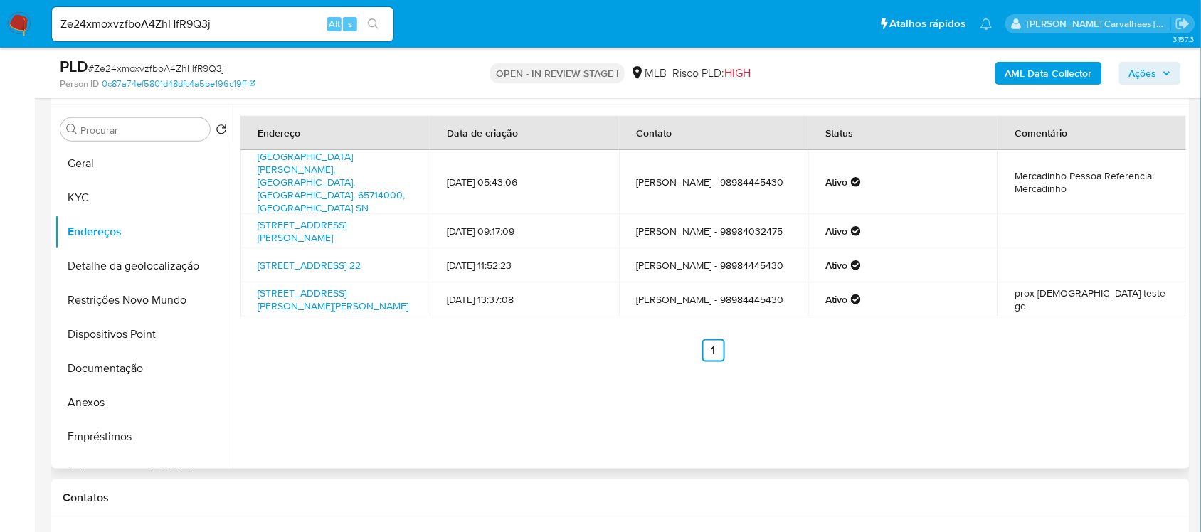
scroll to position [237, 0]
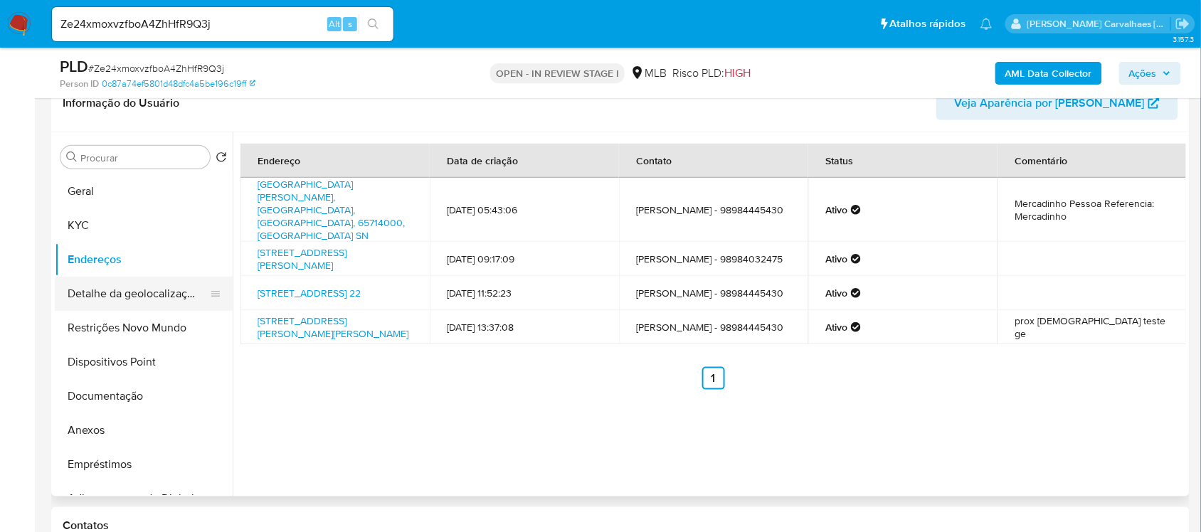
click at [175, 290] on button "Detalhe da geolocalização" at bounding box center [138, 294] width 166 height 34
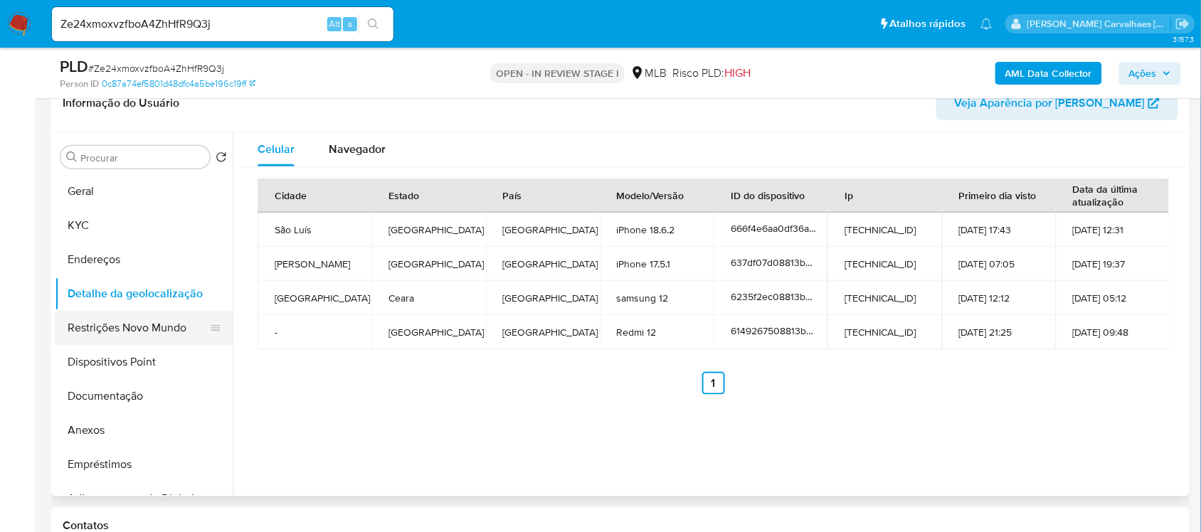
click at [143, 324] on button "Restrições Novo Mundo" at bounding box center [138, 328] width 166 height 34
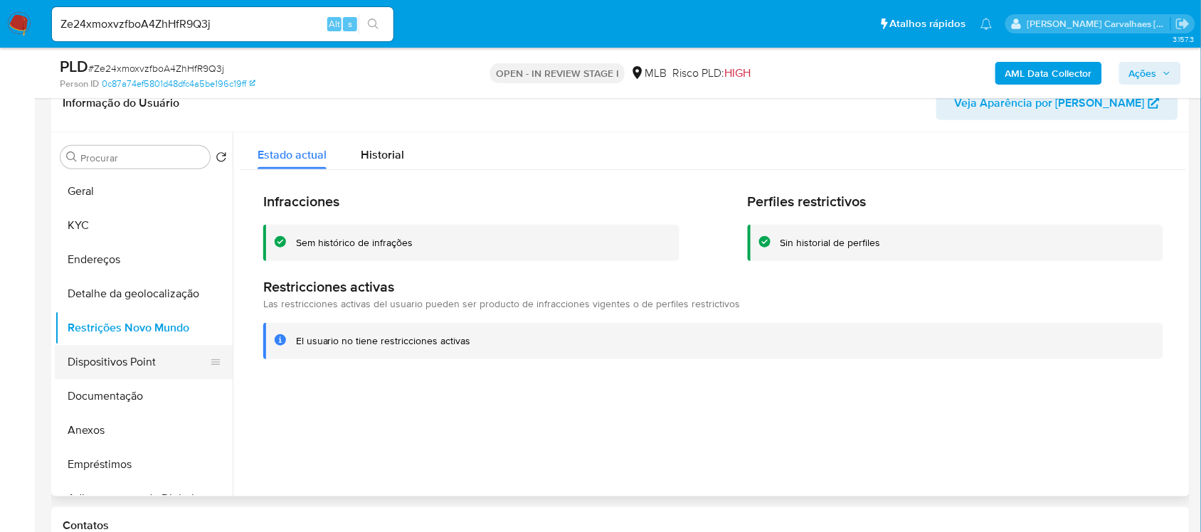
click at [169, 360] on button "Dispositivos Point" at bounding box center [138, 362] width 166 height 34
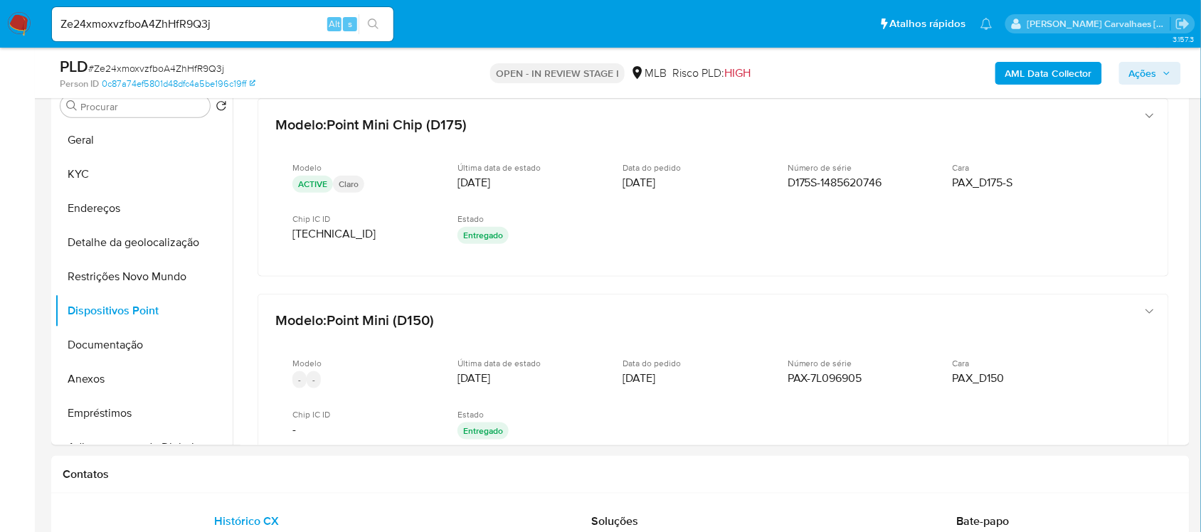
scroll to position [318, 0]
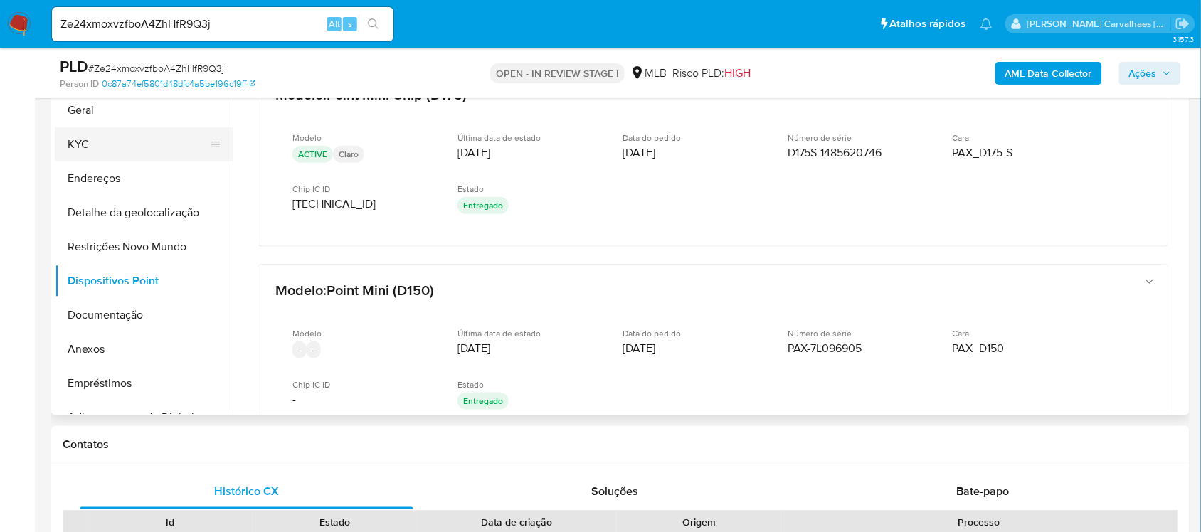
click at [87, 146] on button "KYC" at bounding box center [138, 144] width 166 height 34
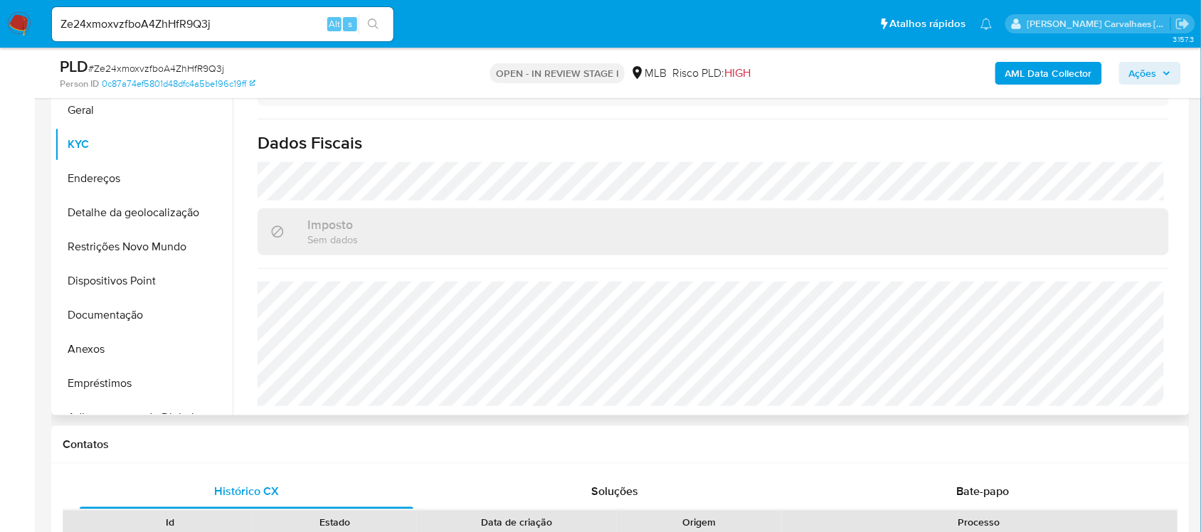
scroll to position [605, 0]
click at [112, 183] on button "Endereços" at bounding box center [138, 178] width 166 height 34
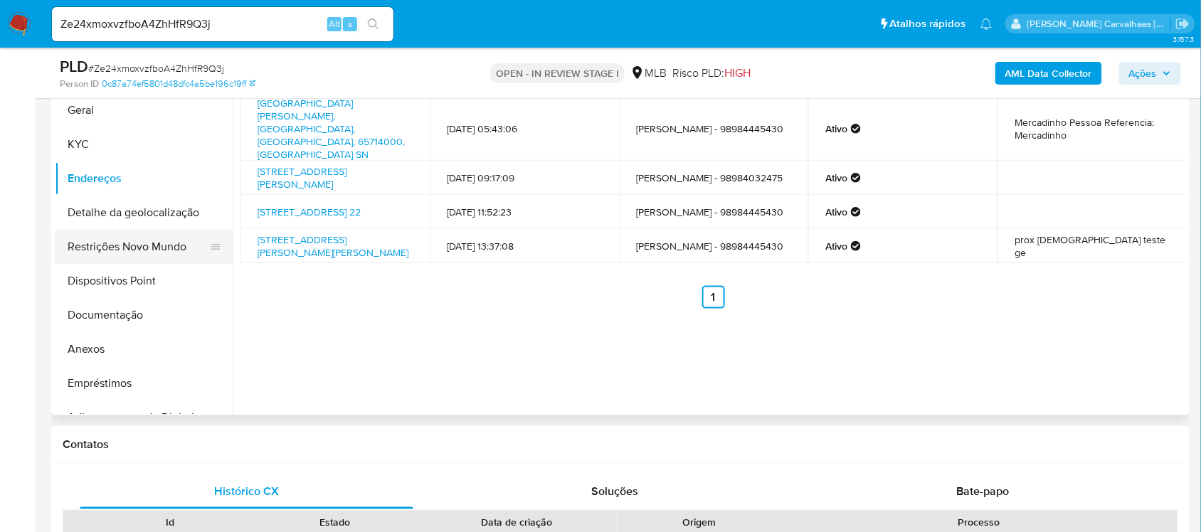
click at [129, 246] on button "Restrições Novo Mundo" at bounding box center [138, 247] width 166 height 34
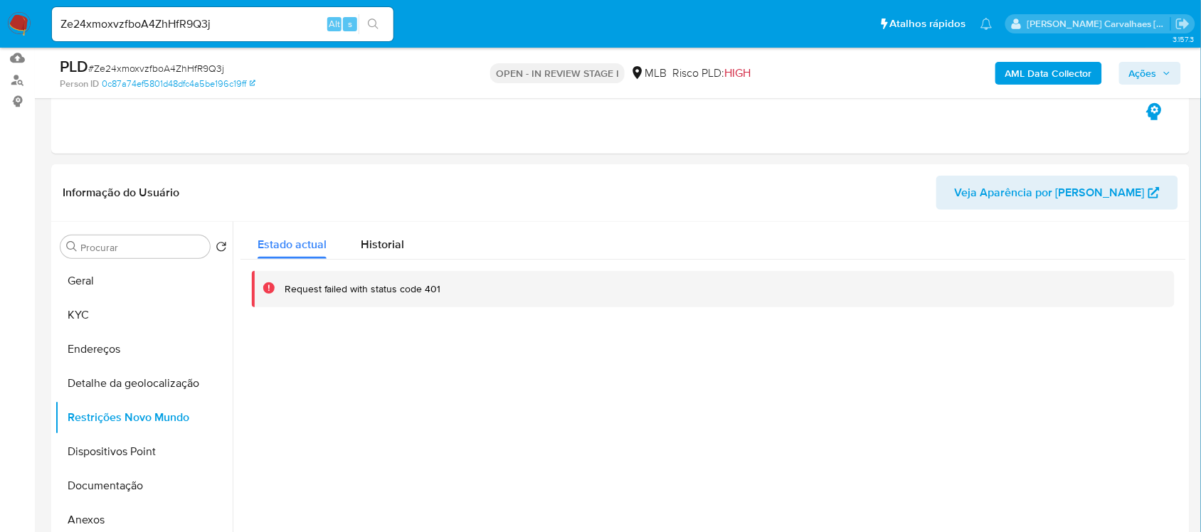
scroll to position [140, 0]
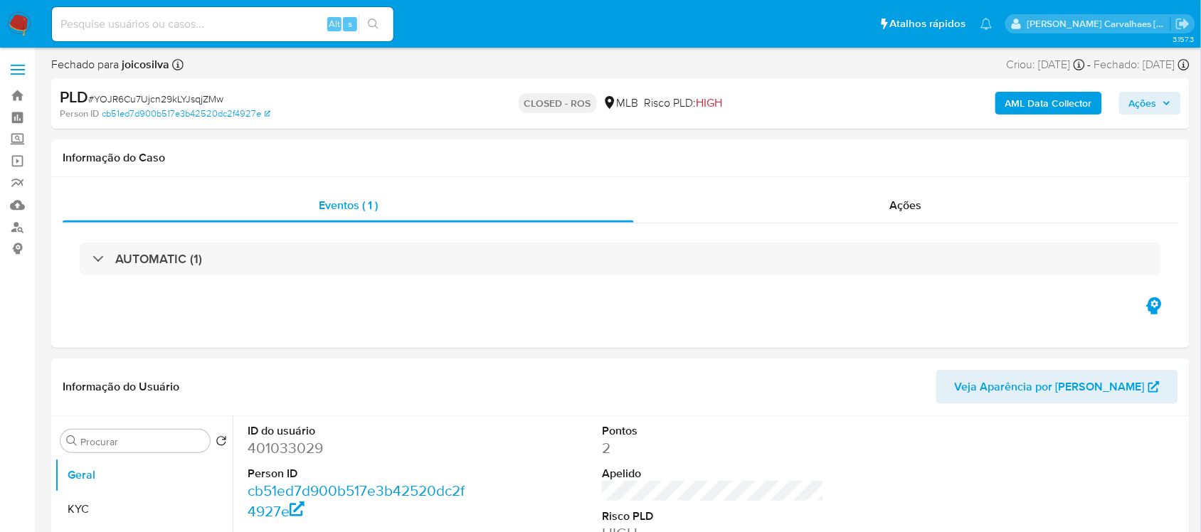
select select "10"
click at [18, 225] on link "Localizador de pessoas" at bounding box center [84, 227] width 169 height 22
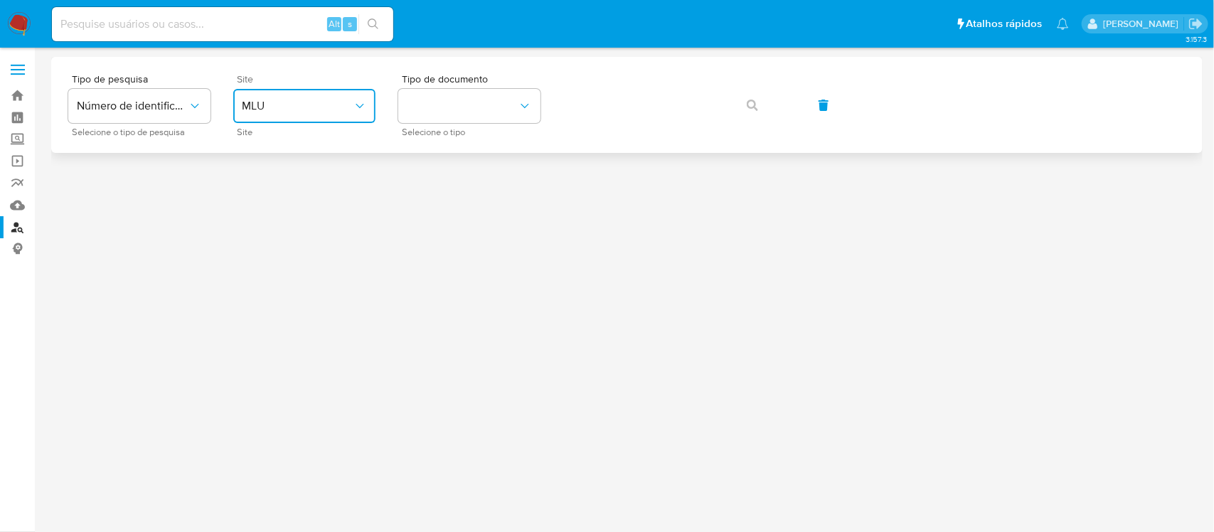
click at [354, 109] on icon "site_id" at bounding box center [360, 106] width 14 height 14
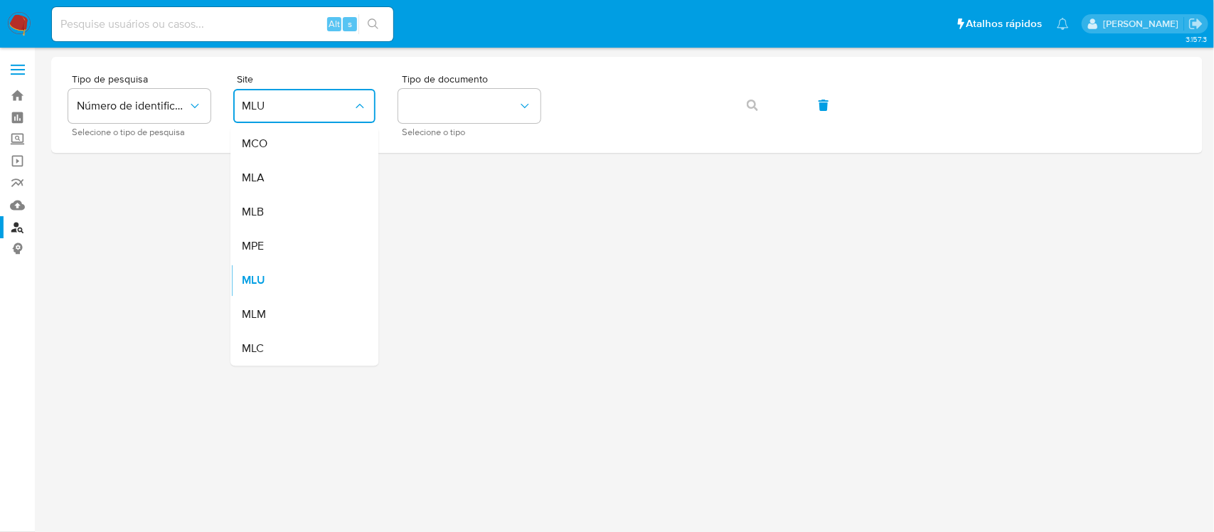
click at [287, 212] on div "MLB" at bounding box center [300, 213] width 117 height 34
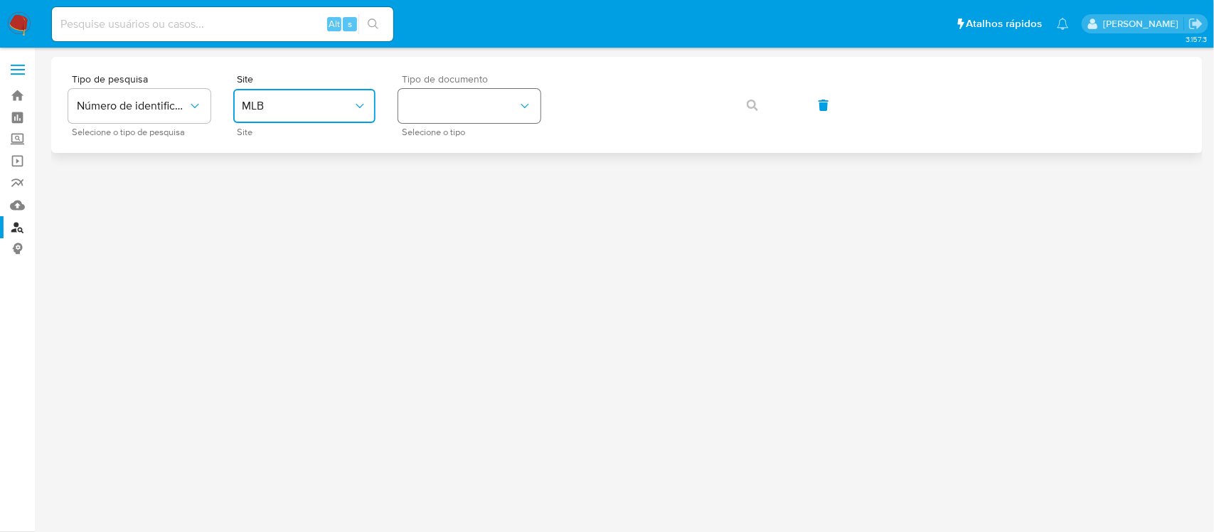
click at [481, 104] on button "identificationType" at bounding box center [469, 106] width 142 height 34
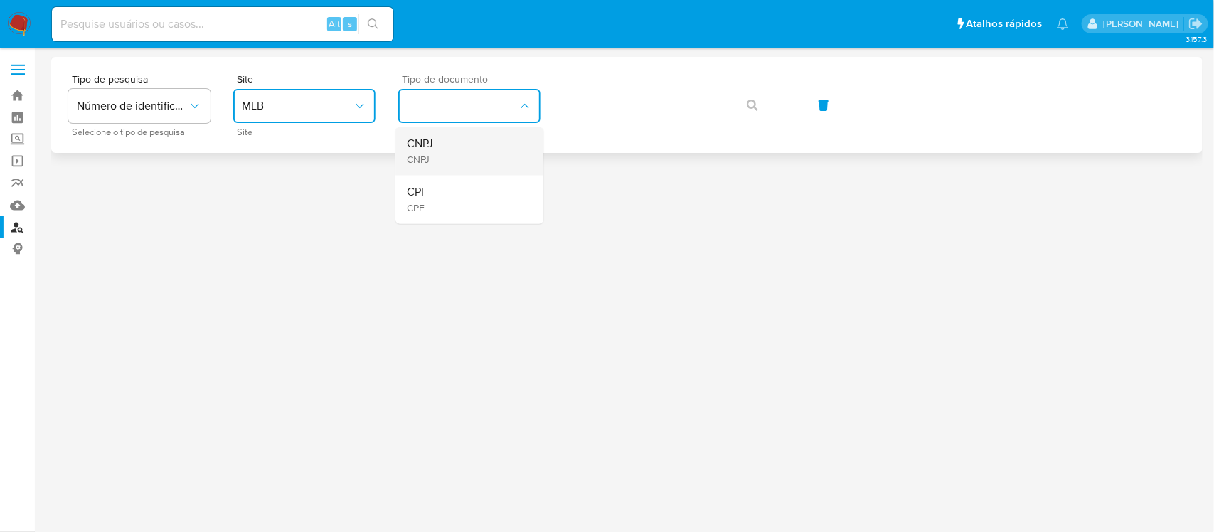
click at [464, 141] on div "CNPJ CNPJ" at bounding box center [465, 151] width 117 height 48
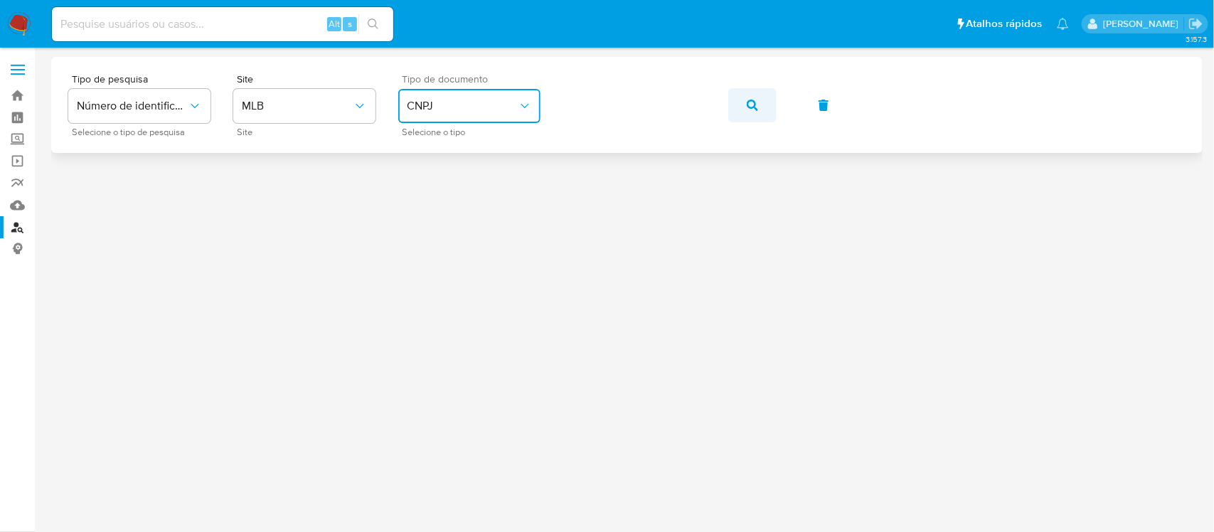
click at [756, 110] on icon "button" at bounding box center [752, 105] width 11 height 11
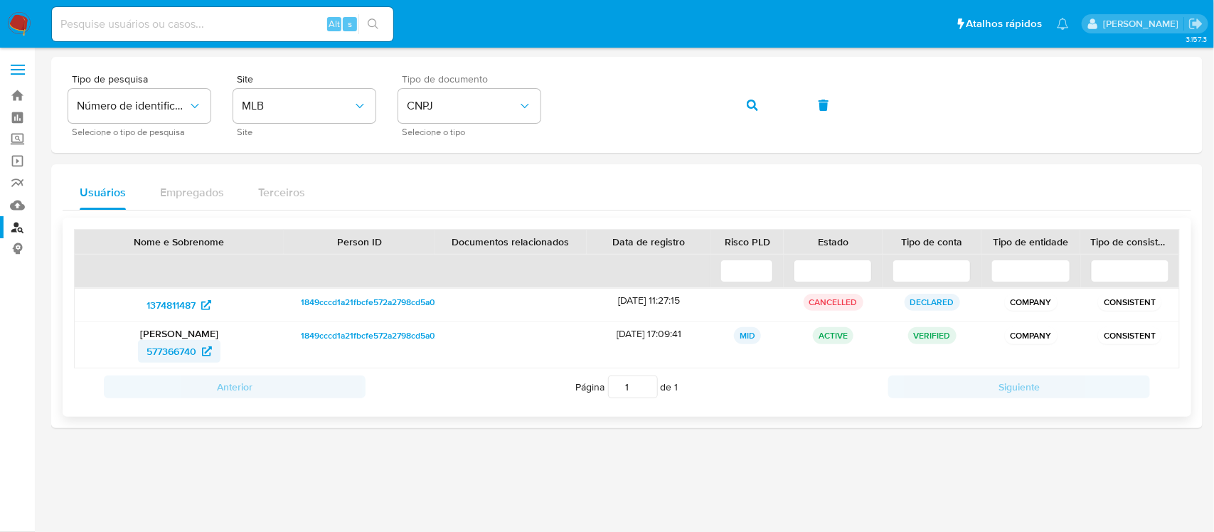
click at [193, 354] on span "577366740" at bounding box center [172, 351] width 50 height 23
paste input "Ze24xmoxvzfboA4ZhHfR9Q3j"
type input "Ze24xmoxvzfboA4ZhHfR9Q3j"
click at [385, 23] on button "search-icon" at bounding box center [373, 24] width 29 height 20
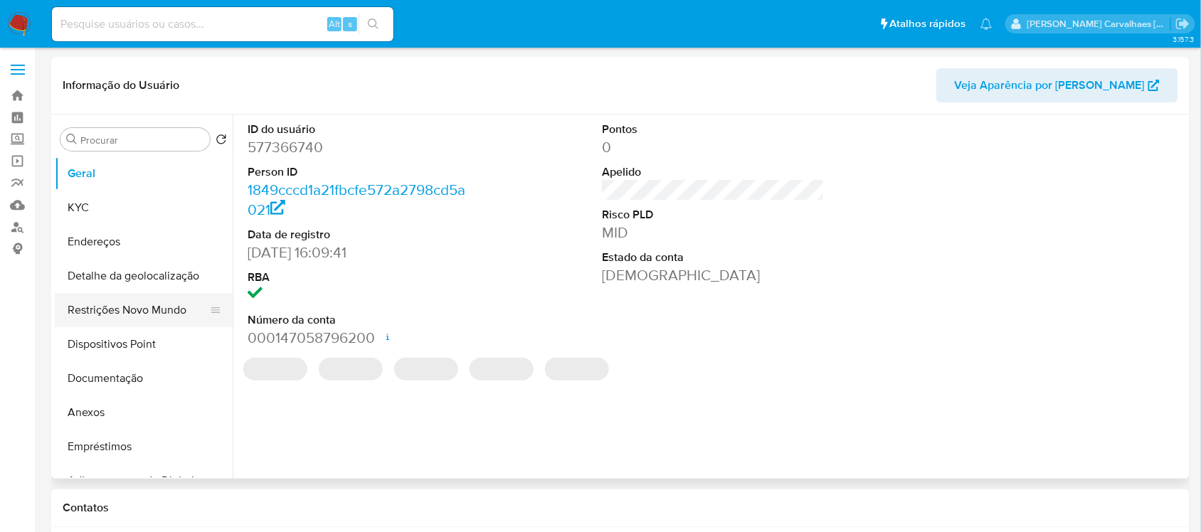
select select "10"
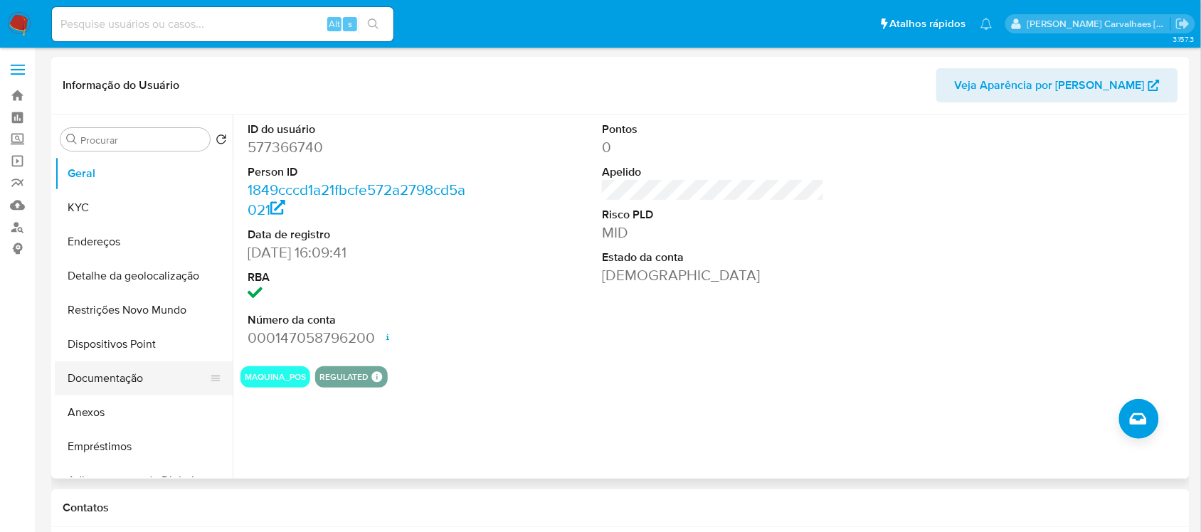
click at [97, 385] on button "Documentação" at bounding box center [138, 378] width 166 height 34
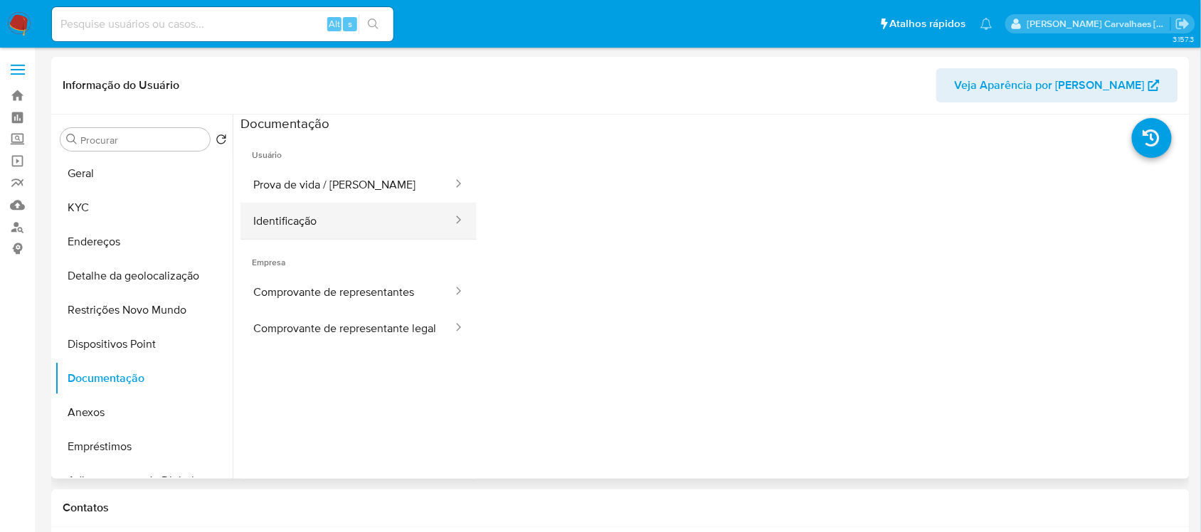
click at [378, 221] on button "Identificação" at bounding box center [346, 221] width 213 height 36
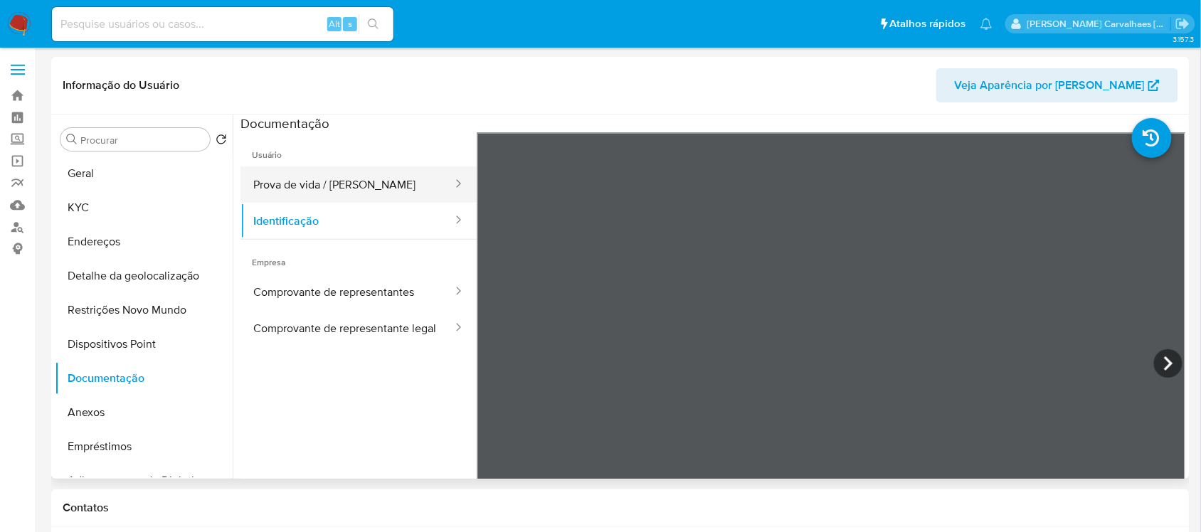
click at [357, 190] on button "Prova de vida / [PERSON_NAME]" at bounding box center [346, 184] width 213 height 36
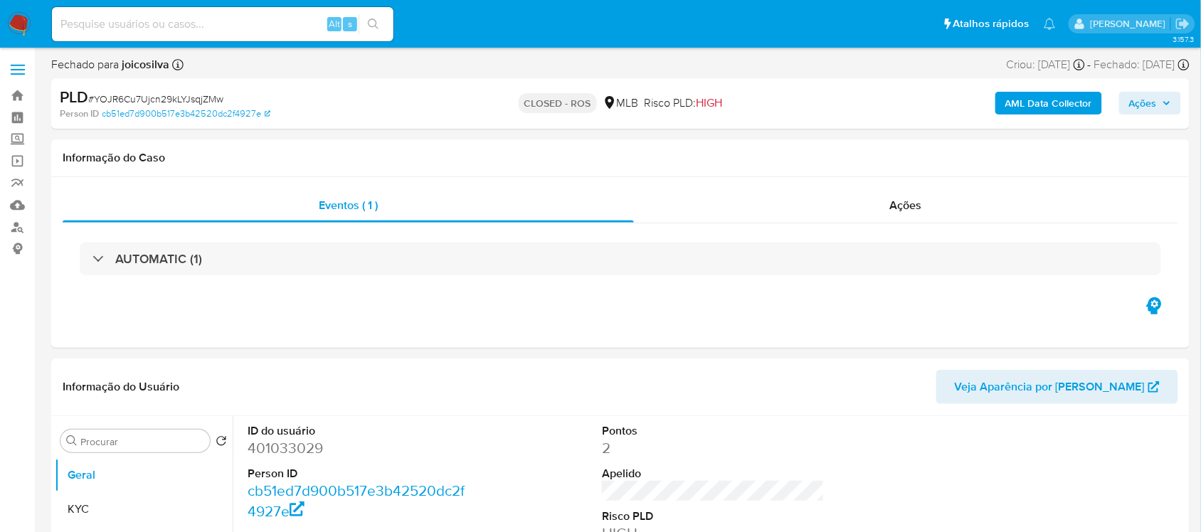
select select "10"
paste input "[URL][DOMAIN_NAME]"
drag, startPoint x: 58, startPoint y: 27, endPoint x: 1214, endPoint y: 97, distance: 1157.4
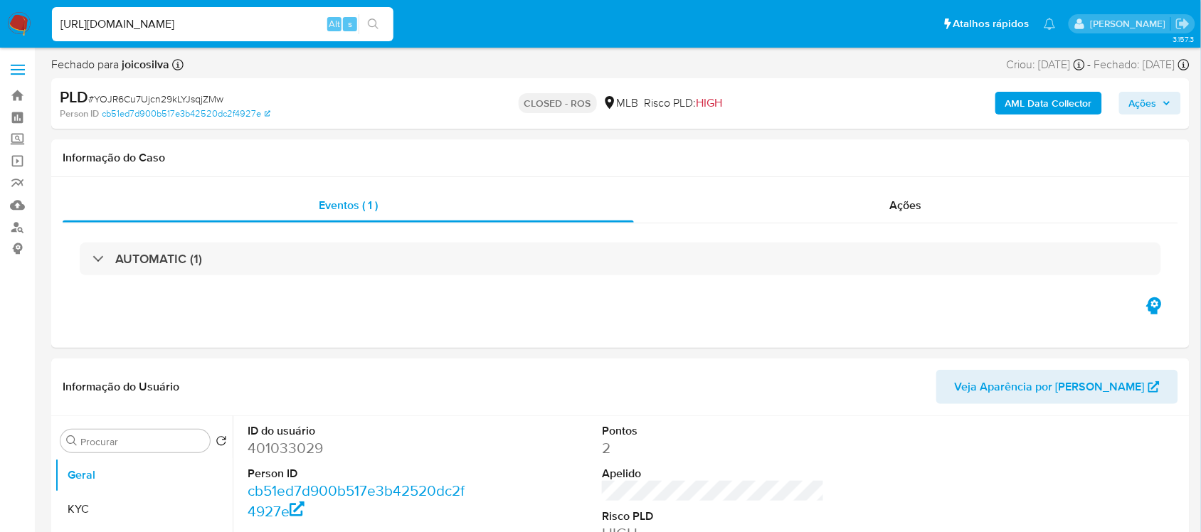
scroll to position [0, 0]
type input "h"
paste input "Ze24xmoxvzfboA4ZhHfR9Q3j"
type input "Ze24xmoxvzfboA4ZhHfR9Q3j"
click at [381, 18] on button "search-icon" at bounding box center [373, 24] width 29 height 20
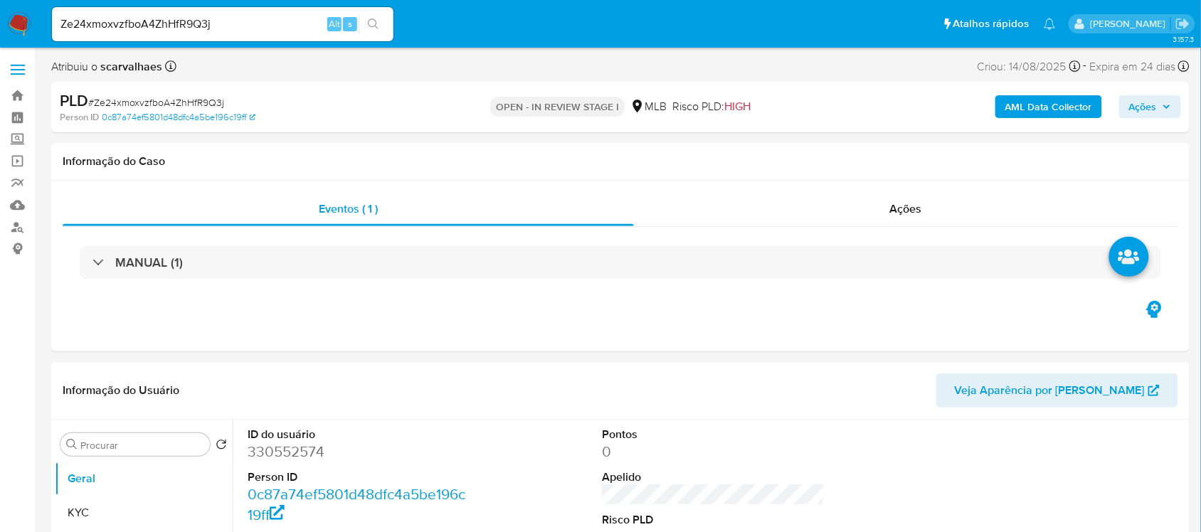
select select "10"
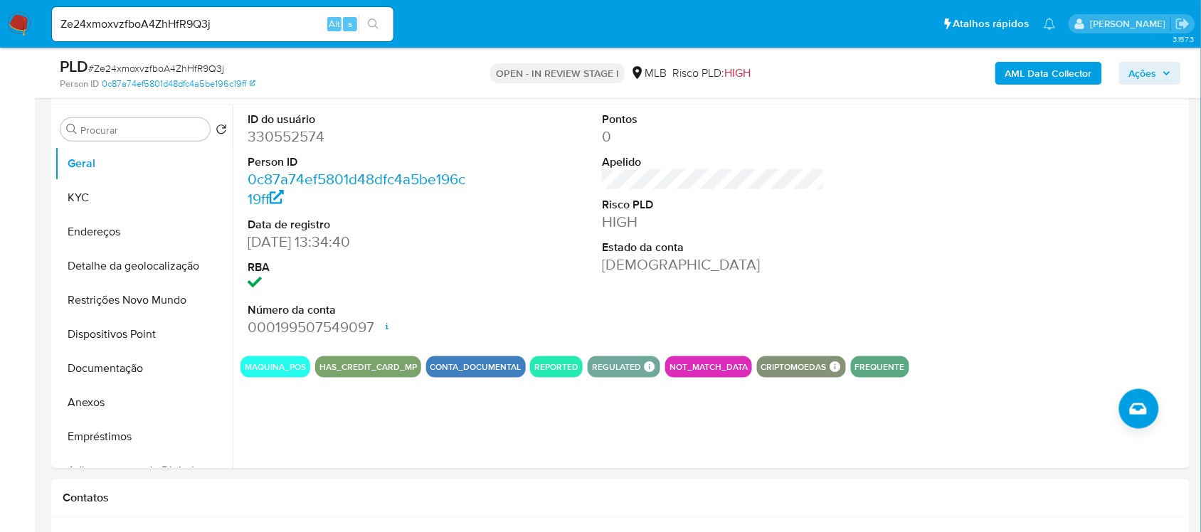
scroll to position [267, 0]
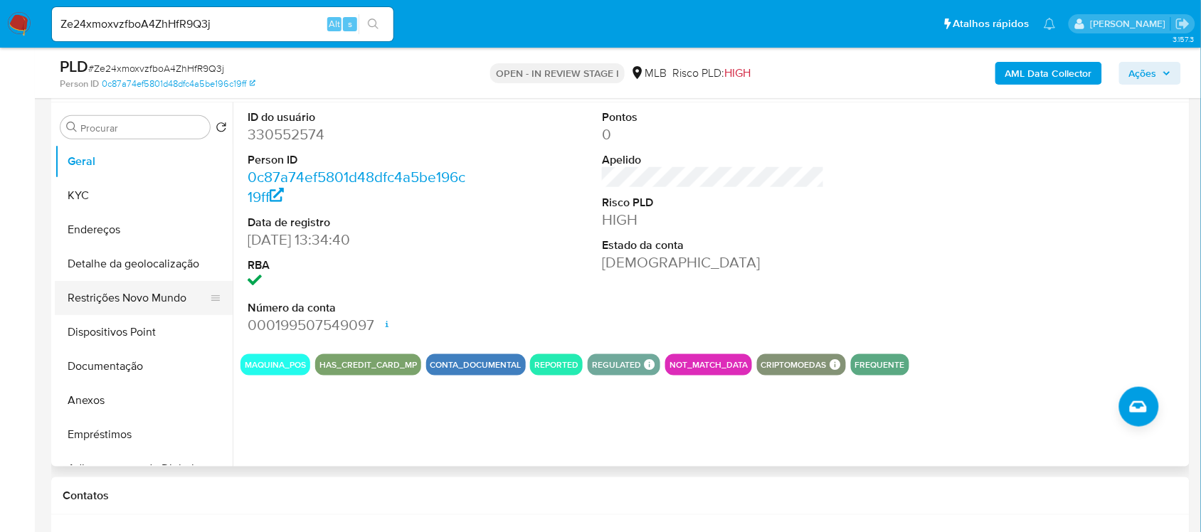
click at [129, 303] on button "Restrições Novo Mundo" at bounding box center [138, 298] width 166 height 34
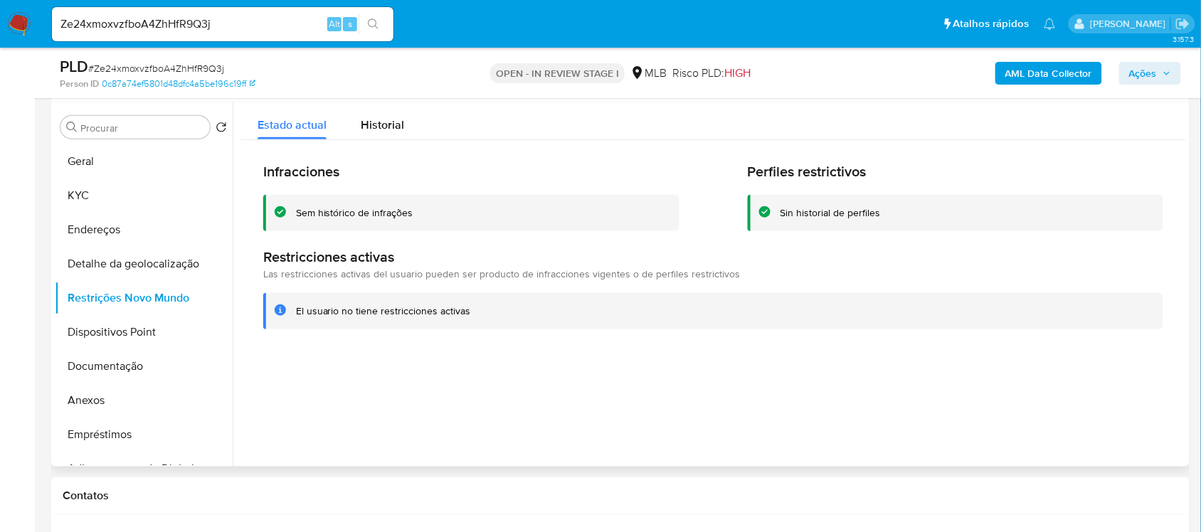
drag, startPoint x: 297, startPoint y: 309, endPoint x: 473, endPoint y: 314, distance: 176.5
click at [473, 314] on div "El usuario no tiene restricciones activas" at bounding box center [724, 311] width 856 height 14
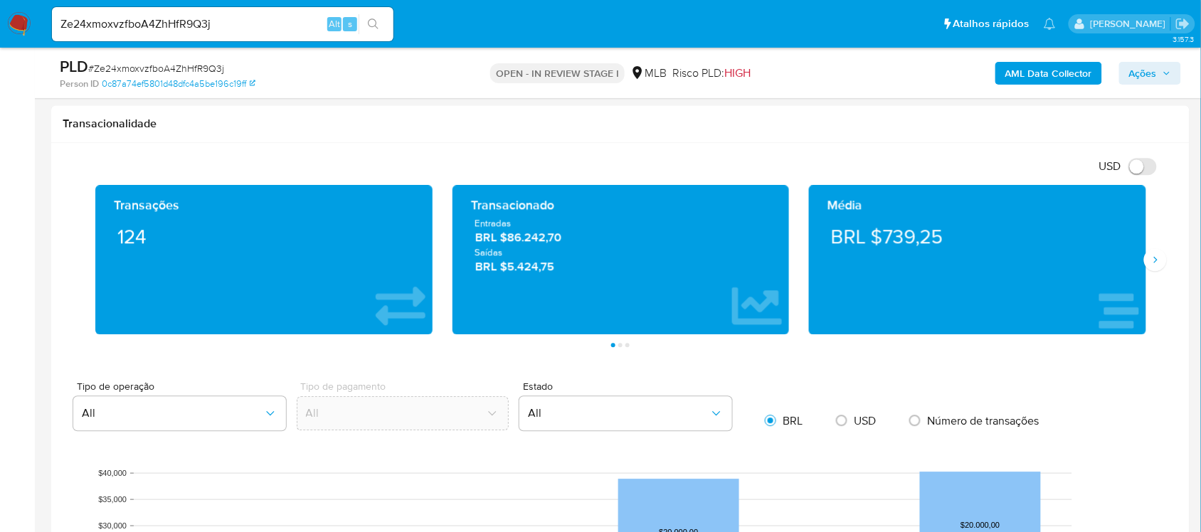
scroll to position [1334, 0]
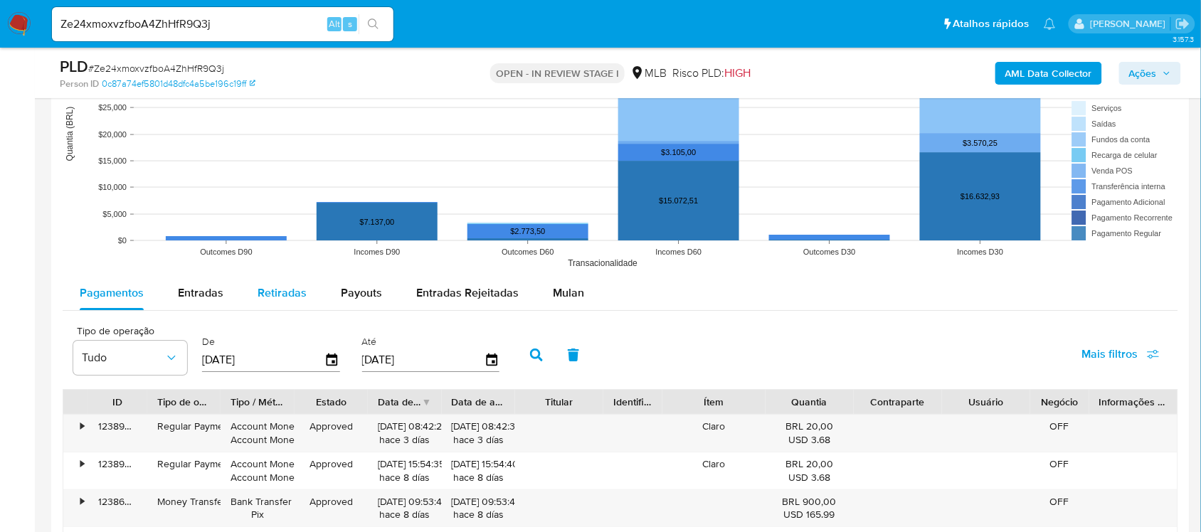
click at [297, 296] on span "Retiradas" at bounding box center [282, 293] width 49 height 16
select select "10"
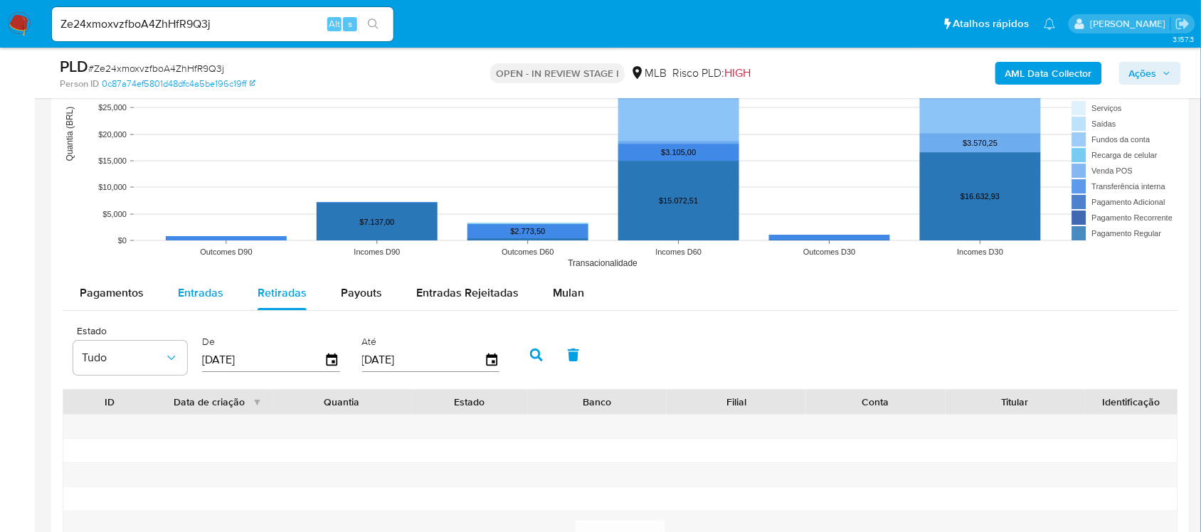
click at [186, 299] on span "Entradas" at bounding box center [201, 293] width 46 height 16
select select "10"
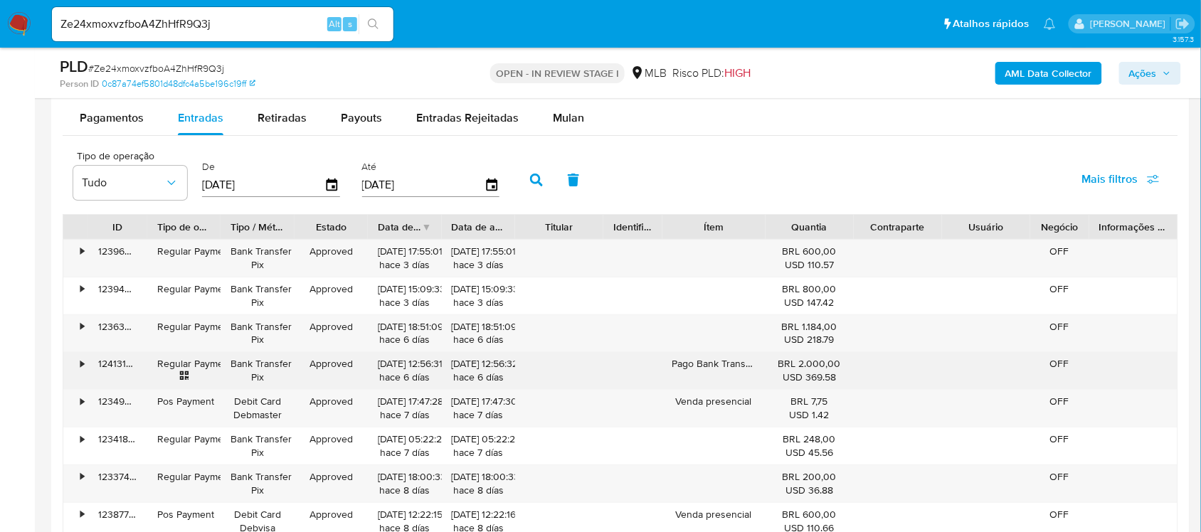
scroll to position [1245, 0]
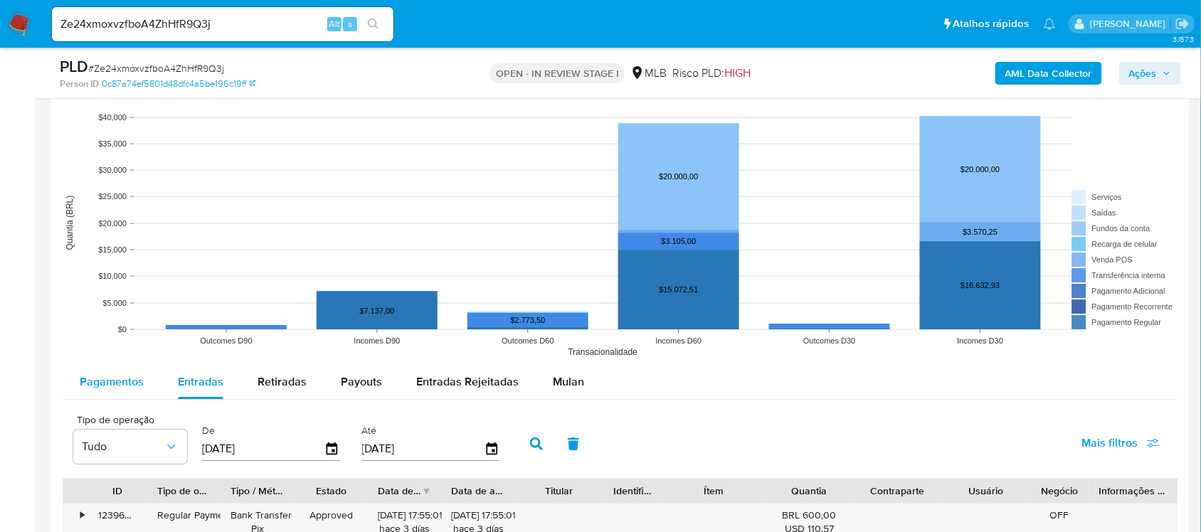
click at [119, 384] on span "Pagamentos" at bounding box center [112, 381] width 64 height 16
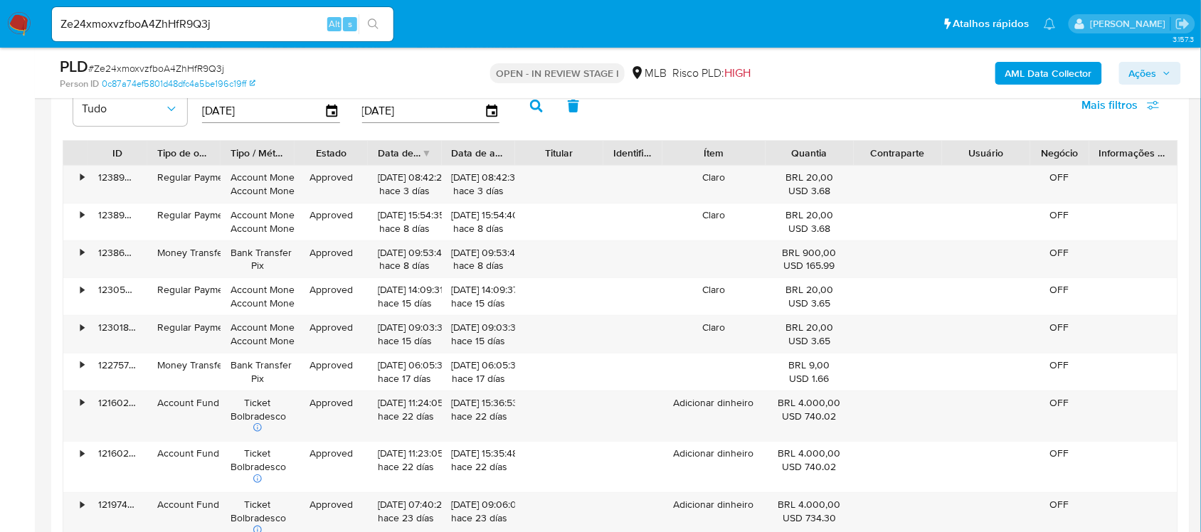
scroll to position [1601, 0]
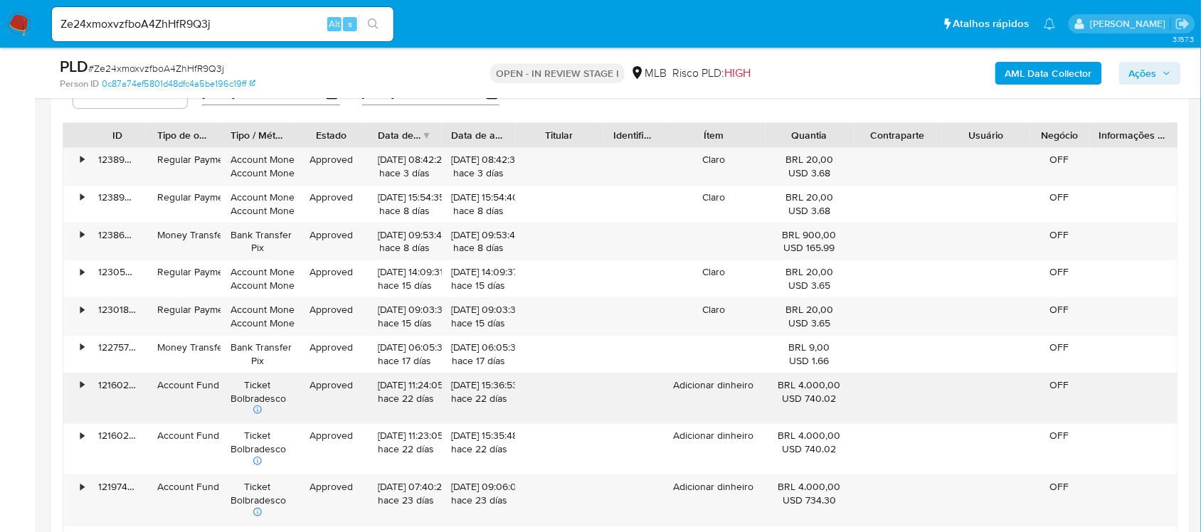
click at [80, 391] on div "•" at bounding box center [82, 385] width 4 height 14
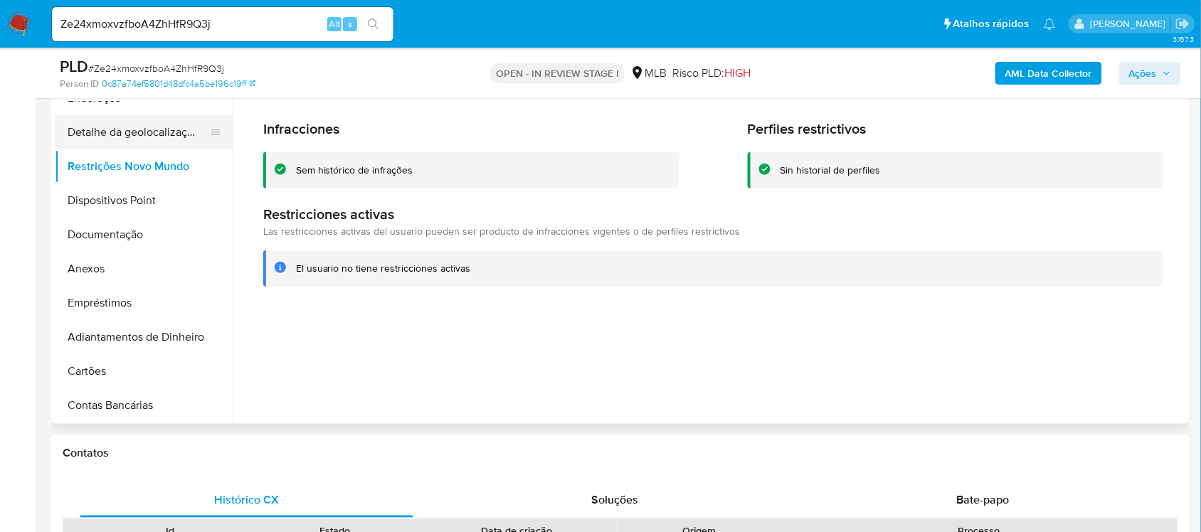
scroll to position [178, 0]
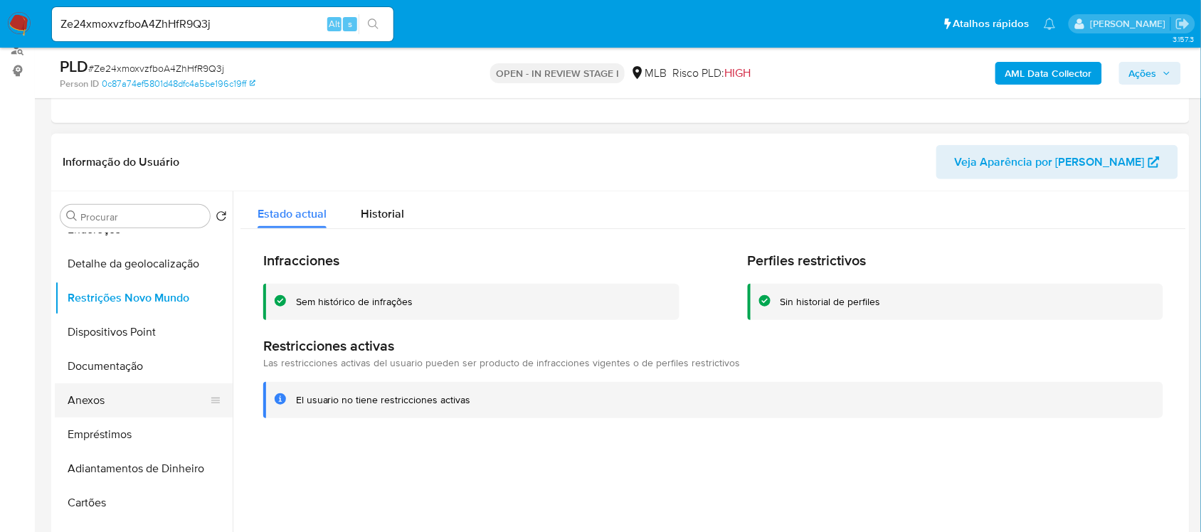
click at [107, 396] on button "Anexos" at bounding box center [138, 400] width 166 height 34
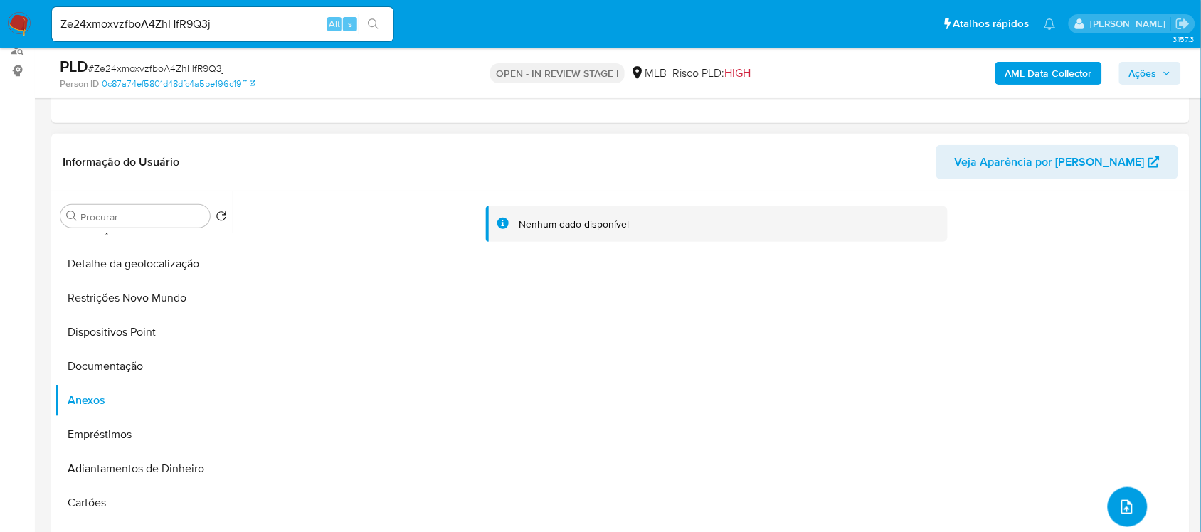
click at [1128, 511] on icon "upload-file" at bounding box center [1126, 507] width 17 height 17
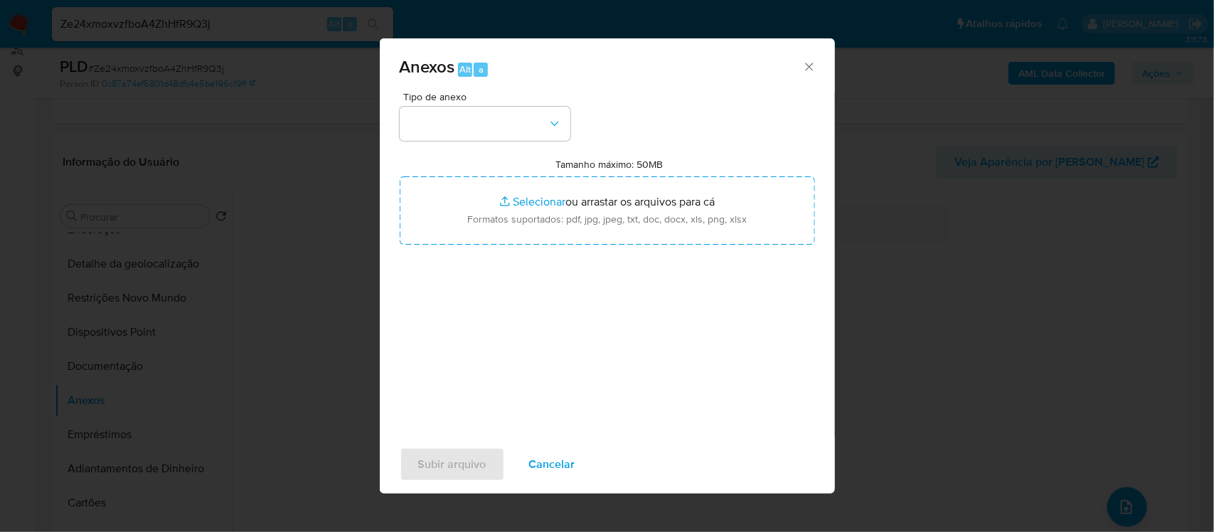
click at [802, 66] on div "Anexos Alt a" at bounding box center [607, 64] width 455 height 53
click at [805, 66] on icon "Fechar" at bounding box center [809, 67] width 14 height 14
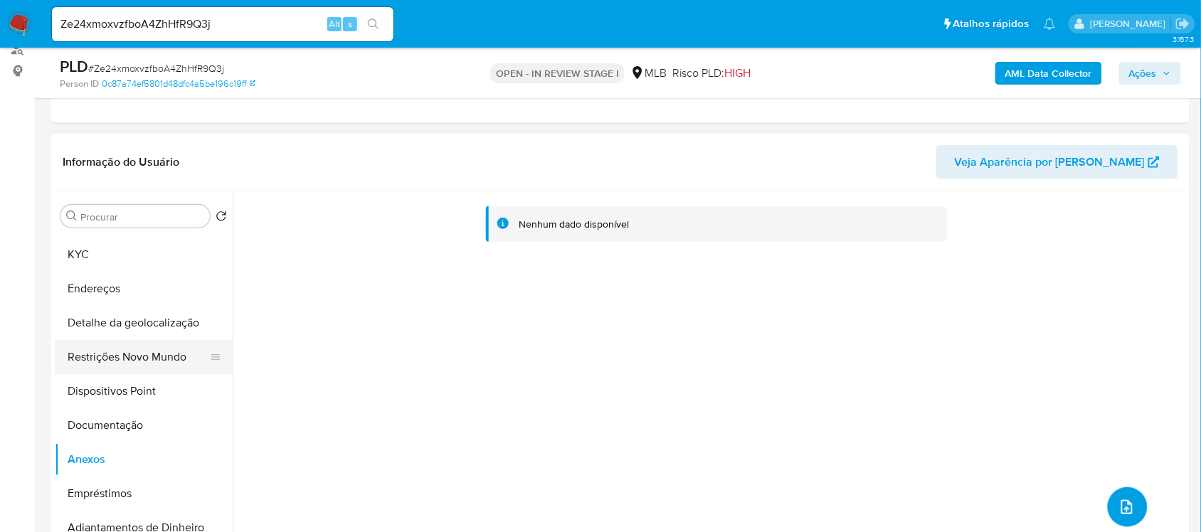
scroll to position [0, 0]
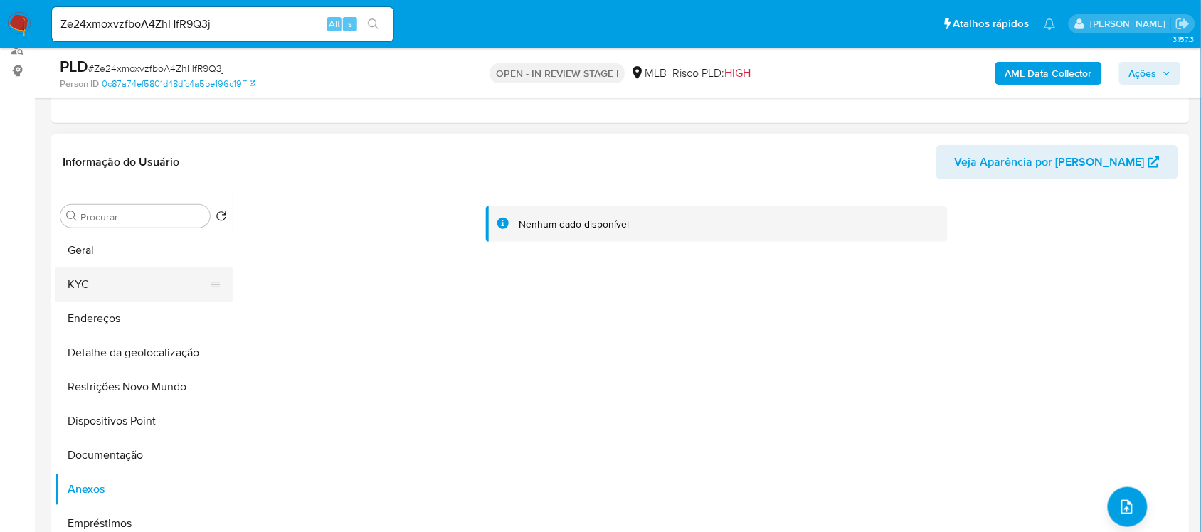
click at [107, 292] on button "KYC" at bounding box center [138, 284] width 166 height 34
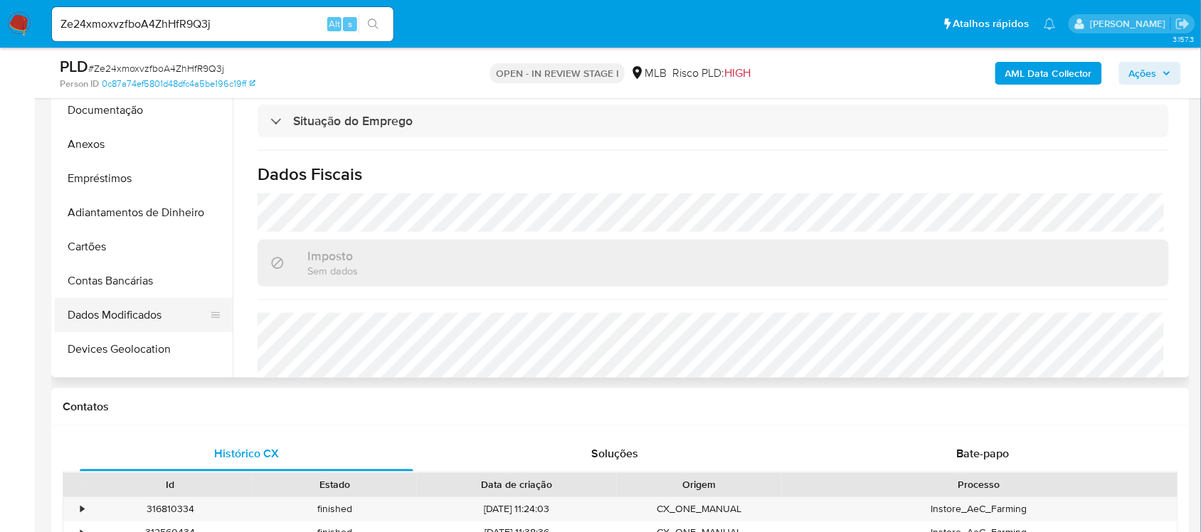
scroll to position [46, 0]
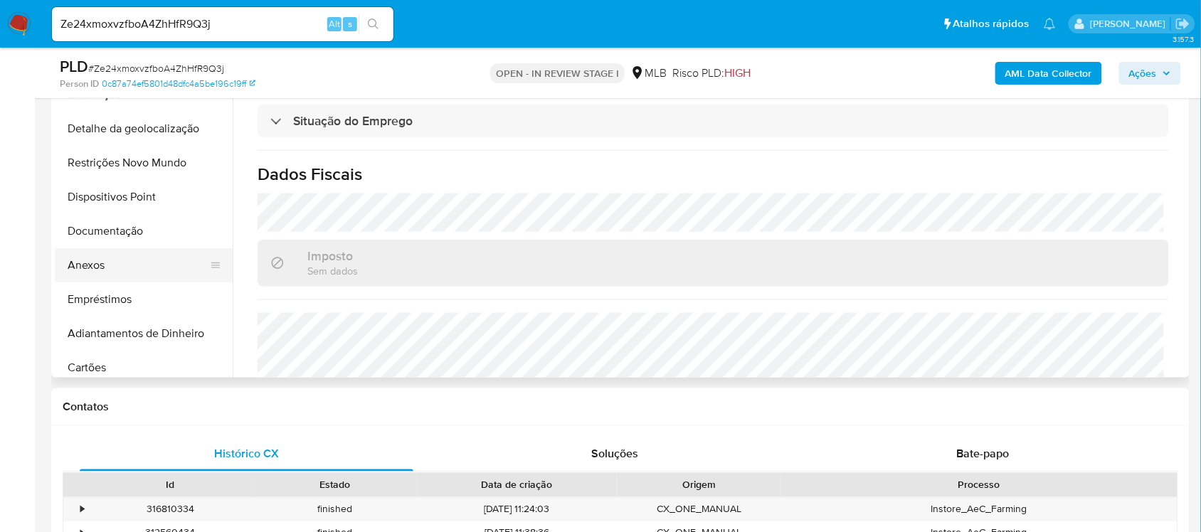
click at [102, 262] on button "Anexos" at bounding box center [138, 265] width 166 height 34
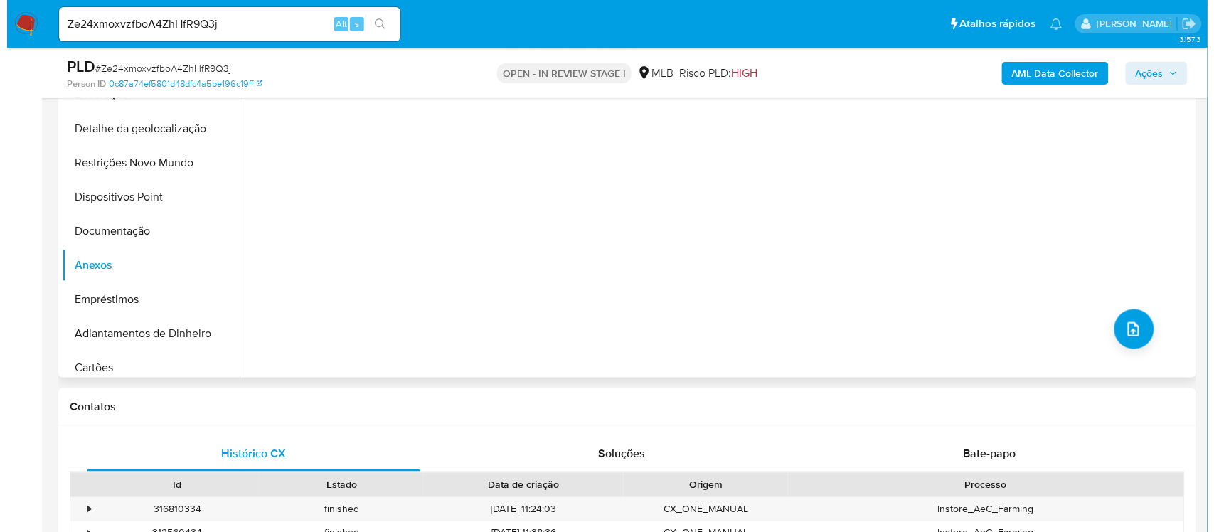
scroll to position [267, 0]
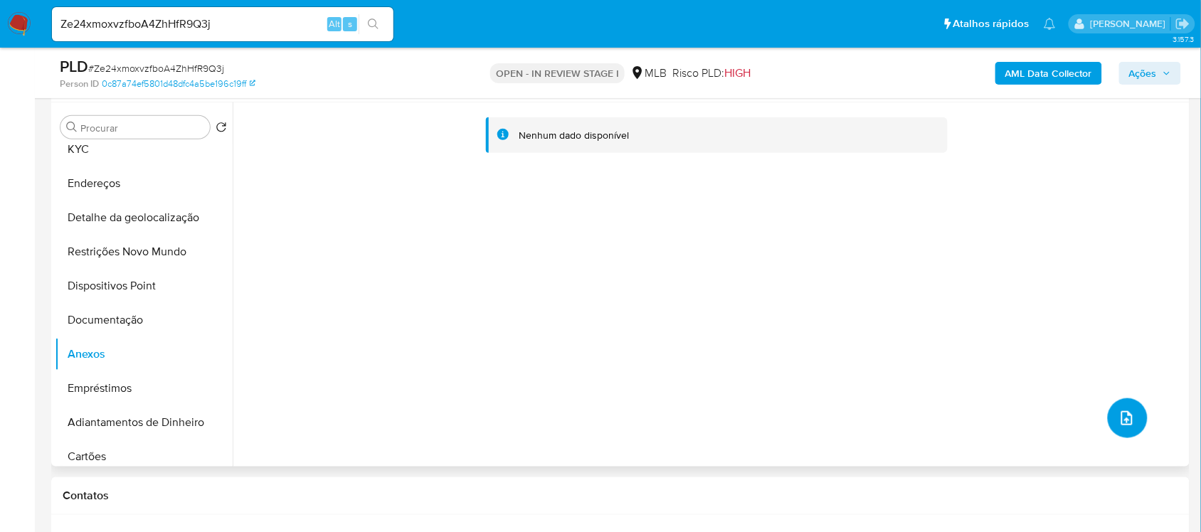
click at [1124, 429] on button "upload-file" at bounding box center [1128, 418] width 40 height 40
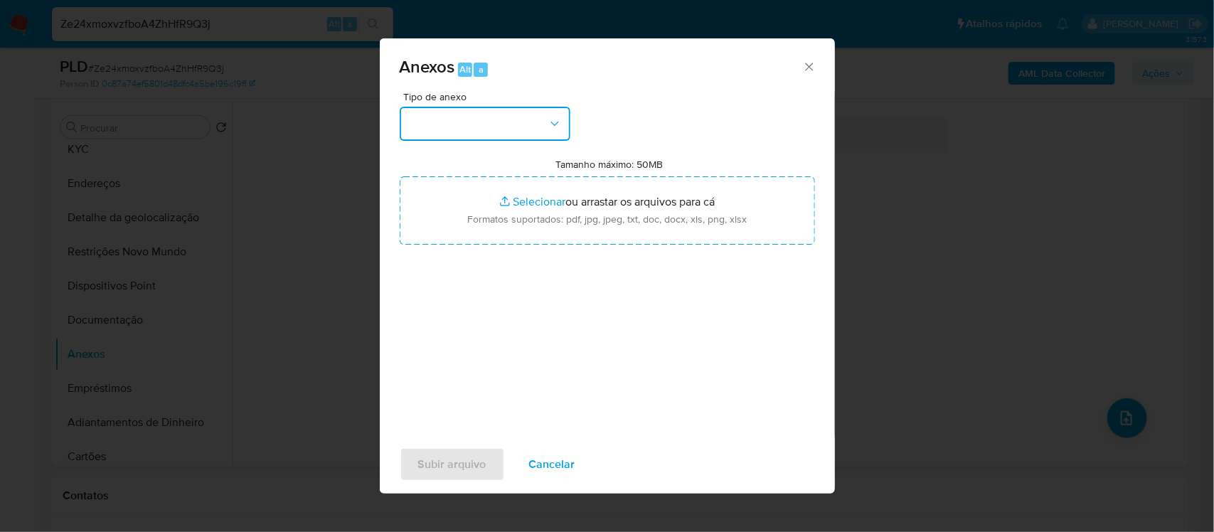
click at [538, 118] on button "button" at bounding box center [485, 124] width 171 height 34
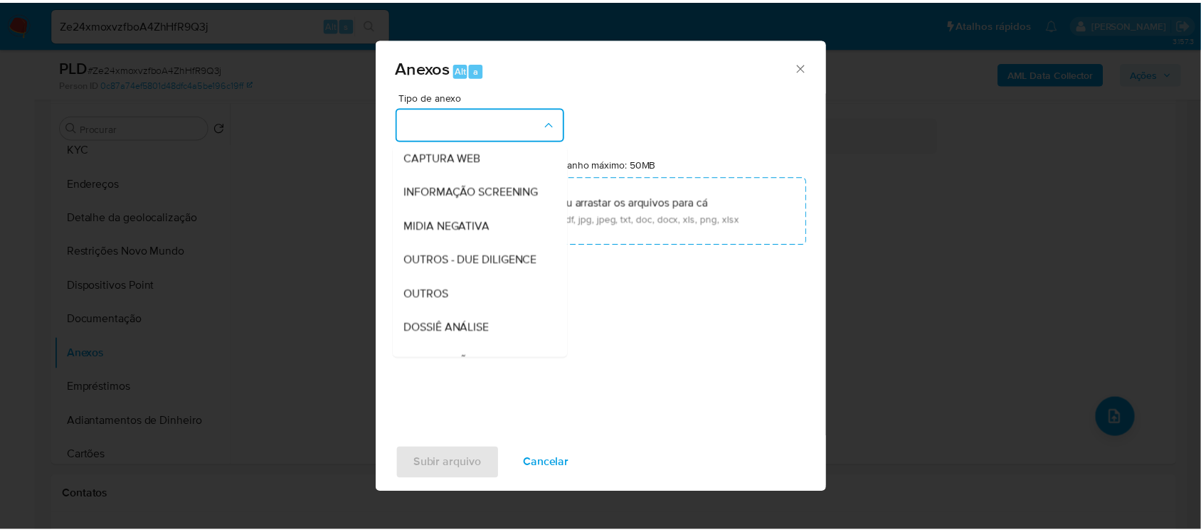
scroll to position [178, 0]
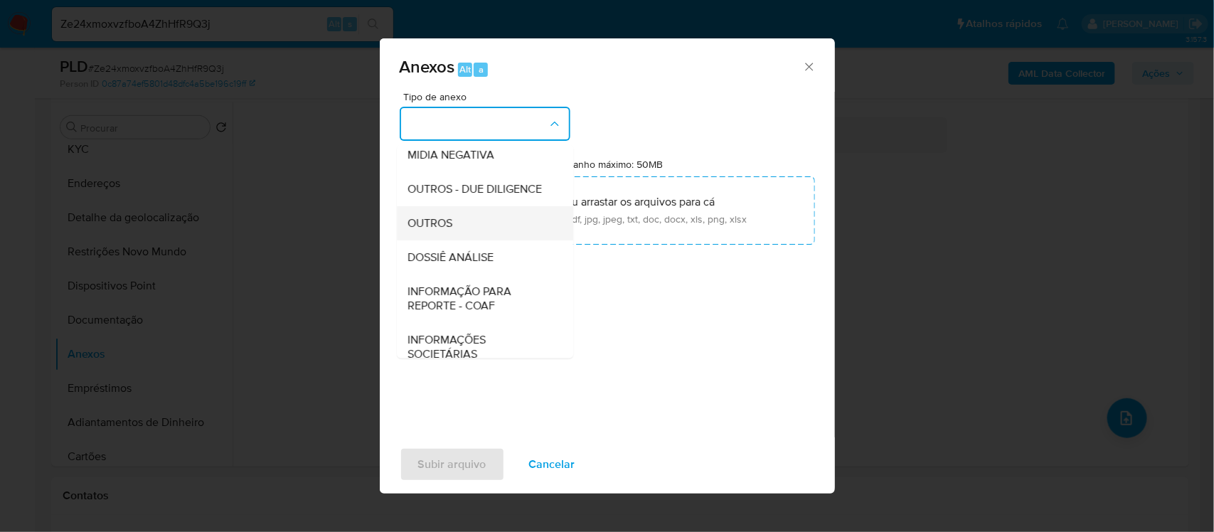
click at [465, 240] on div "OUTROS" at bounding box center [480, 223] width 145 height 34
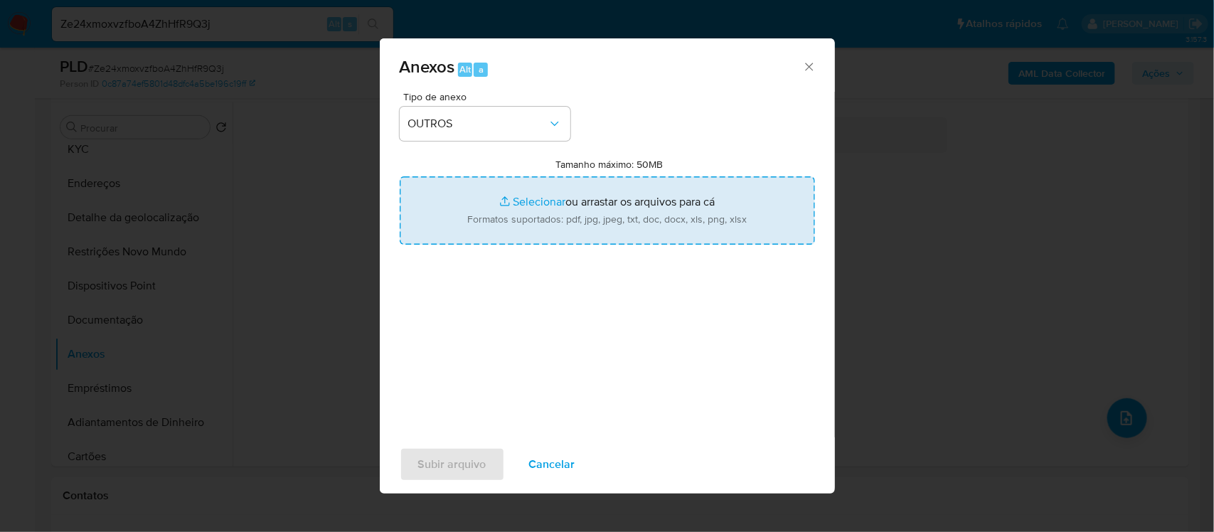
click at [538, 201] on input "Tamanho máximo: 50MB Selecionar arquivos" at bounding box center [607, 210] width 415 height 68
type input "C:\fakepath\Mulan Natalia da Silva 330552574_2025_09_04_06_51_21 - Tabla dinámi…"
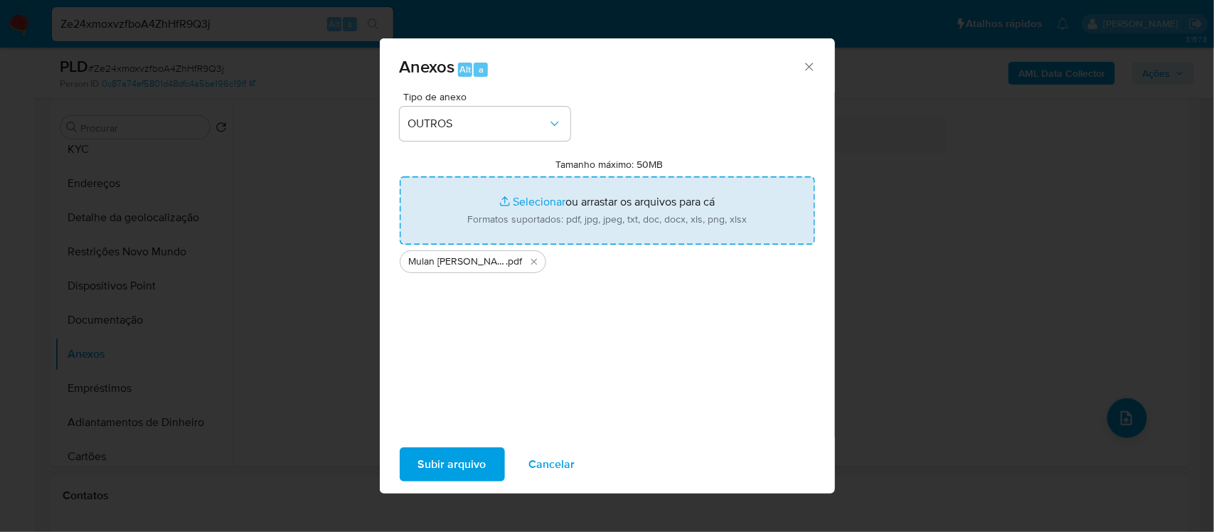
click at [528, 200] on input "Tamanho máximo: 50MB Selecionar arquivos" at bounding box center [607, 210] width 415 height 68
type input "C:\fakepath\SAR -xxxxx- CPF 62119391327 - NATALIA DA SILVA PESSOA.pdf"
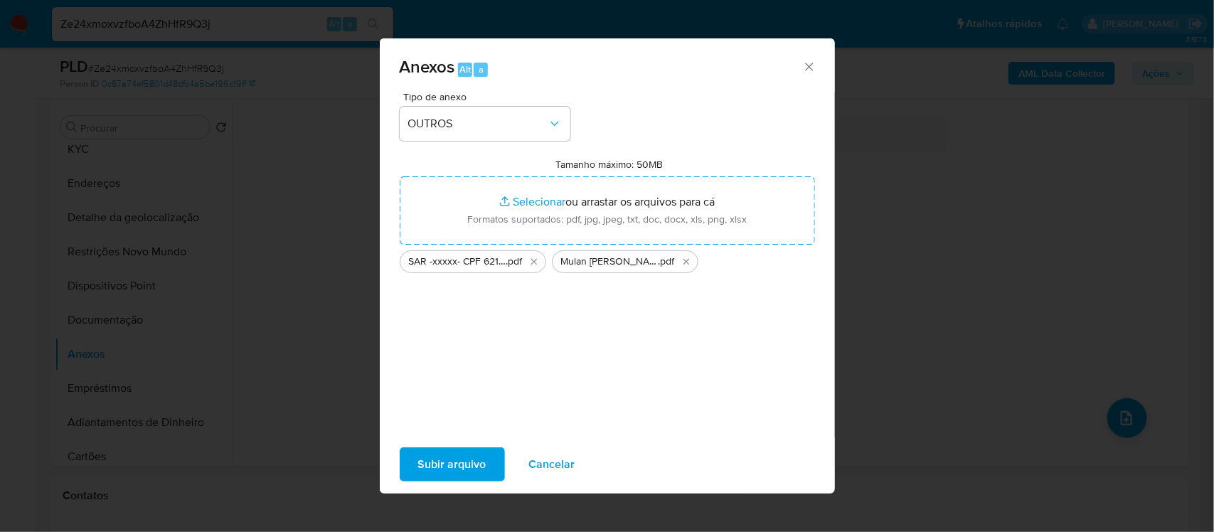
click at [438, 457] on span "Subir arquivo" at bounding box center [452, 464] width 68 height 31
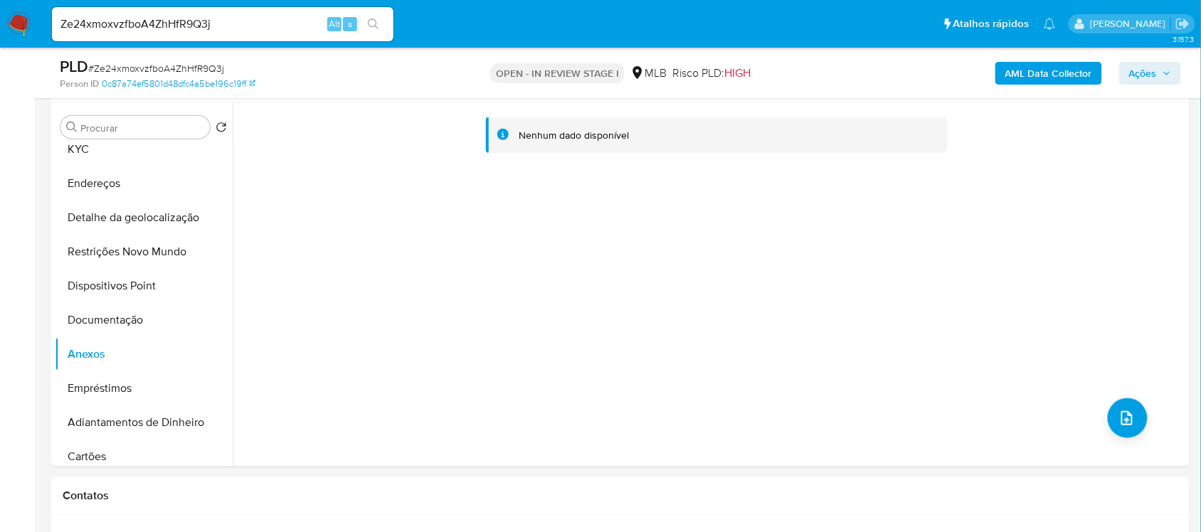
click at [1142, 69] on span "Ações" at bounding box center [1143, 73] width 28 height 23
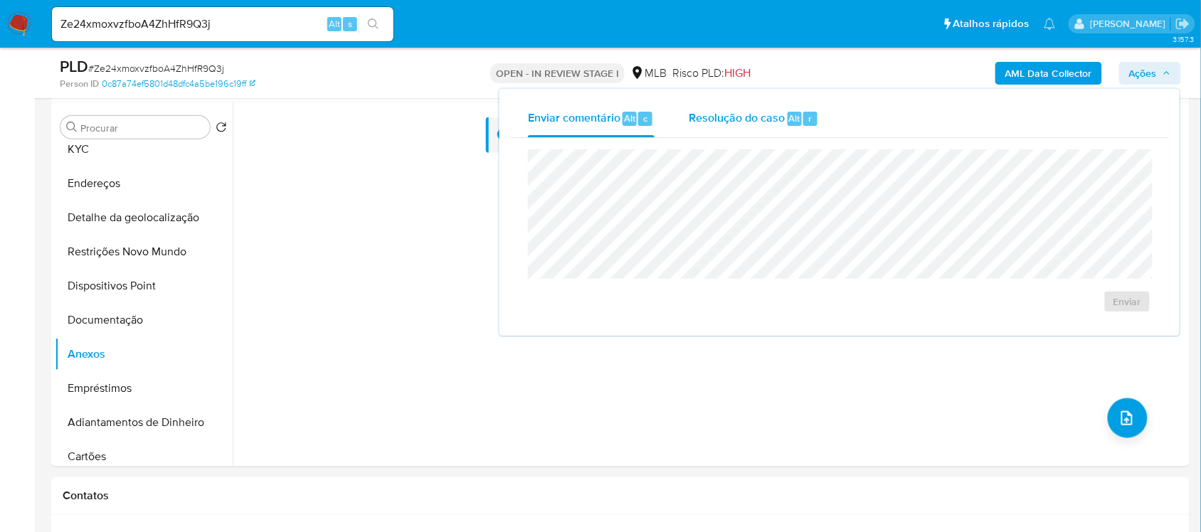
click at [748, 125] on span "Resolução do caso" at bounding box center [737, 118] width 96 height 16
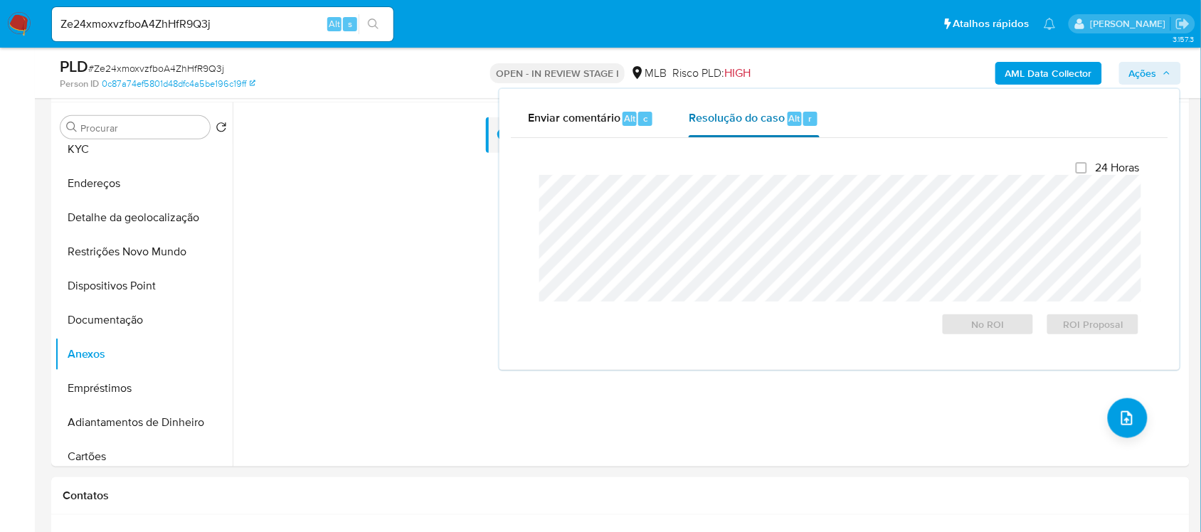
click at [752, 119] on span "Resolução do caso" at bounding box center [737, 118] width 96 height 16
click at [1064, 329] on span "ROI Proposal" at bounding box center [1093, 324] width 74 height 20
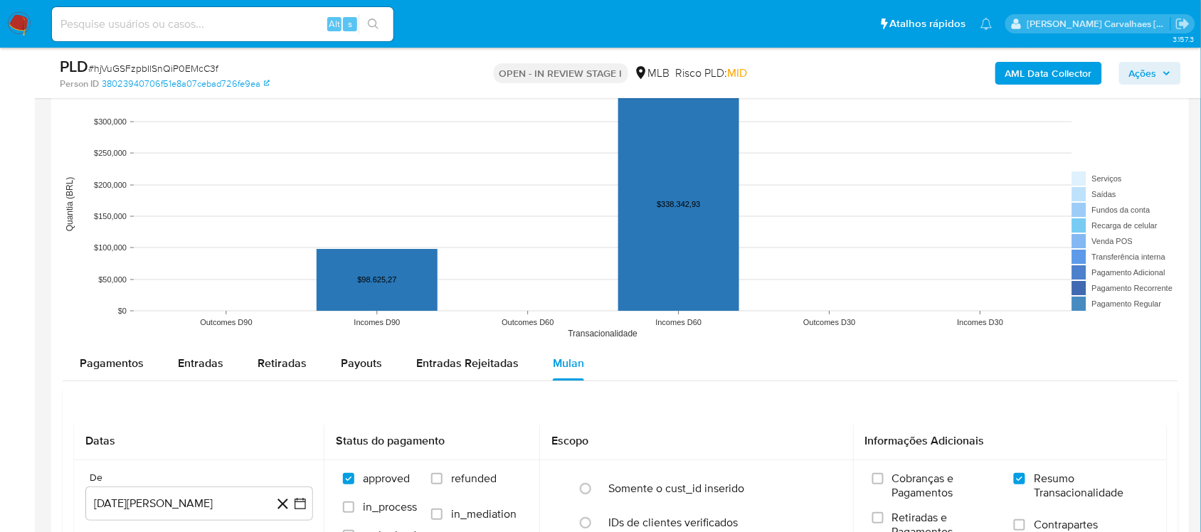
scroll to position [1334, 0]
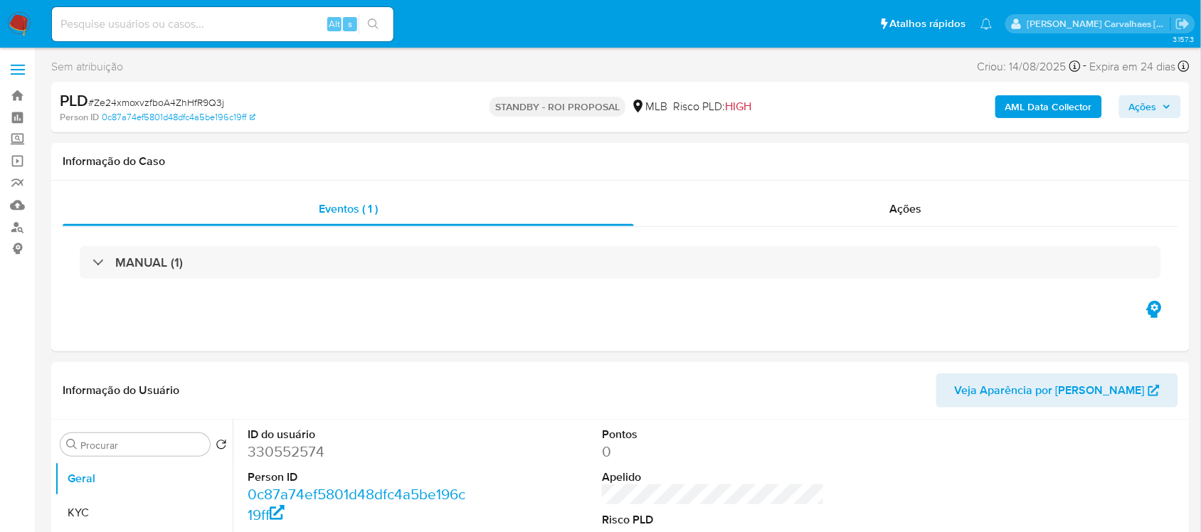
select select "10"
